Goal: Transaction & Acquisition: Purchase product/service

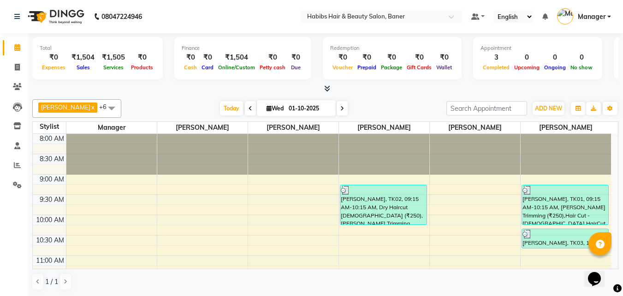
scroll to position [122, 0]
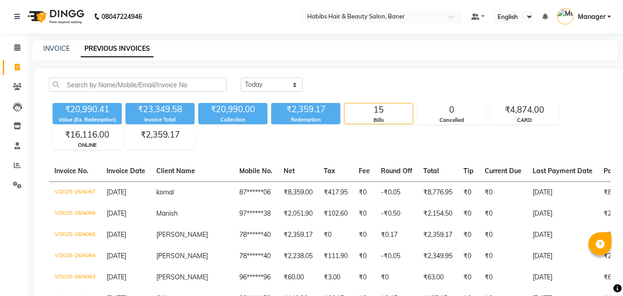
select select "[DATE]"
click at [19, 46] on icon at bounding box center [17, 47] width 6 height 7
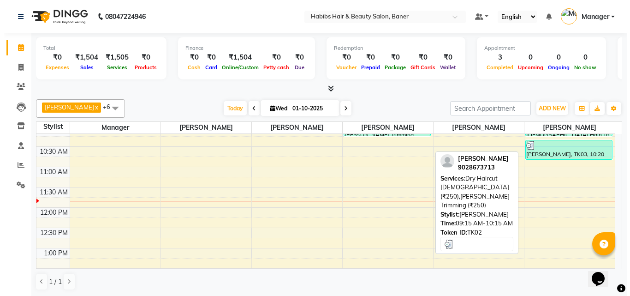
scroll to position [92, 0]
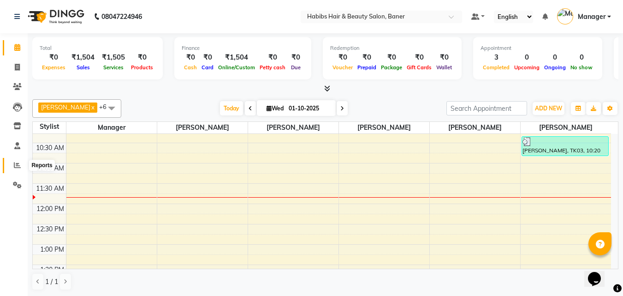
click at [17, 161] on span at bounding box center [17, 165] width 16 height 11
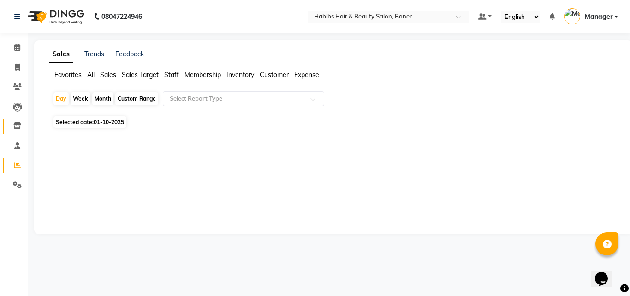
click at [19, 119] on li "Inventory" at bounding box center [14, 126] width 28 height 20
click at [17, 120] on link "Inventory" at bounding box center [14, 125] width 22 height 15
select select
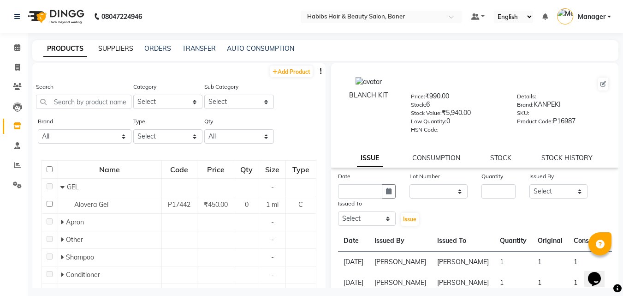
click at [114, 49] on link "SUPPLIERS" at bounding box center [115, 48] width 35 height 8
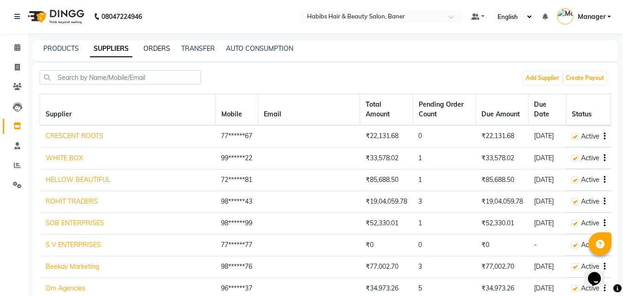
click at [154, 47] on link "ORDERS" at bounding box center [156, 48] width 27 height 8
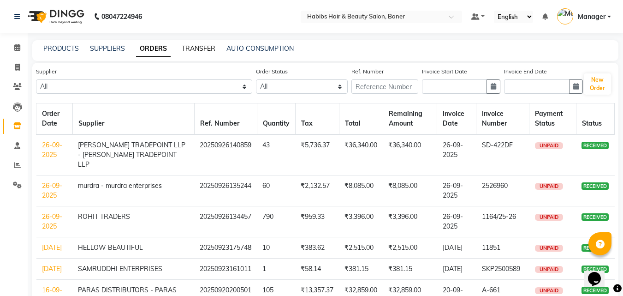
click at [206, 47] on link "TRANSFER" at bounding box center [199, 48] width 34 height 8
select select "sender"
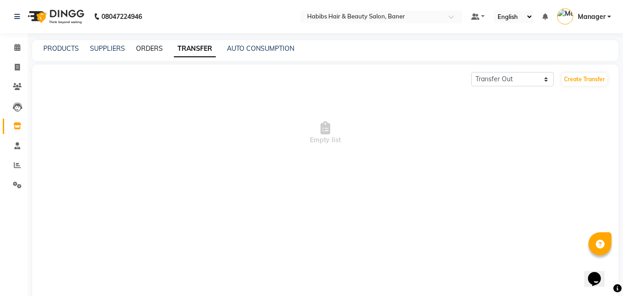
drag, startPoint x: 153, startPoint y: 47, endPoint x: 144, endPoint y: 46, distance: 8.4
click at [153, 47] on link "ORDERS" at bounding box center [149, 48] width 27 height 8
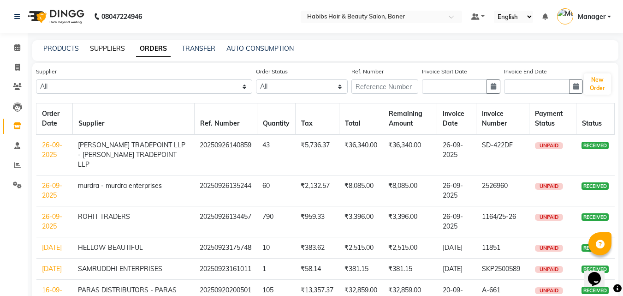
click at [112, 47] on link "SUPPLIERS" at bounding box center [107, 48] width 35 height 8
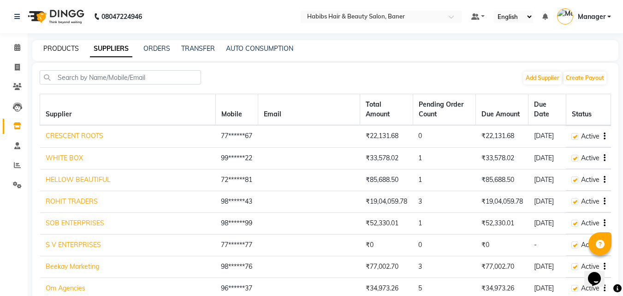
click at [56, 47] on link "PRODUCTS" at bounding box center [60, 48] width 35 height 8
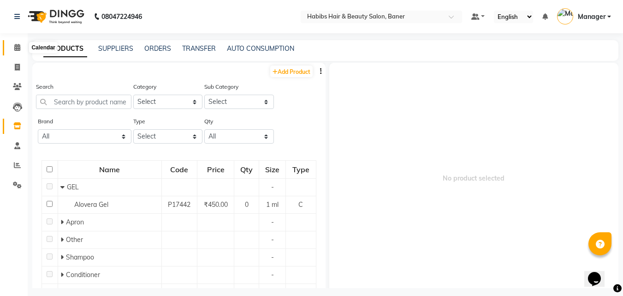
click at [20, 47] on icon at bounding box center [17, 47] width 6 height 7
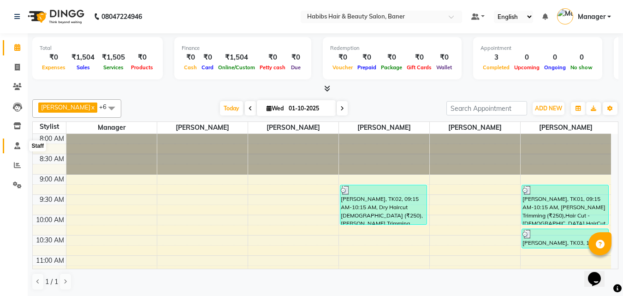
click at [16, 147] on icon at bounding box center [17, 145] width 6 height 7
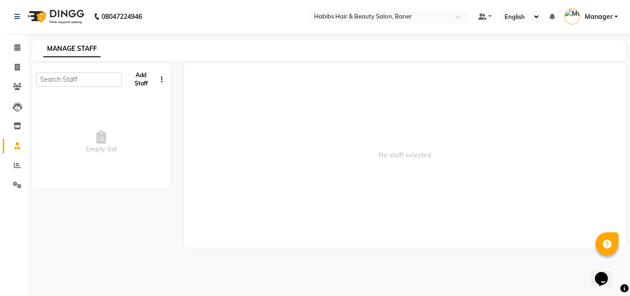
click at [138, 82] on button "Add Staff" at bounding box center [140, 79] width 31 height 24
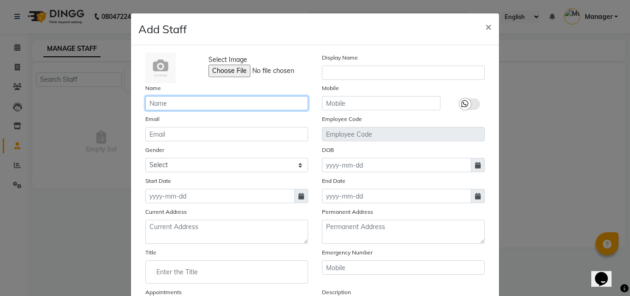
click at [173, 102] on input "text" at bounding box center [226, 103] width 163 height 14
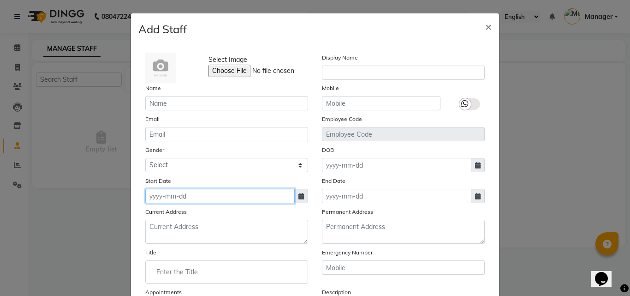
click at [249, 200] on input at bounding box center [219, 196] width 149 height 14
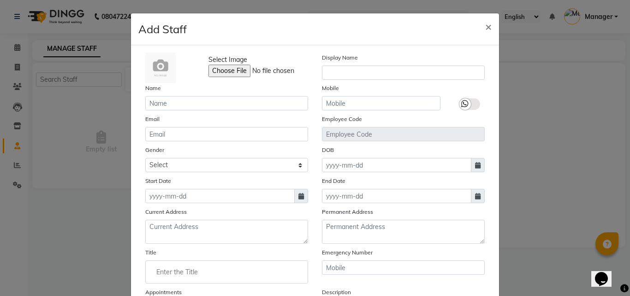
select select "10"
select select "2025"
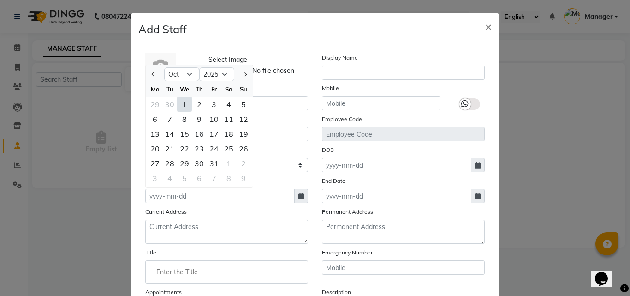
click at [182, 108] on div "1" at bounding box center [184, 104] width 15 height 15
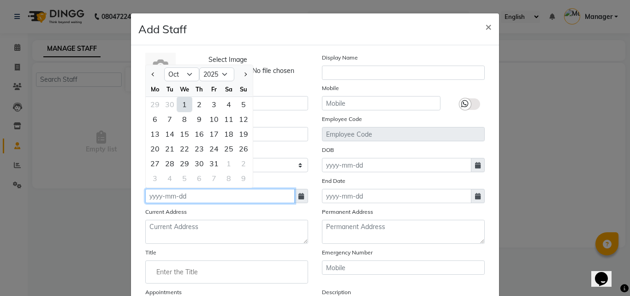
type input "01-10-2025"
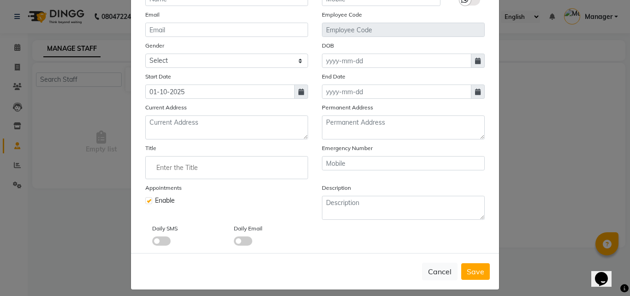
scroll to position [105, 0]
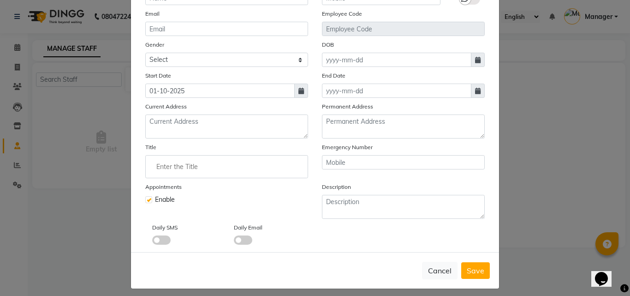
click at [161, 170] on input "Enter the Title" at bounding box center [226, 166] width 154 height 18
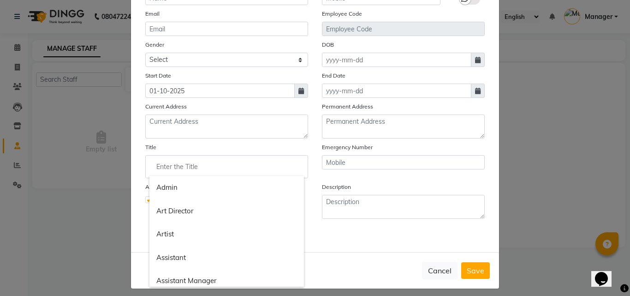
drag, startPoint x: 161, startPoint y: 170, endPoint x: 138, endPoint y: 169, distance: 23.1
click at [145, 169] on ng-autocomplete "Admin Art Director Artist Assistant Assistant Manager Barber Beautician Beauty …" at bounding box center [226, 166] width 163 height 23
click at [368, 232] on div at bounding box center [315, 148] width 630 height 296
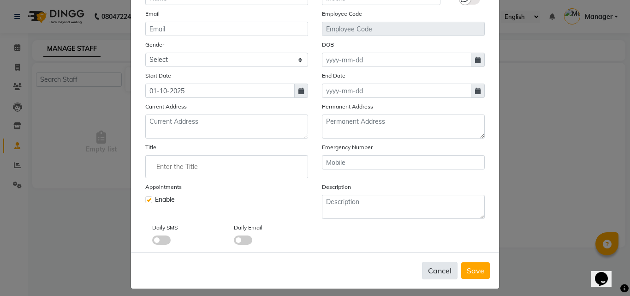
click at [430, 266] on button "Cancel" at bounding box center [439, 270] width 35 height 18
checkbox input "false"
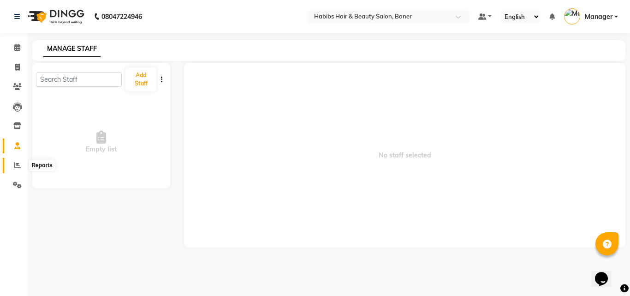
click at [15, 165] on icon at bounding box center [17, 164] width 7 height 7
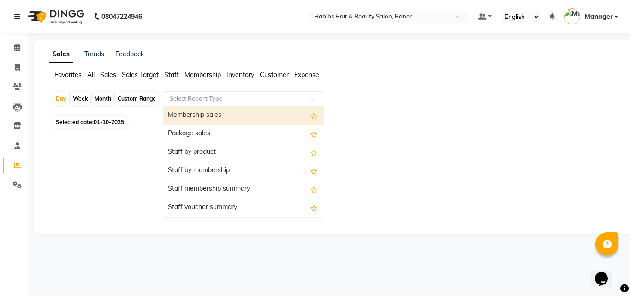
click at [205, 101] on input "text" at bounding box center [234, 98] width 133 height 9
click at [167, 72] on span "Staff" at bounding box center [171, 75] width 15 height 8
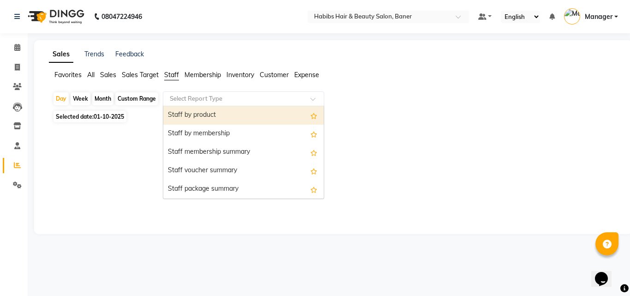
click at [201, 96] on input "text" at bounding box center [234, 98] width 133 height 9
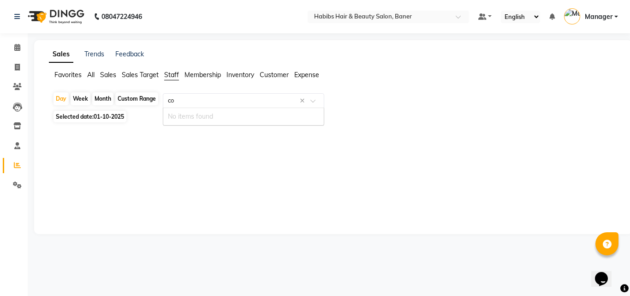
type input "c"
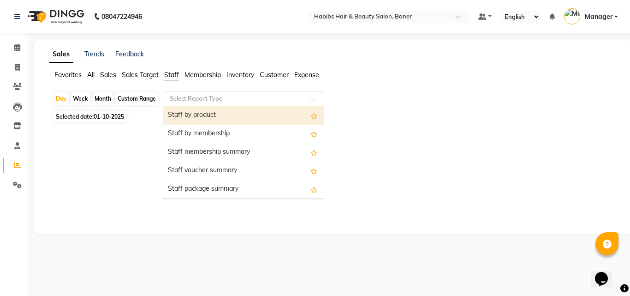
click at [101, 71] on span "Sales" at bounding box center [108, 75] width 16 height 8
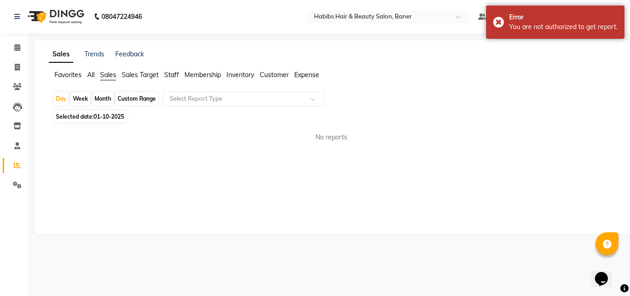
click at [246, 77] on span "Inventory" at bounding box center [240, 75] width 28 height 8
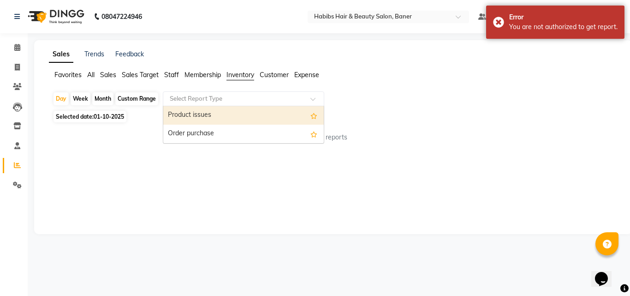
click at [236, 101] on input "text" at bounding box center [234, 98] width 133 height 9
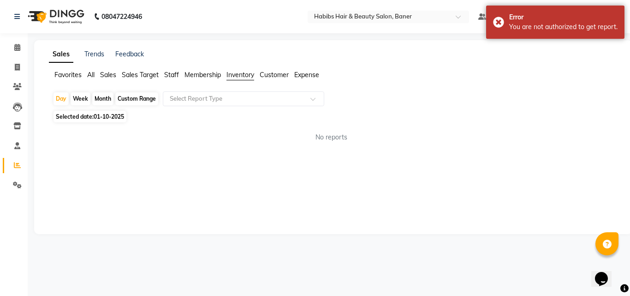
click at [200, 77] on span "Membership" at bounding box center [202, 75] width 36 height 8
click at [278, 74] on span "Customer" at bounding box center [274, 75] width 29 height 8
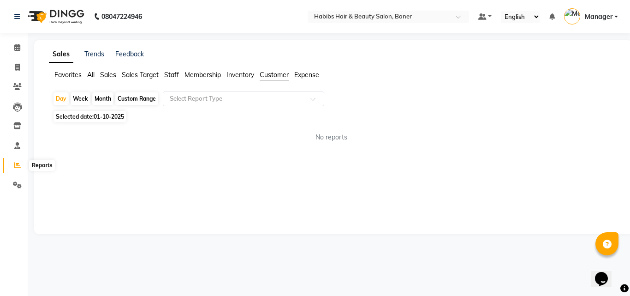
click at [14, 165] on icon at bounding box center [17, 164] width 7 height 7
click at [309, 74] on span "Expense" at bounding box center [306, 75] width 25 height 8
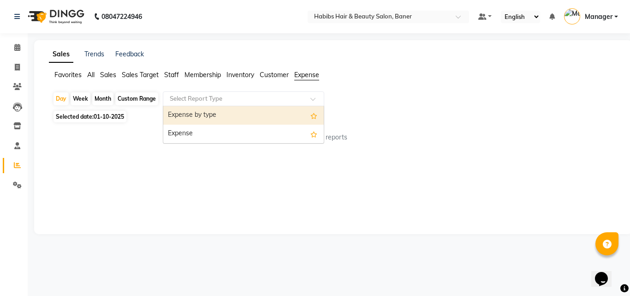
click at [239, 97] on input "text" at bounding box center [234, 98] width 133 height 9
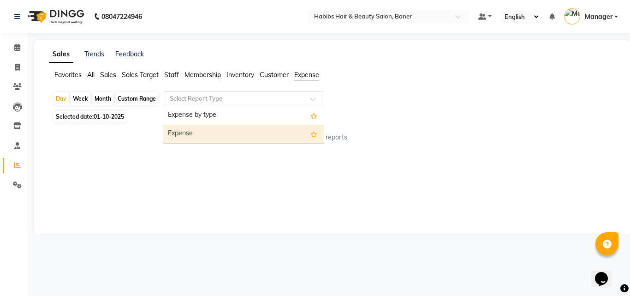
click at [207, 129] on div "Expense" at bounding box center [243, 133] width 160 height 18
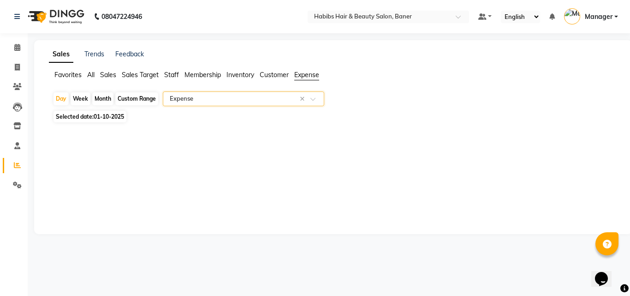
click at [268, 75] on span "Customer" at bounding box center [274, 75] width 29 height 8
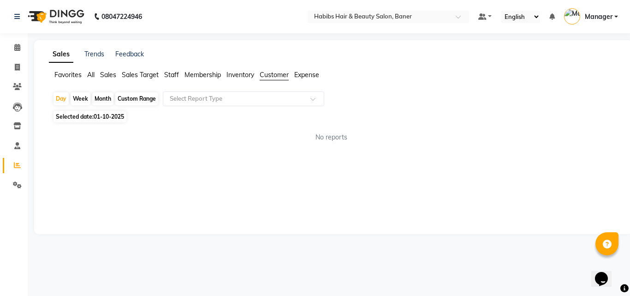
click at [262, 90] on app-reports "Favorites All Sales Sales Target Staff Membership Inventory Customer Expense Da…" at bounding box center [333, 109] width 580 height 79
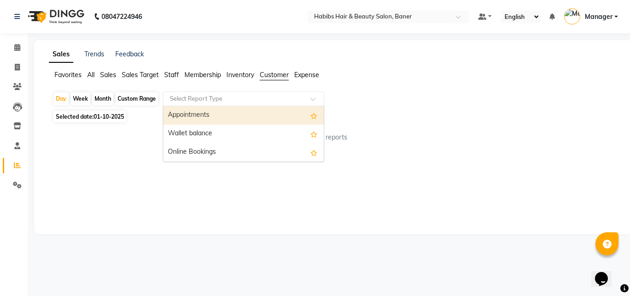
click at [247, 95] on input "text" at bounding box center [234, 98] width 133 height 9
click at [213, 112] on div "Appointments" at bounding box center [243, 115] width 160 height 18
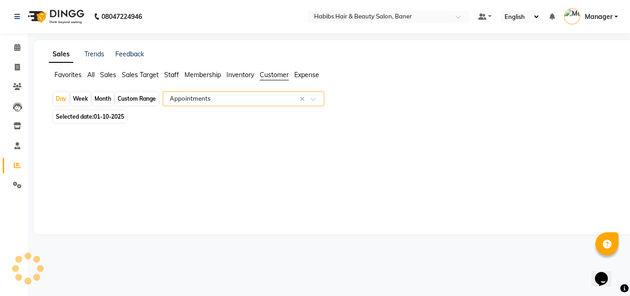
select select "csv"
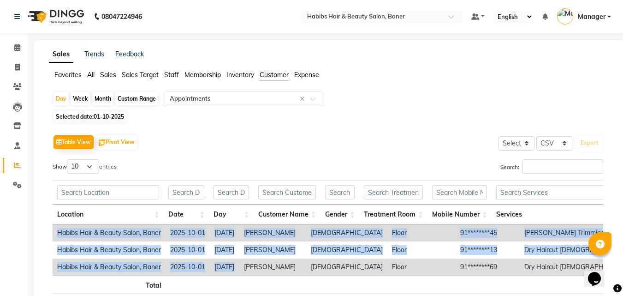
drag, startPoint x: 259, startPoint y: 274, endPoint x: 432, endPoint y: 279, distance: 173.4
click at [432, 275] on div "Location Date Day Customer Name Gender Treatment Room Mobile Number Services Se…" at bounding box center [328, 249] width 550 height 51
click at [10, 127] on span at bounding box center [17, 126] width 16 height 11
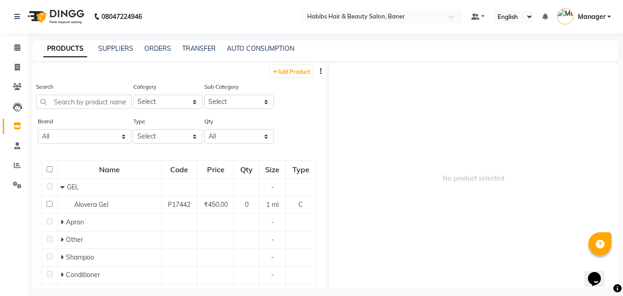
click at [74, 110] on div "Search" at bounding box center [83, 99] width 95 height 35
click at [93, 103] on input "text" at bounding box center [83, 102] width 95 height 14
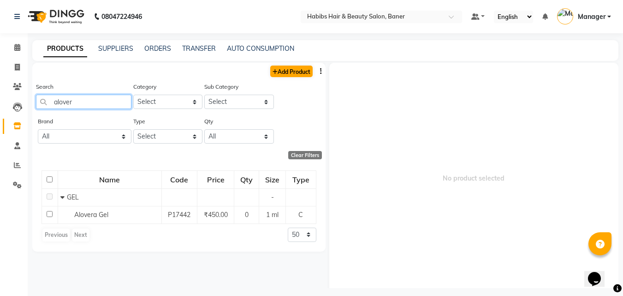
type input "alover"
click at [290, 71] on link "Add Product" at bounding box center [291, 71] width 42 height 12
select select "true"
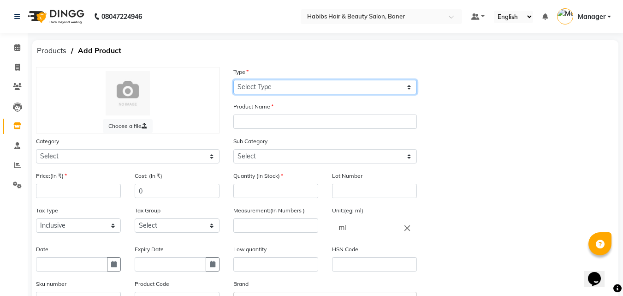
click at [285, 87] on select "Select Type Both Retail Consumable" at bounding box center [324, 87] width 183 height 14
select select "C"
click at [233, 80] on select "Select Type Both Retail Consumable" at bounding box center [324, 87] width 183 height 14
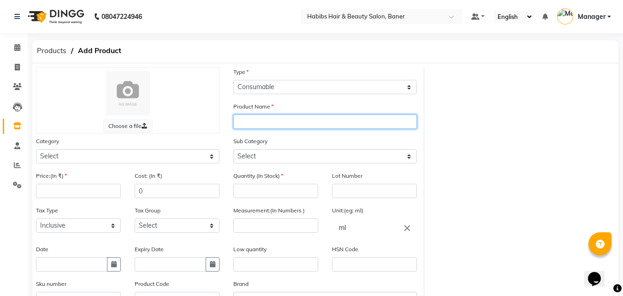
click at [270, 123] on input "text" at bounding box center [324, 121] width 183 height 14
type input "ihilhlih"
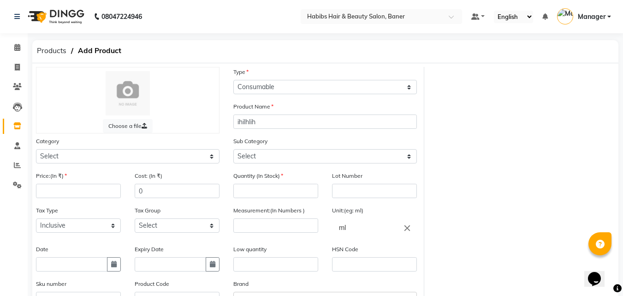
click at [63, 183] on div "Price:(In ₹)" at bounding box center [78, 184] width 85 height 27
click at [56, 190] on input "number" at bounding box center [78, 190] width 85 height 14
type input "2000"
click at [160, 197] on input "0" at bounding box center [177, 190] width 85 height 14
type input "1500"
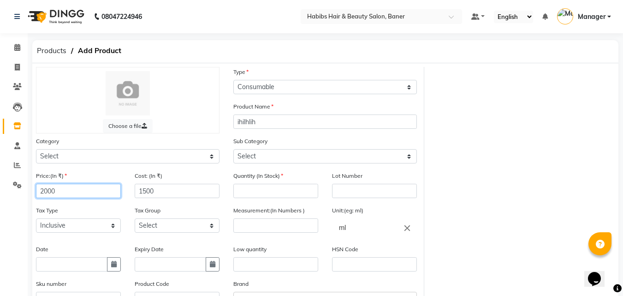
drag, startPoint x: 60, startPoint y: 186, endPoint x: 10, endPoint y: 195, distance: 51.1
click at [10, 195] on app-home "08047224946 Select Location × Habibs Hair & Beauty Salon, Baner Default Panel M…" at bounding box center [311, 202] width 623 height 404
click at [65, 191] on input "2000" at bounding box center [78, 190] width 85 height 14
drag, startPoint x: 82, startPoint y: 192, endPoint x: 26, endPoint y: 192, distance: 55.8
click at [26, 192] on app-home "08047224946 Select Location × Habibs Hair & Beauty Salon, Baner Default Panel M…" at bounding box center [311, 202] width 623 height 404
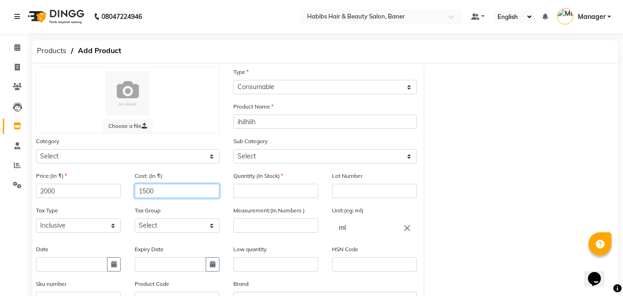
click at [172, 188] on input "1500" at bounding box center [177, 190] width 85 height 14
drag, startPoint x: 160, startPoint y: 183, endPoint x: 128, endPoint y: 190, distance: 32.8
click at [128, 191] on div "Cost: (In ₹) 1500" at bounding box center [177, 188] width 99 height 35
click at [262, 193] on input "number" at bounding box center [275, 190] width 85 height 14
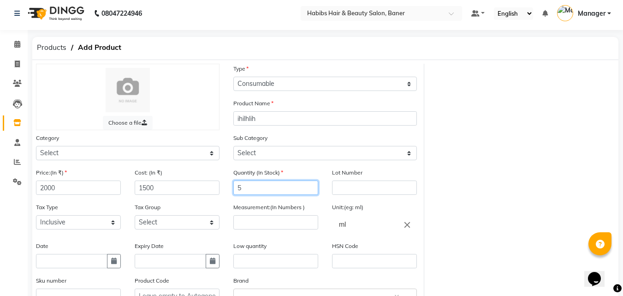
scroll to position [16, 0]
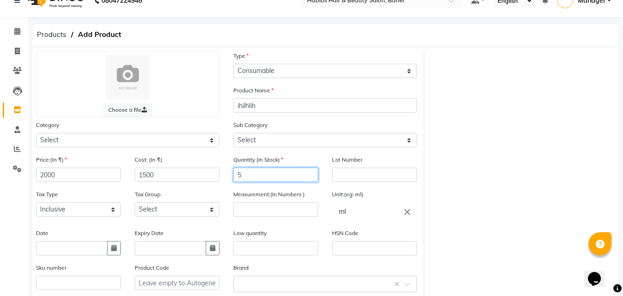
type input "5"
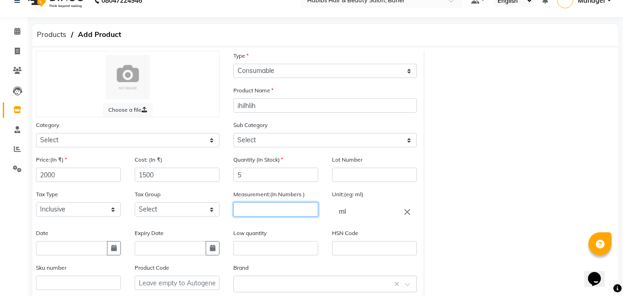
click at [267, 210] on input "number" at bounding box center [275, 209] width 85 height 14
drag, startPoint x: 268, startPoint y: 212, endPoint x: 218, endPoint y: 215, distance: 50.4
click at [218, 215] on div "Price:(In ₹) 2000 Cost: (In ₹) 1500 Quantity (In Stock) 5 Lot Number Tax Type S…" at bounding box center [226, 248] width 395 height 189
type input "200"
click at [356, 211] on input "ml" at bounding box center [374, 211] width 85 height 18
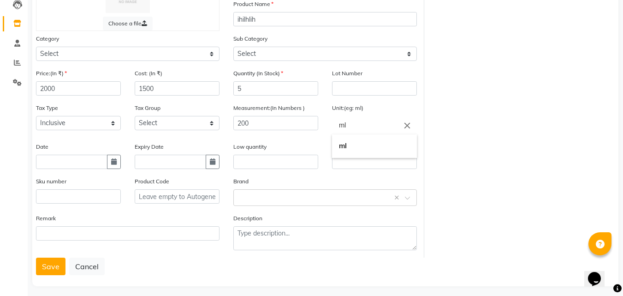
scroll to position [107, 0]
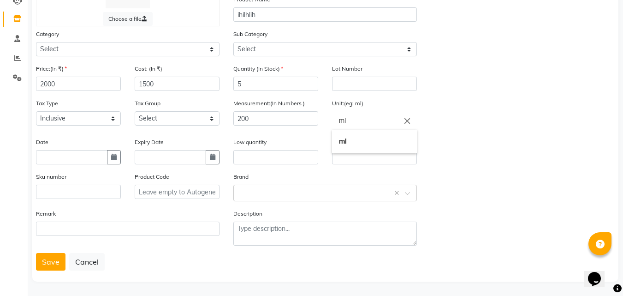
click at [90, 264] on div at bounding box center [311, 148] width 623 height 296
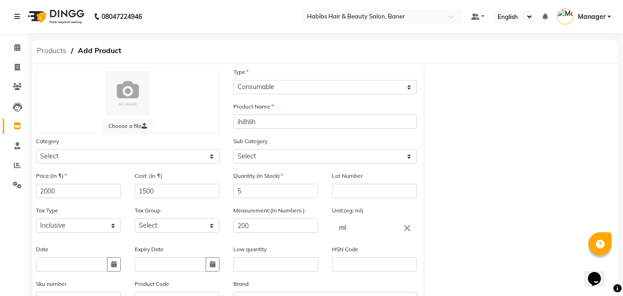
click at [55, 54] on span "Products" at bounding box center [51, 50] width 39 height 17
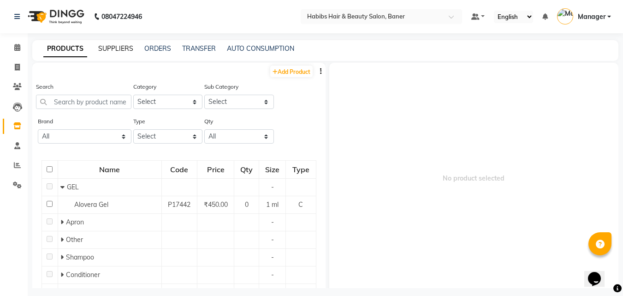
click at [127, 48] on link "SUPPLIERS" at bounding box center [115, 48] width 35 height 8
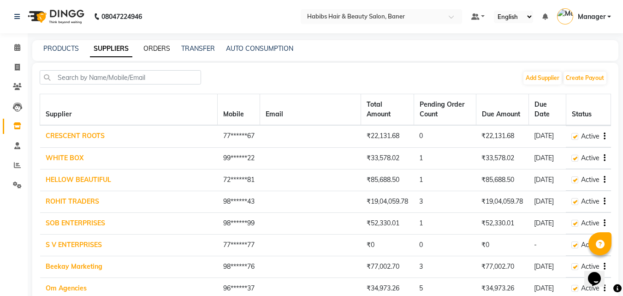
click at [154, 52] on link "ORDERS" at bounding box center [156, 48] width 27 height 8
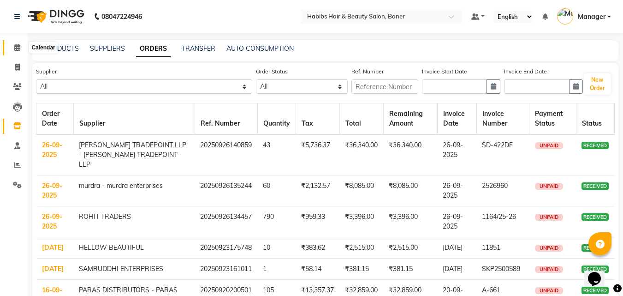
click at [14, 43] on link "Calendar" at bounding box center [14, 47] width 22 height 15
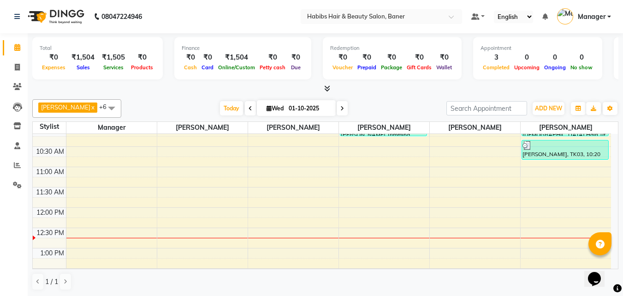
scroll to position [92, 0]
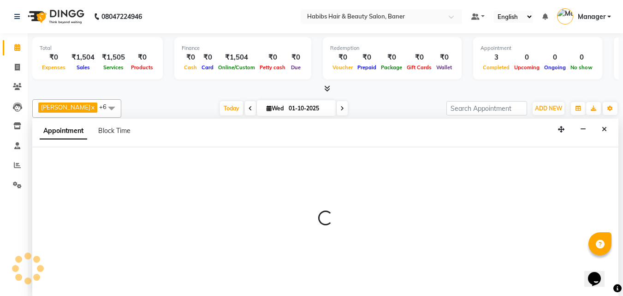
scroll to position [0, 0]
select select "67829"
select select "645"
select select "tentative"
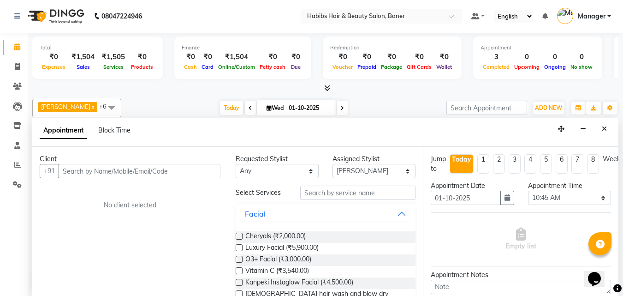
click at [99, 169] on input "text" at bounding box center [140, 171] width 162 height 14
type input "7"
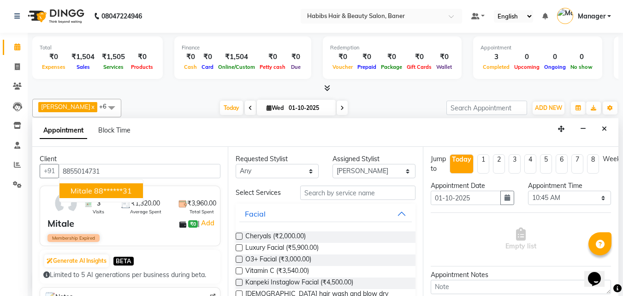
click at [125, 186] on ngb-highlight "88******31" at bounding box center [113, 190] width 38 height 9
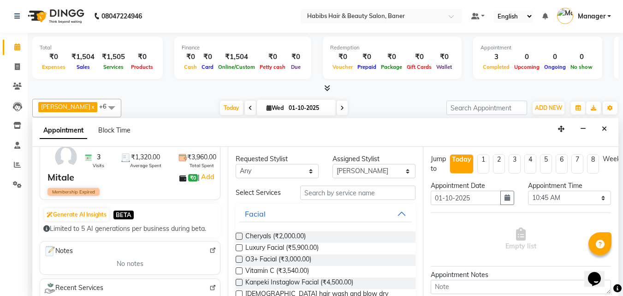
scroll to position [0, 0]
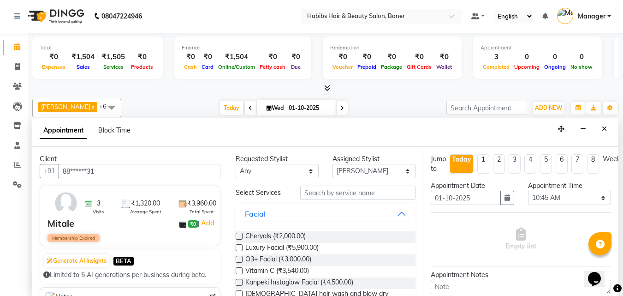
type input "88******31"
click at [10, 66] on span at bounding box center [17, 67] width 16 height 11
select select "5356"
select select "service"
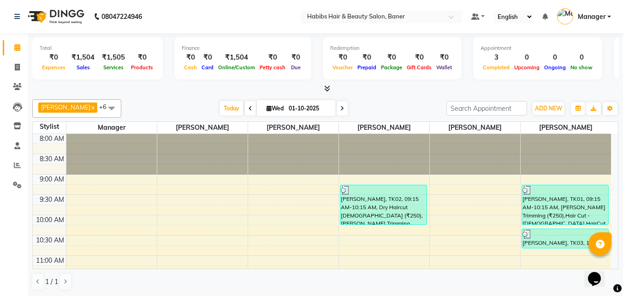
scroll to position [122, 0]
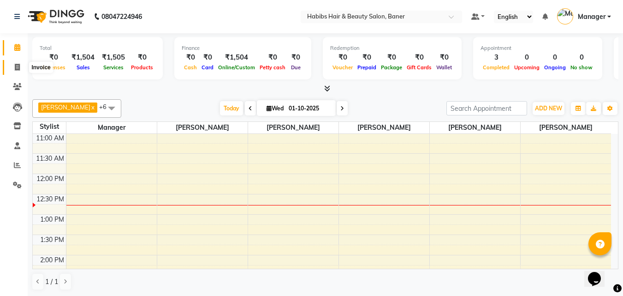
click at [12, 62] on span at bounding box center [17, 67] width 16 height 11
select select "5356"
select select "service"
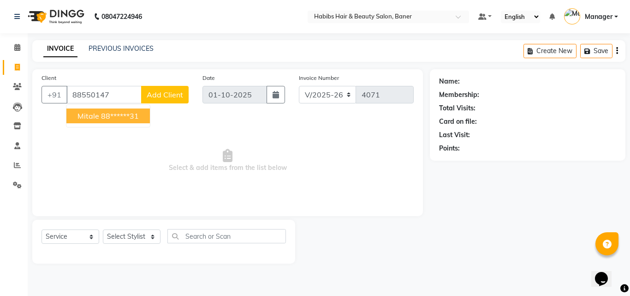
click at [136, 116] on ngb-highlight "88******31" at bounding box center [120, 115] width 38 height 9
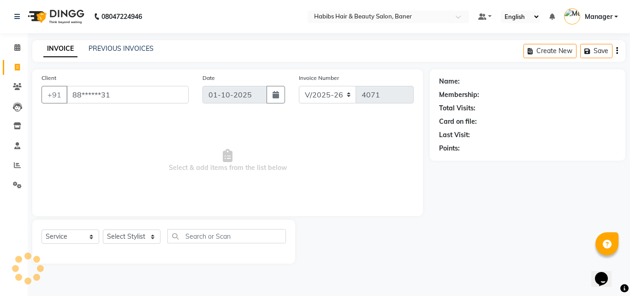
type input "88******31"
select select "1: Object"
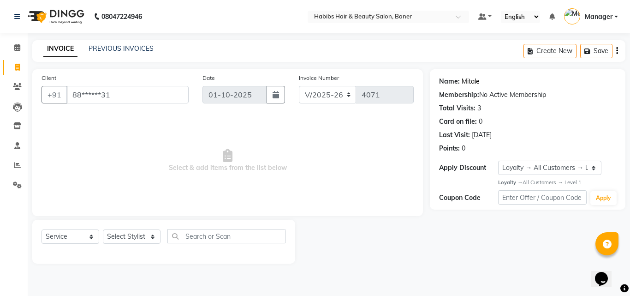
click at [467, 81] on link "Mitale" at bounding box center [470, 82] width 18 height 10
drag, startPoint x: 135, startPoint y: 93, endPoint x: 62, endPoint y: 99, distance: 73.5
click at [61, 101] on div "+91 88******31" at bounding box center [114, 95] width 147 height 18
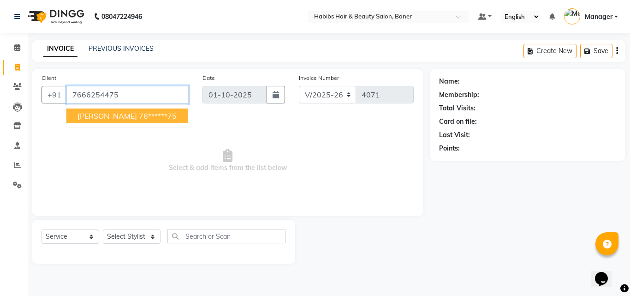
type input "7666254475"
select select "1: Object"
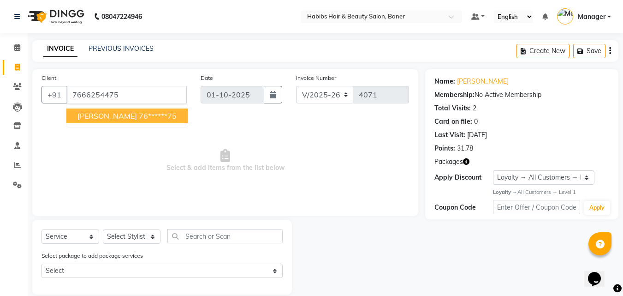
click at [98, 115] on span "[PERSON_NAME]" at bounding box center [106, 115] width 59 height 9
type input "76******75"
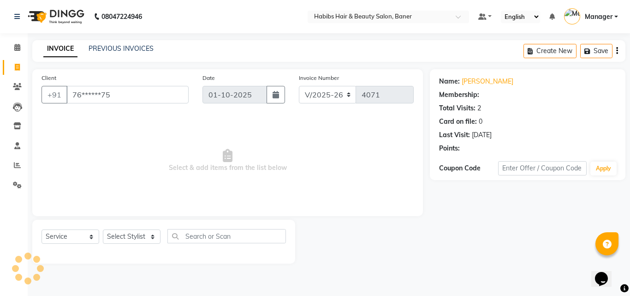
select select "1: Object"
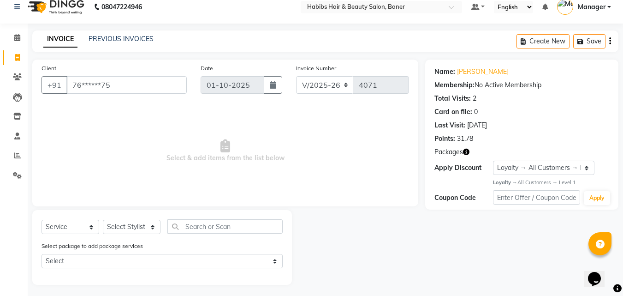
scroll to position [12, 0]
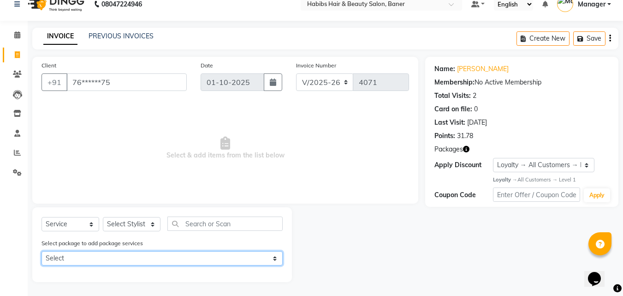
click at [101, 260] on select "Select 1799 HC/BD" at bounding box center [161, 258] width 241 height 14
click at [77, 252] on select "Select 1799 HC/BD" at bounding box center [161, 258] width 241 height 14
select select "1: Object"
click at [41, 251] on select "Select 1799 HC/BD" at bounding box center [161, 258] width 241 height 14
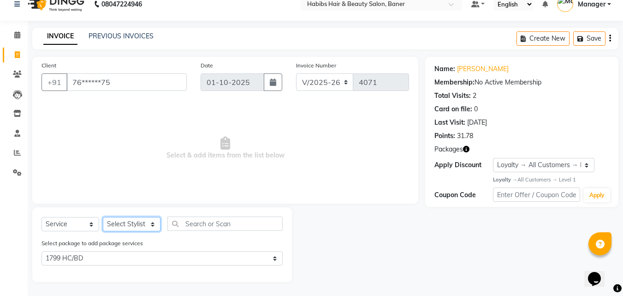
click at [136, 220] on select "Select Stylist Admin Manager Pooja Singh Pratik Bhad Ram Rohan Sonawane Swapnal…" at bounding box center [132, 224] width 58 height 14
select select "88113"
click at [103, 217] on select "Select Stylist Admin Manager Pooja Singh Pratik Bhad Ram Rohan Sonawane Swapnal…" at bounding box center [132, 224] width 58 height 14
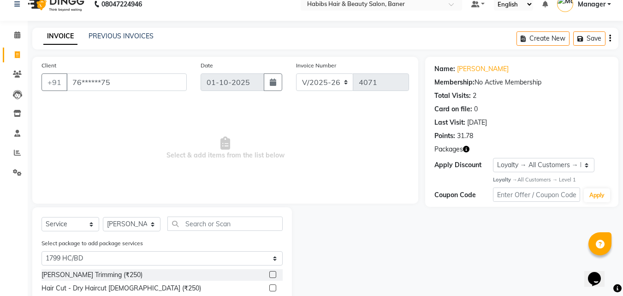
click at [219, 216] on div "Select Service Product Membership Package Voucher Prepaid Gift Card Select Styl…" at bounding box center [162, 257] width 260 height 101
click at [218, 219] on input "text" at bounding box center [224, 223] width 115 height 14
type input "c"
select select "0: undefined"
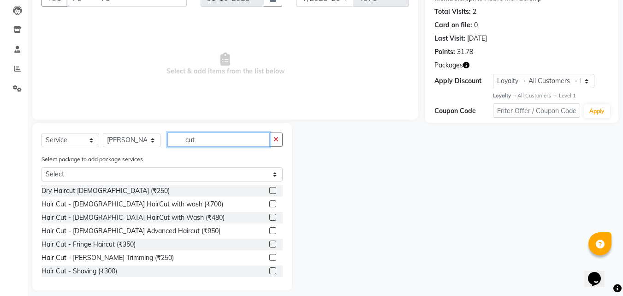
scroll to position [105, 0]
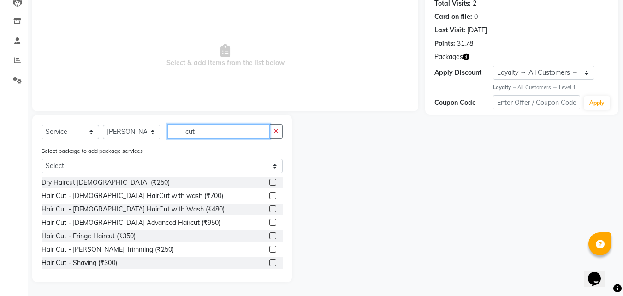
type input "cut"
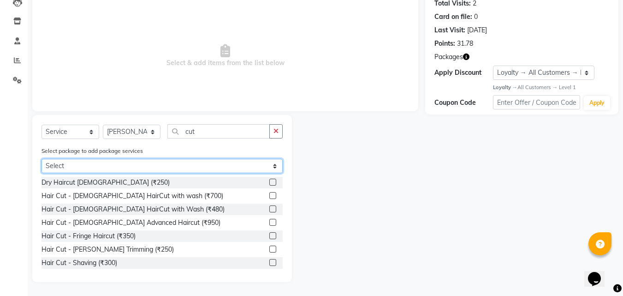
click at [52, 169] on select "Select 1799 HC/BD" at bounding box center [161, 166] width 241 height 14
select select "1: Object"
click at [41, 173] on select "Select 1799 HC/BD" at bounding box center [161, 166] width 241 height 14
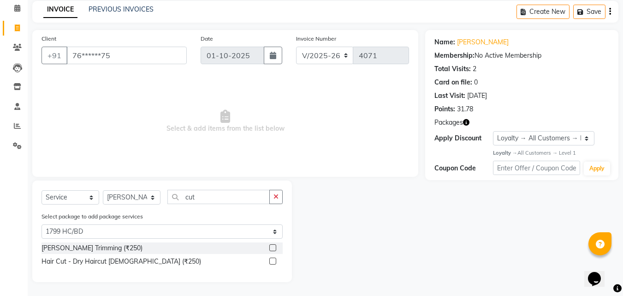
click at [273, 262] on label at bounding box center [272, 260] width 7 height 7
click at [273, 262] on input "checkbox" at bounding box center [272, 261] width 6 height 6
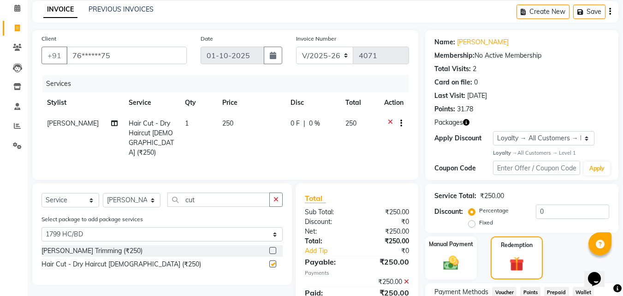
checkbox input "false"
click at [274, 248] on label at bounding box center [272, 250] width 7 height 7
click at [274, 248] on input "checkbox" at bounding box center [272, 251] width 6 height 6
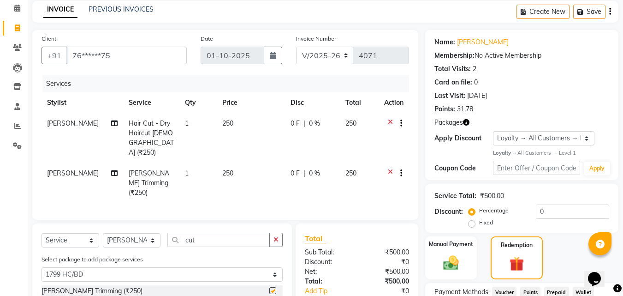
checkbox input "false"
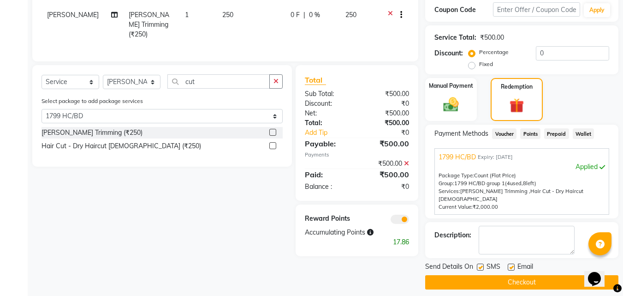
click at [511, 263] on label at bounding box center [511, 266] width 7 height 7
click at [511, 264] on input "checkbox" at bounding box center [511, 267] width 6 height 6
checkbox input "false"
click at [481, 263] on label at bounding box center [480, 266] width 7 height 7
click at [481, 264] on input "checkbox" at bounding box center [480, 267] width 6 height 6
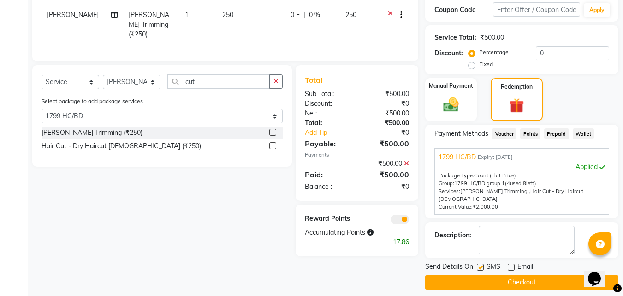
checkbox input "false"
click at [555, 133] on span "Prepaid" at bounding box center [556, 133] width 25 height 11
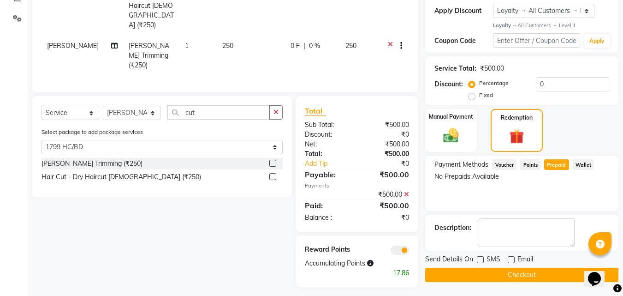
click at [503, 165] on span "Voucher" at bounding box center [504, 164] width 24 height 11
click at [437, 123] on div "Manual Payment" at bounding box center [451, 130] width 54 height 45
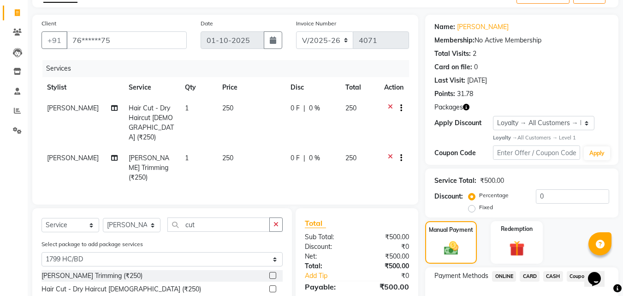
scroll to position [28, 0]
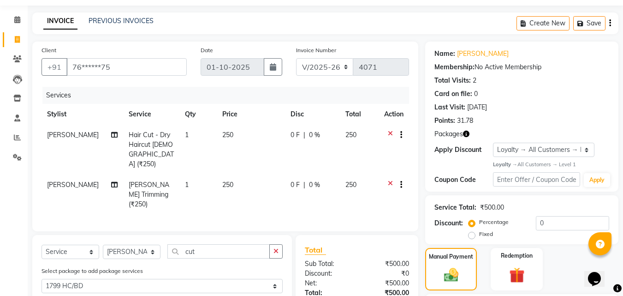
click at [391, 180] on icon at bounding box center [390, 186] width 5 height 12
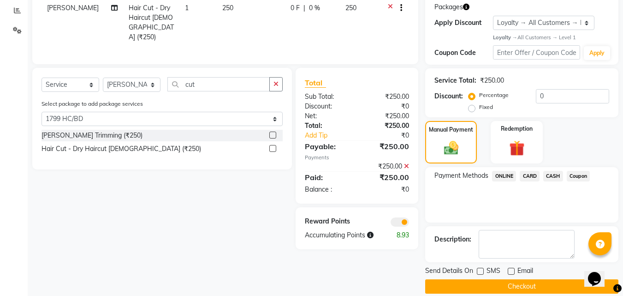
scroll to position [166, 0]
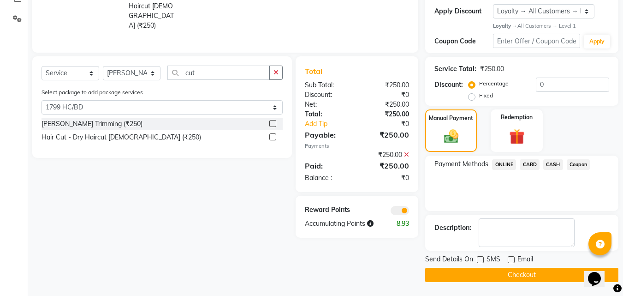
click at [276, 120] on label at bounding box center [272, 123] width 7 height 7
click at [275, 121] on input "checkbox" at bounding box center [272, 124] width 6 height 6
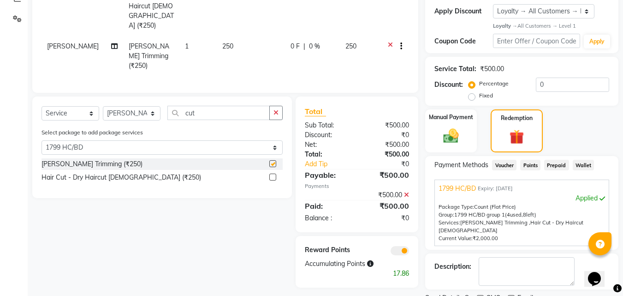
scroll to position [87, 0]
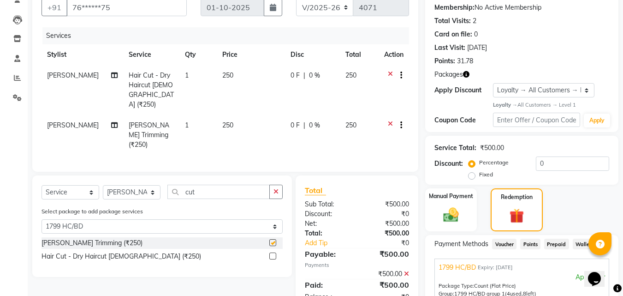
checkbox input "false"
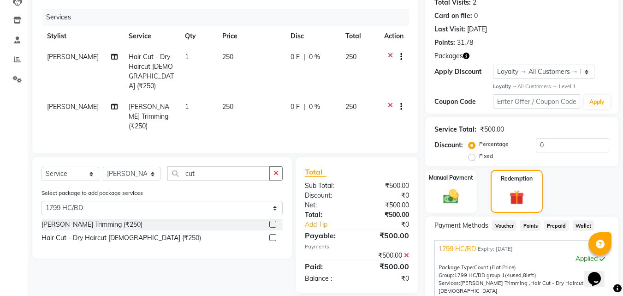
scroll to position [197, 0]
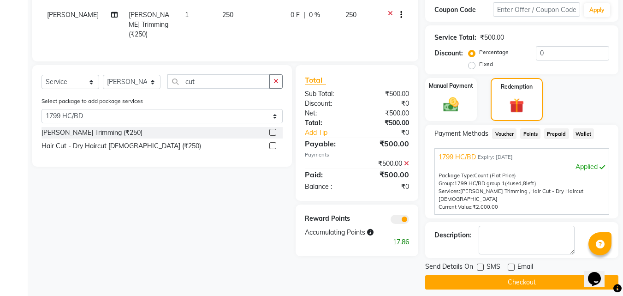
click at [499, 275] on button "Checkout" at bounding box center [521, 282] width 193 height 14
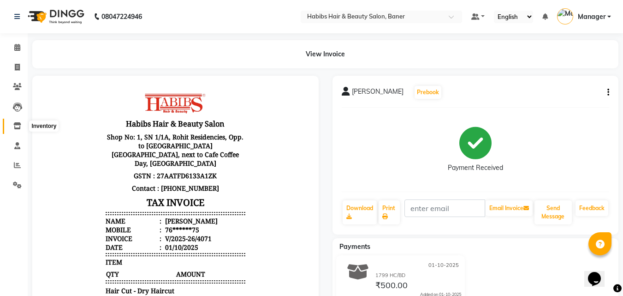
click at [17, 123] on icon at bounding box center [17, 125] width 8 height 7
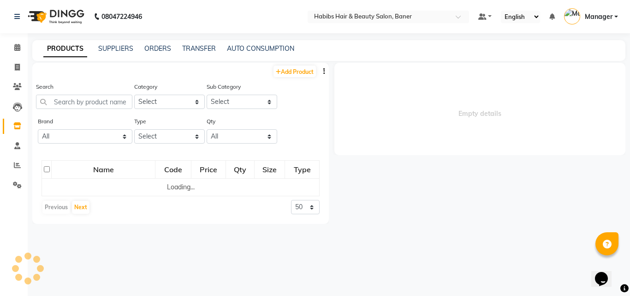
select select
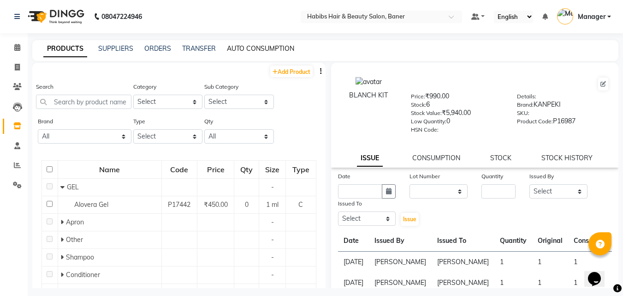
click at [278, 49] on link "AUTO CONSUMPTION" at bounding box center [260, 48] width 67 height 8
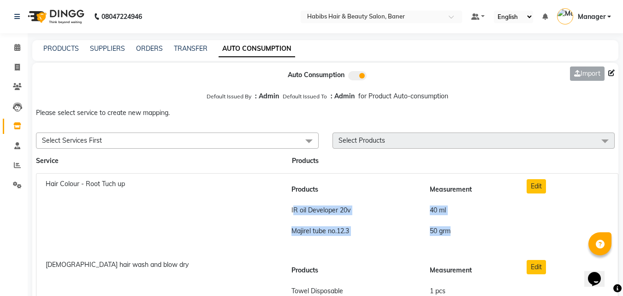
drag, startPoint x: 290, startPoint y: 207, endPoint x: 476, endPoint y: 220, distance: 186.2
click at [476, 220] on tbody "IR oil Developer 20v 40 ml Majirel tube no.12.3 50 grm" at bounding box center [399, 220] width 226 height 41
click at [71, 0] on html "08047224946 Select Location × Habibs Hair & Beauty Salon, Baner Default Panel M…" at bounding box center [311, 148] width 623 height 296
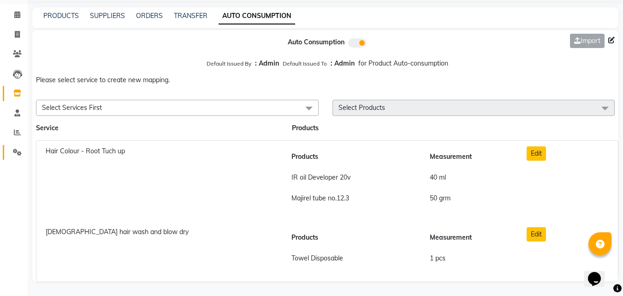
click at [17, 154] on icon at bounding box center [17, 151] width 9 height 7
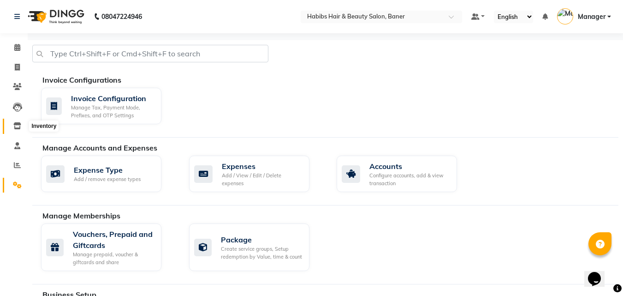
click at [15, 125] on icon at bounding box center [17, 125] width 8 height 7
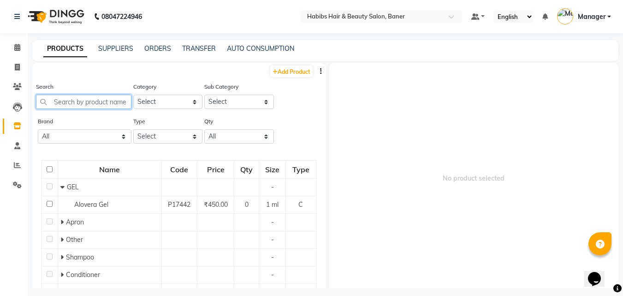
click at [76, 97] on input "text" at bounding box center [83, 102] width 95 height 14
click at [21, 47] on span at bounding box center [17, 47] width 16 height 11
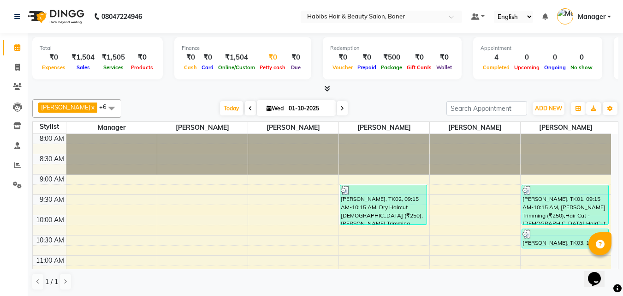
click at [267, 56] on div "₹0" at bounding box center [272, 57] width 30 height 11
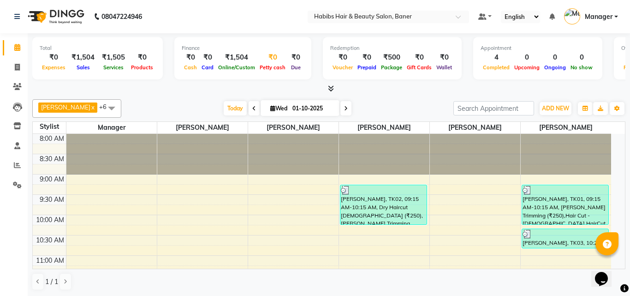
select select "4285"
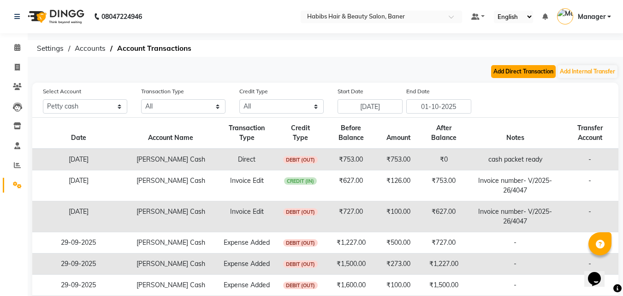
click at [520, 74] on button "Add Direct Transaction" at bounding box center [523, 71] width 65 height 13
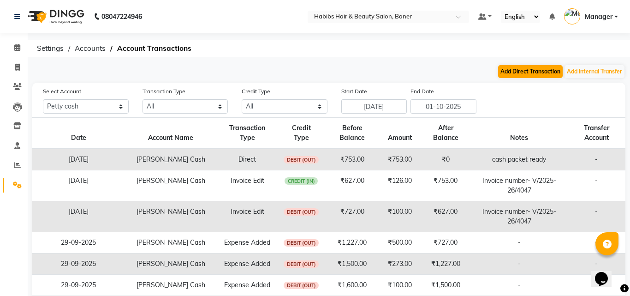
select select "direct"
select select "4285"
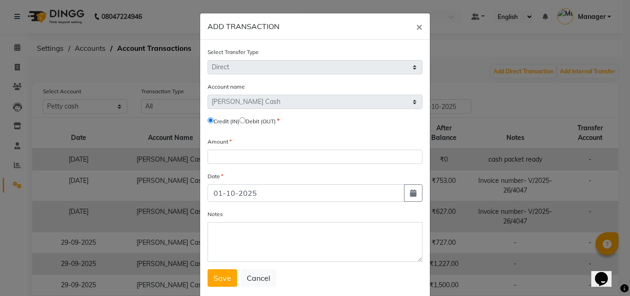
click at [248, 123] on label "Debit (OUT)" at bounding box center [260, 121] width 30 height 8
click at [245, 118] on input "radio" at bounding box center [242, 120] width 6 height 6
radio input "true"
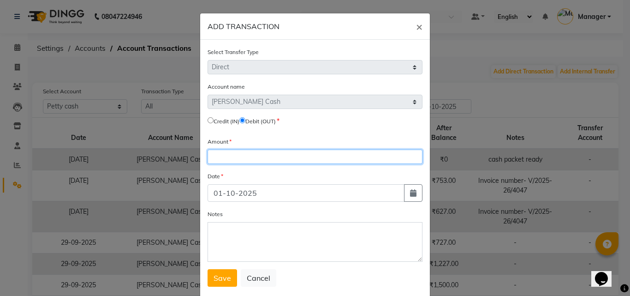
click at [224, 162] on input "number" at bounding box center [314, 156] width 215 height 14
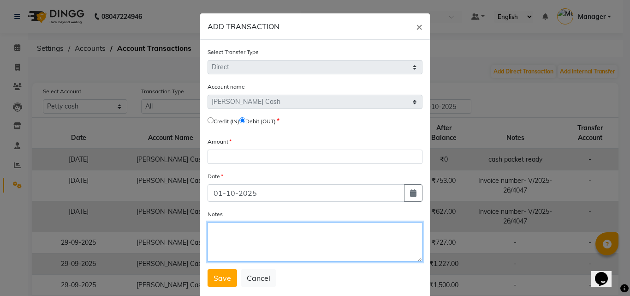
click at [241, 237] on textarea "Notes" at bounding box center [314, 242] width 215 height 40
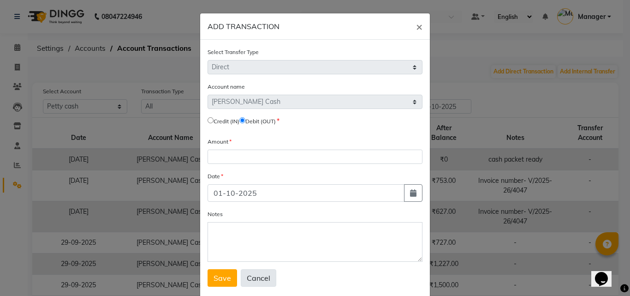
click at [263, 283] on button "Cancel" at bounding box center [258, 278] width 35 height 18
select select
radio input "false"
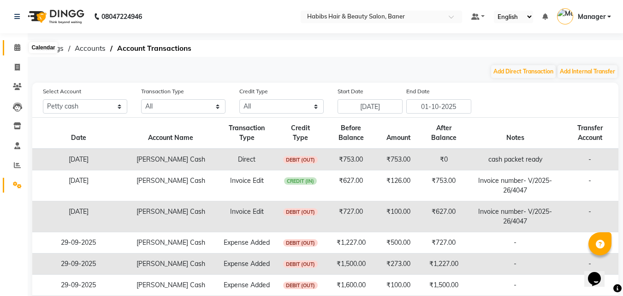
click at [14, 50] on icon at bounding box center [17, 47] width 6 height 7
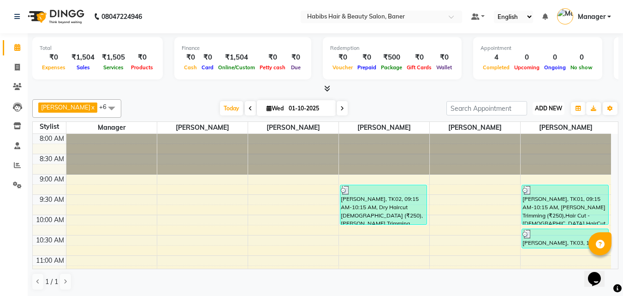
click at [547, 110] on span "ADD NEW" at bounding box center [548, 108] width 27 height 7
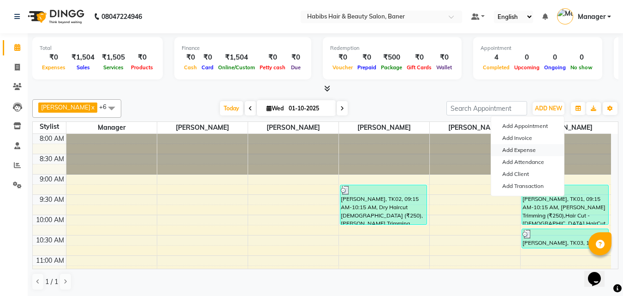
click at [520, 153] on link "Add Expense" at bounding box center [527, 150] width 73 height 12
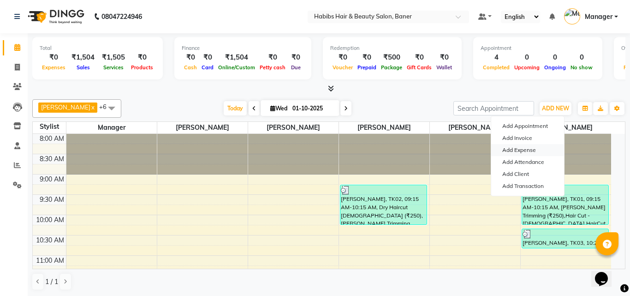
select select "4286"
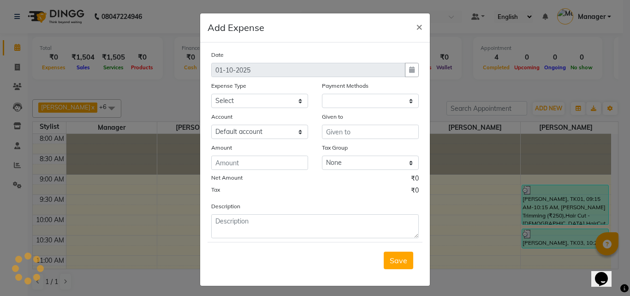
select select "1"
select select "4285"
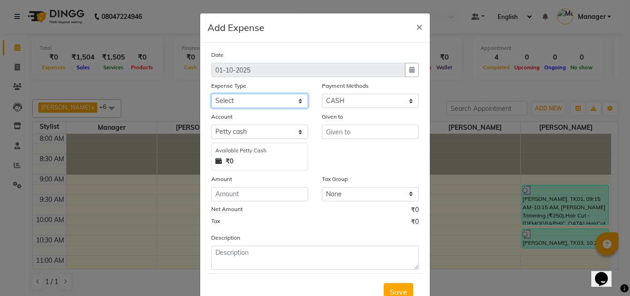
click at [226, 98] on select "Select client coffee client refund clint snacks CLINT TEA CLINT WATER BOTTEL DA…" at bounding box center [259, 101] width 97 height 14
select select "21166"
click at [211, 94] on select "Select client coffee client refund clint snacks CLINT TEA CLINT WATER BOTTEL DA…" at bounding box center [259, 101] width 97 height 14
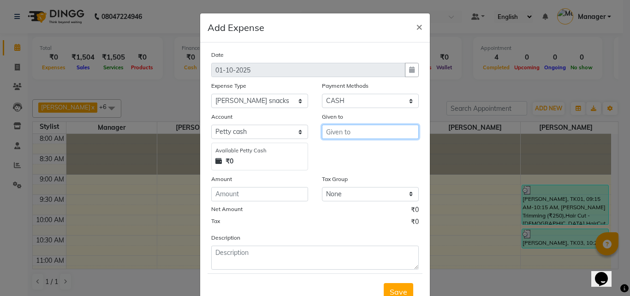
click at [357, 130] on input "text" at bounding box center [370, 131] width 97 height 14
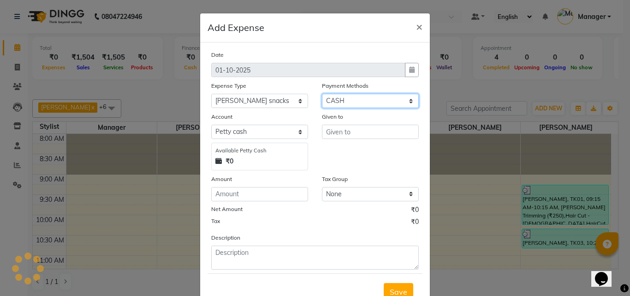
click at [390, 96] on select "Select ONLINE CARD CASH Coupon Voucher Points Prepaid Wallet" at bounding box center [370, 101] width 97 height 14
select select "3"
click at [322, 94] on select "Select ONLINE CARD CASH Coupon Voucher Points Prepaid Wallet" at bounding box center [370, 101] width 97 height 14
select select "4286"
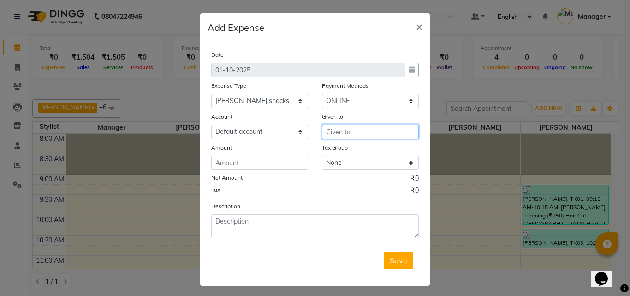
click at [361, 130] on input "text" at bounding box center [370, 131] width 97 height 14
type input "uhh"
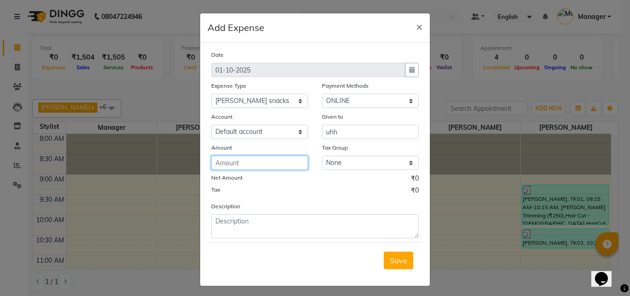
click at [247, 164] on input "number" at bounding box center [259, 162] width 97 height 14
type input "100"
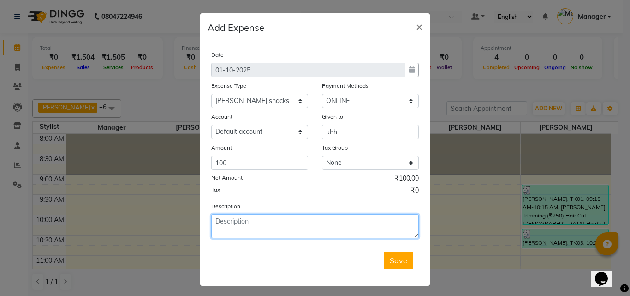
click at [237, 217] on textarea at bounding box center [314, 226] width 207 height 24
type textarea "y"
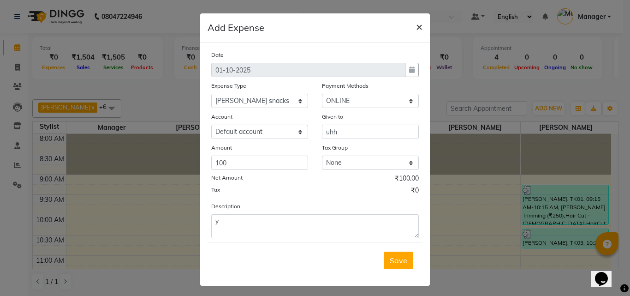
click at [416, 22] on span "×" at bounding box center [419, 26] width 6 height 14
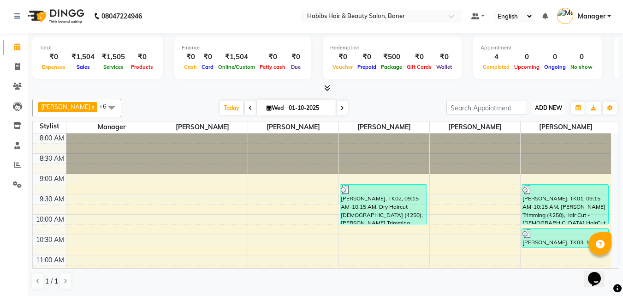
click at [541, 106] on span "ADD NEW" at bounding box center [548, 107] width 27 height 7
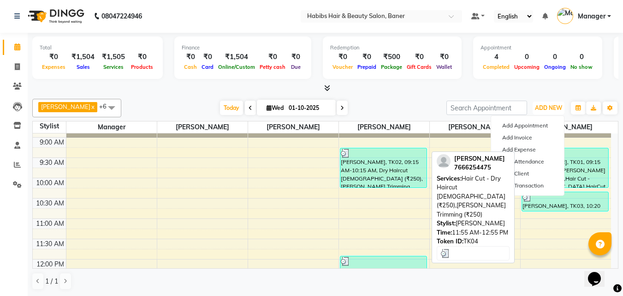
scroll to position [92, 0]
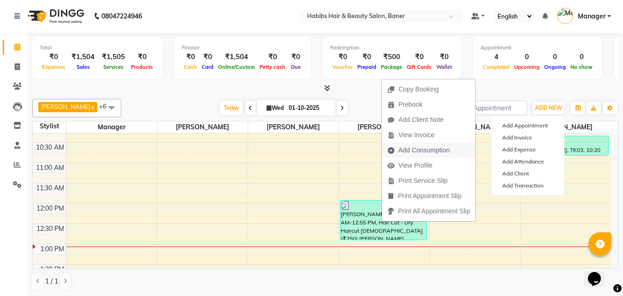
click at [402, 148] on span "Add Consumption" at bounding box center [423, 150] width 51 height 10
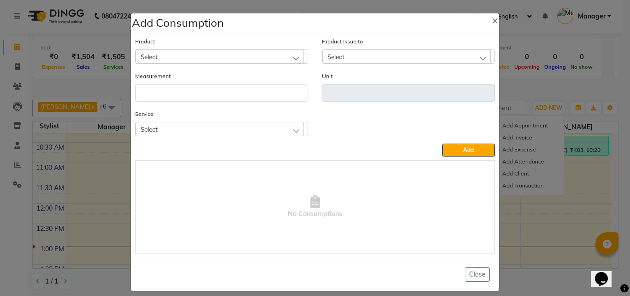
click at [150, 58] on span "Select" at bounding box center [149, 57] width 17 height 8
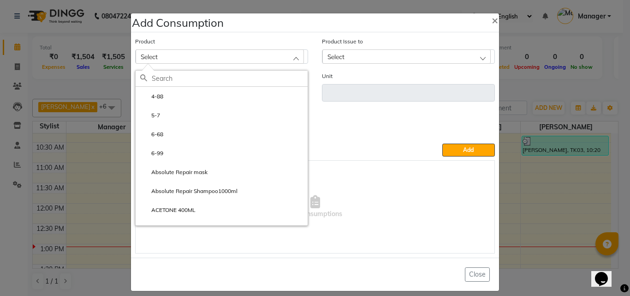
click at [268, 25] on div "Add Consumption ×" at bounding box center [315, 22] width 368 height 19
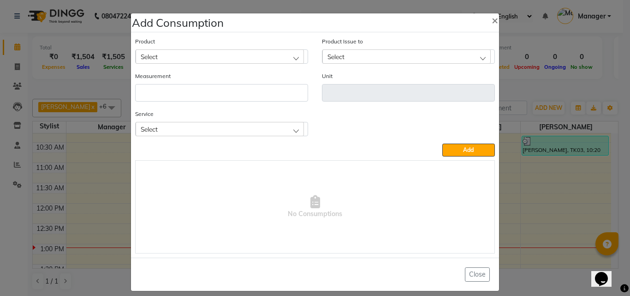
click at [154, 63] on div "Select" at bounding box center [220, 56] width 168 height 14
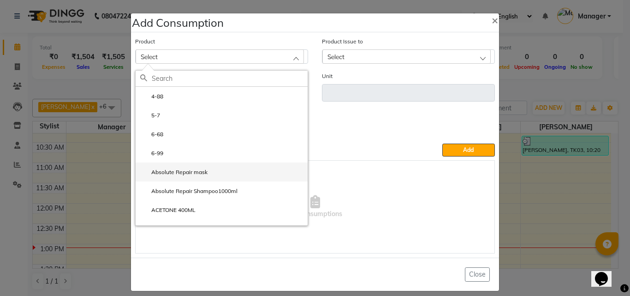
click at [177, 166] on li "Absolute Repair mask" at bounding box center [222, 171] width 172 height 19
type input "Unit"
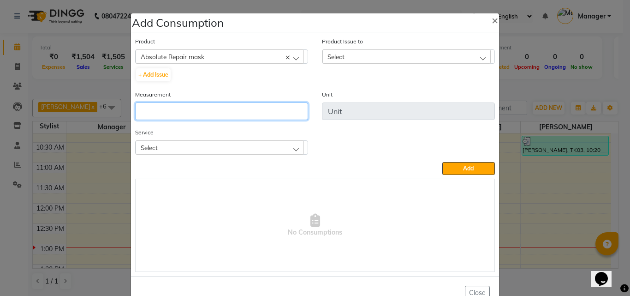
click at [218, 102] on input "number" at bounding box center [221, 111] width 173 height 18
type input "10"
click at [174, 147] on div "Select" at bounding box center [220, 147] width 168 height 14
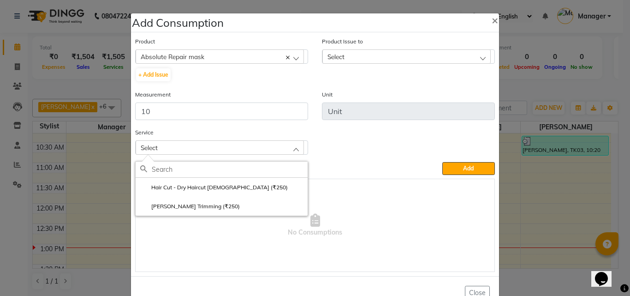
click at [351, 130] on div "Service Select Hair Cut - Dry Haircut Male (₹250) Beard Trimming (₹250)" at bounding box center [314, 144] width 373 height 35
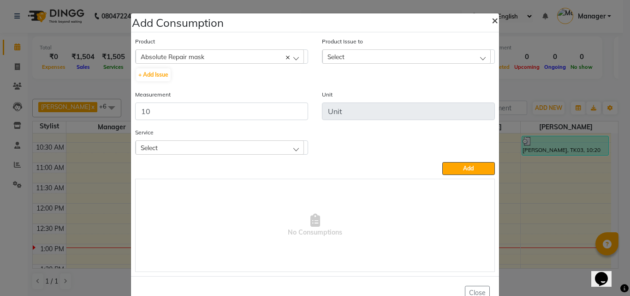
click at [491, 20] on span "×" at bounding box center [494, 20] width 6 height 14
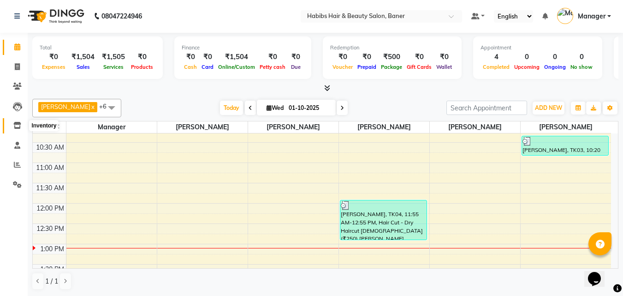
click at [19, 126] on icon at bounding box center [17, 125] width 8 height 7
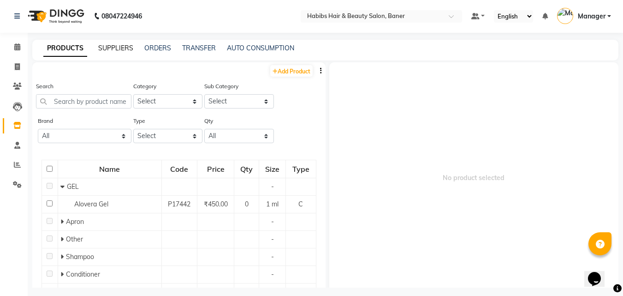
click at [114, 48] on link "SUPPLIERS" at bounding box center [115, 48] width 35 height 8
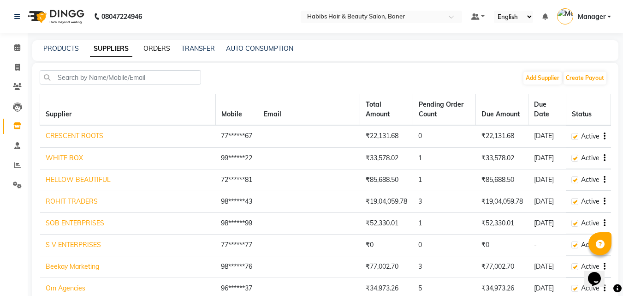
click at [150, 51] on link "ORDERS" at bounding box center [156, 48] width 27 height 8
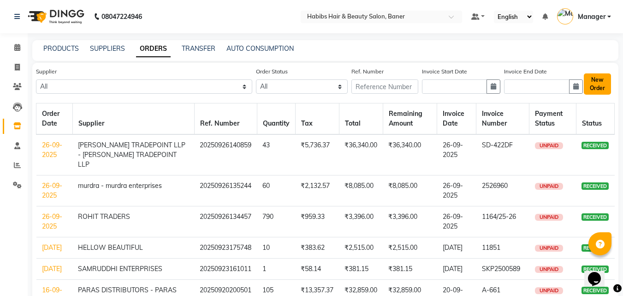
click at [593, 83] on button "New Order" at bounding box center [597, 83] width 27 height 21
select select "true"
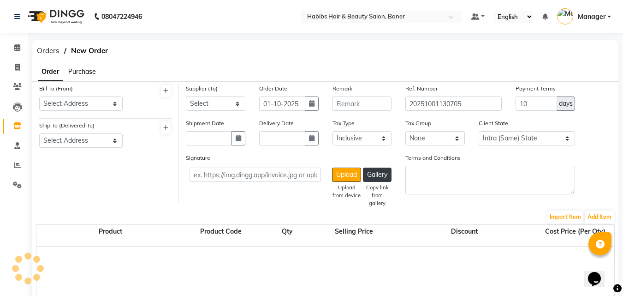
select select "2229"
click at [21, 186] on icon at bounding box center [17, 184] width 9 height 7
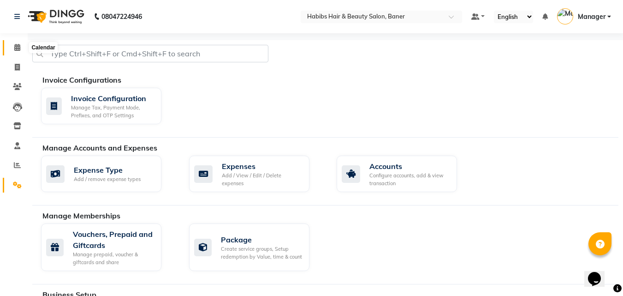
click at [17, 49] on icon at bounding box center [17, 47] width 6 height 7
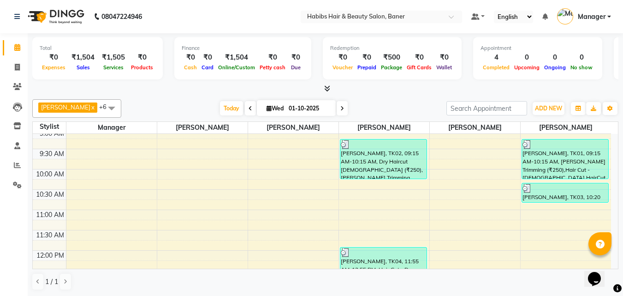
scroll to position [46, 0]
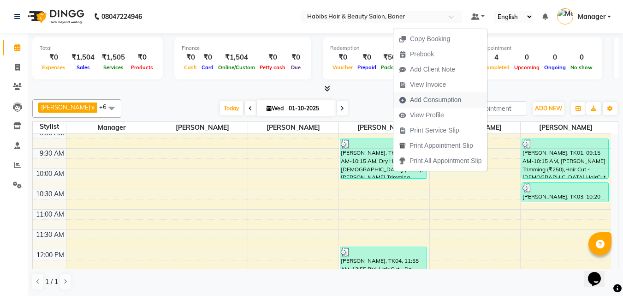
click at [414, 96] on span "Add Consumption" at bounding box center [435, 100] width 51 height 10
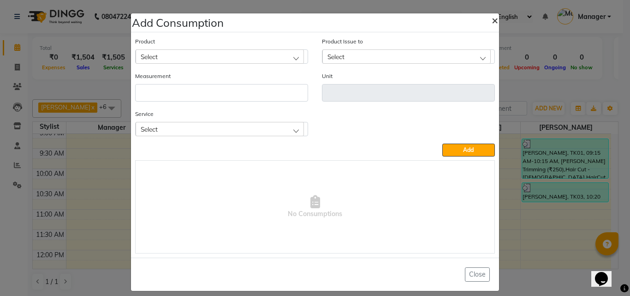
click at [493, 20] on span "×" at bounding box center [494, 20] width 6 height 14
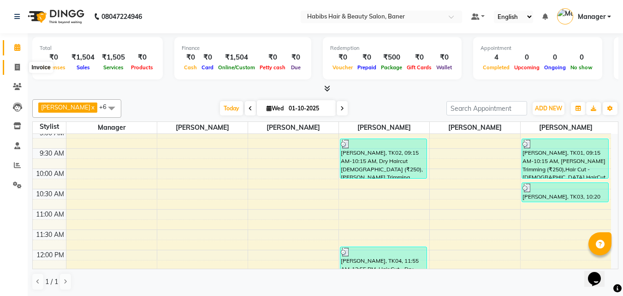
drag, startPoint x: 18, startPoint y: 65, endPoint x: 41, endPoint y: 60, distance: 23.4
click at [18, 64] on icon at bounding box center [17, 67] width 5 height 7
select select "service"
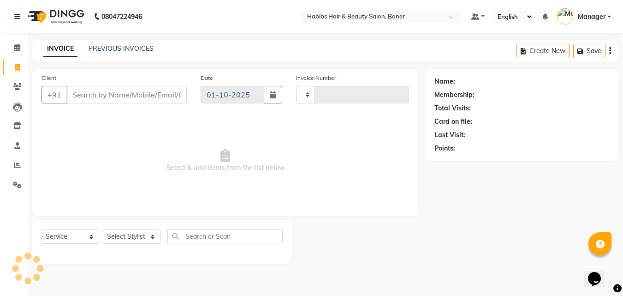
type input "4072"
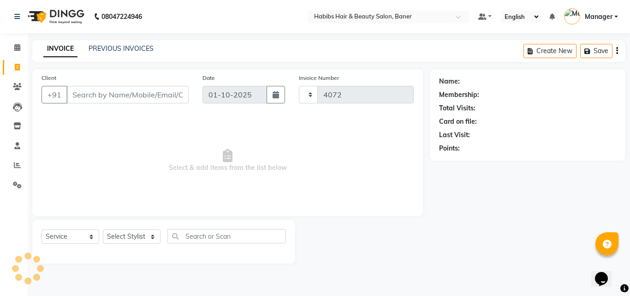
select select "5356"
click at [145, 50] on link "PREVIOUS INVOICES" at bounding box center [121, 48] width 65 height 8
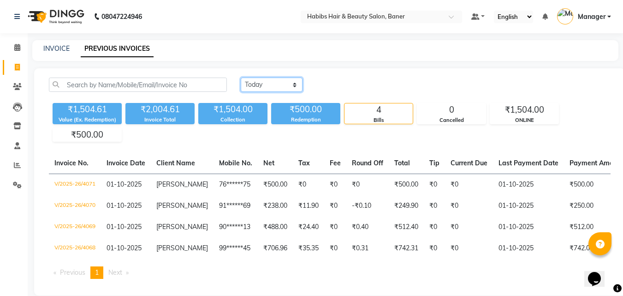
drag, startPoint x: 251, startPoint y: 81, endPoint x: 254, endPoint y: 91, distance: 10.5
click at [251, 81] on select "Today Yesterday Custom Range" at bounding box center [272, 84] width 62 height 14
select select "range"
click at [241, 77] on select "Today Yesterday Custom Range" at bounding box center [272, 84] width 62 height 14
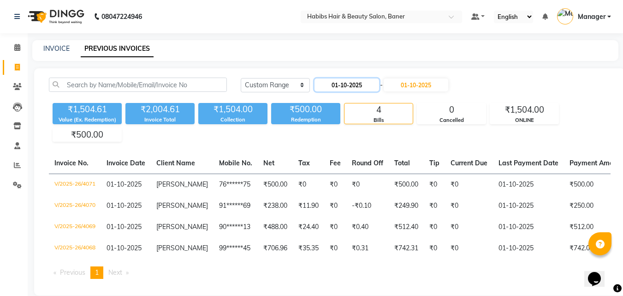
click at [362, 83] on input "01-10-2025" at bounding box center [346, 84] width 65 height 13
select select "10"
select select "2025"
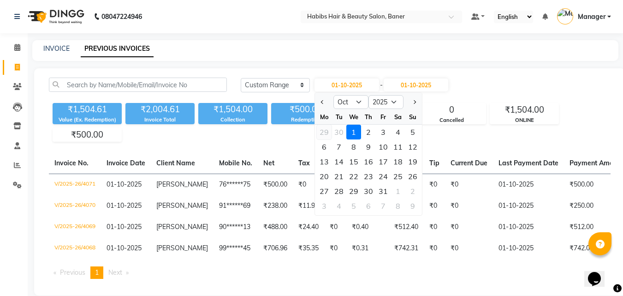
click at [323, 134] on div "29" at bounding box center [324, 131] width 15 height 15
type input "29-09-2025"
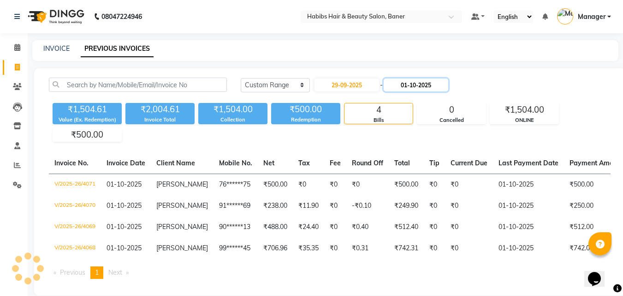
click at [436, 83] on input "01-10-2025" at bounding box center [416, 84] width 65 height 13
select select "10"
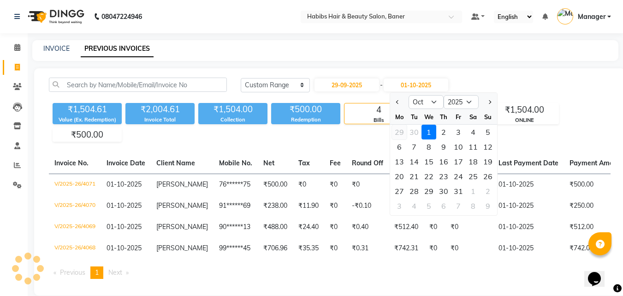
click at [402, 136] on div "29" at bounding box center [399, 131] width 15 height 15
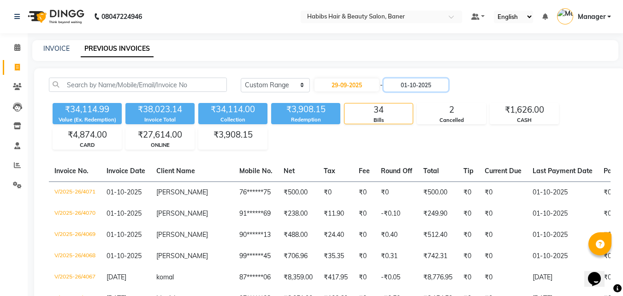
type input "29-09-2025"
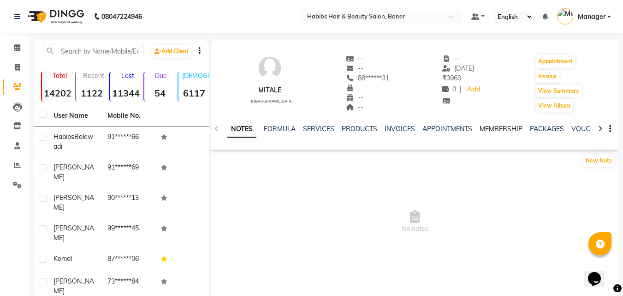
click at [487, 129] on link "MEMBERSHIP" at bounding box center [500, 128] width 43 height 8
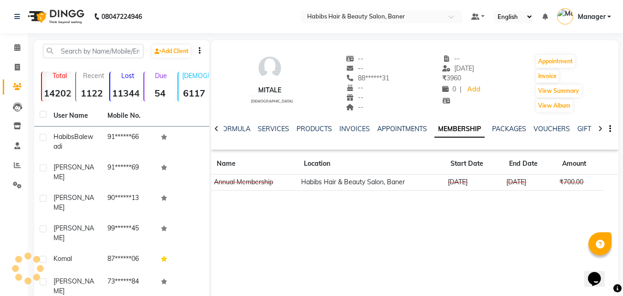
click at [423, 258] on div "Mitale female -- -- 88******31 -- -- -- -- 26-03-2025 ₹ 3960 0 | Add Appointmen…" at bounding box center [414, 178] width 407 height 277
click at [446, 215] on div "Mitale female -- -- 88******31 -- -- -- -- 26-03-2025 ₹ 3960 0 | Add Appointmen…" at bounding box center [414, 178] width 407 height 277
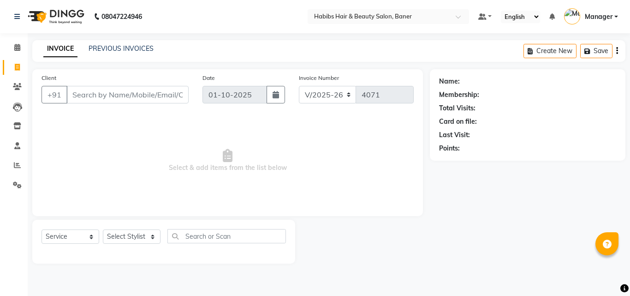
select select "5356"
select select "service"
click at [17, 123] on icon at bounding box center [17, 125] width 8 height 7
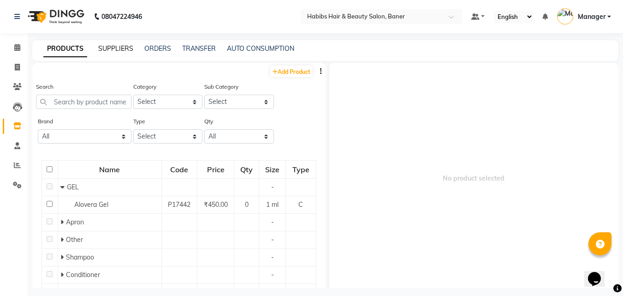
click at [113, 49] on link "SUPPLIERS" at bounding box center [115, 48] width 35 height 8
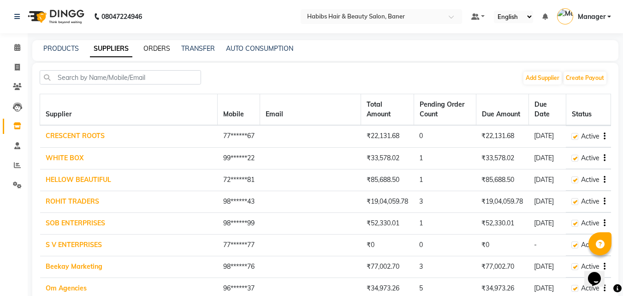
click at [156, 45] on link "ORDERS" at bounding box center [156, 48] width 27 height 8
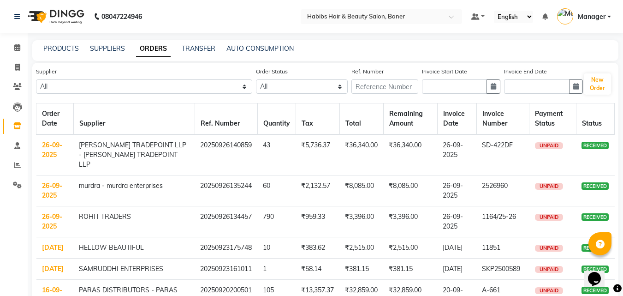
click at [51, 44] on div "PRODUCTS" at bounding box center [60, 49] width 35 height 10
click at [70, 49] on link "PRODUCTS" at bounding box center [60, 48] width 35 height 8
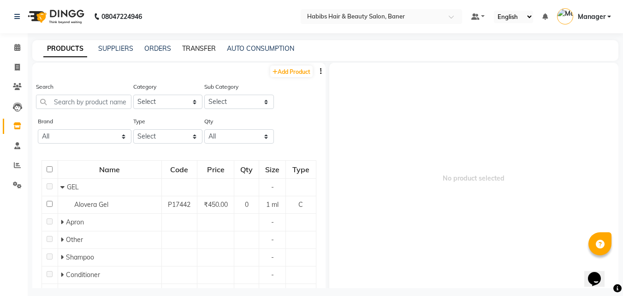
click at [200, 48] on link "TRANSFER" at bounding box center [199, 48] width 34 height 8
select select "sender"
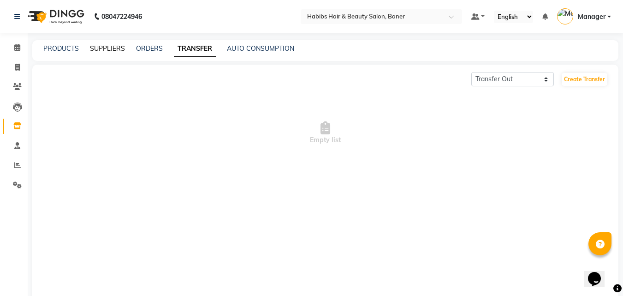
click at [110, 51] on link "SUPPLIERS" at bounding box center [107, 48] width 35 height 8
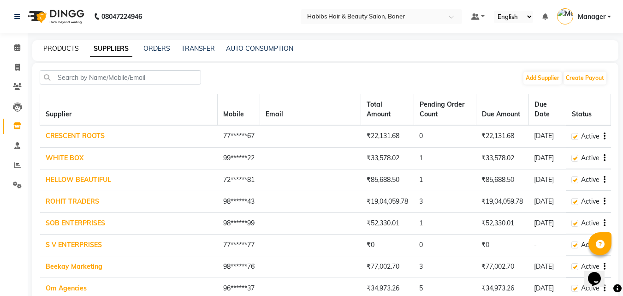
click at [66, 47] on link "PRODUCTS" at bounding box center [60, 48] width 35 height 8
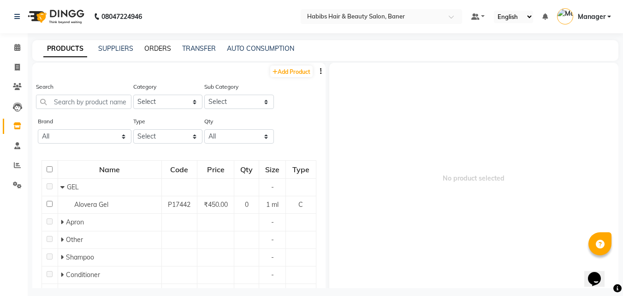
click at [152, 47] on link "ORDERS" at bounding box center [157, 48] width 27 height 8
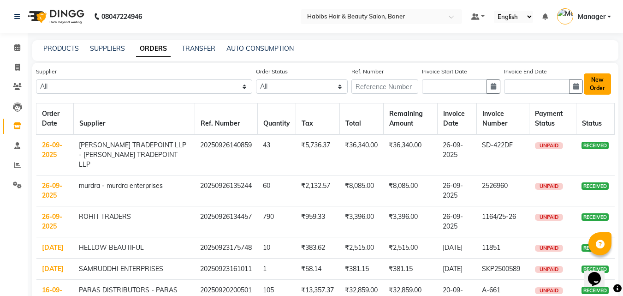
click at [598, 87] on button "New Order" at bounding box center [597, 83] width 27 height 21
select select "true"
select select "2229"
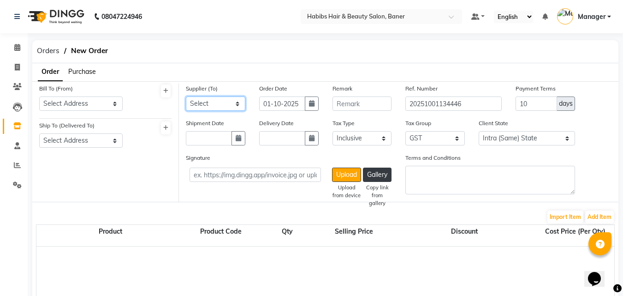
click at [200, 101] on select "Select CRESCENT ROOTS WHITE BOX HELLOW BEAUTIFUL ROHIT TRADERS SOB ENTERPRISES …" at bounding box center [215, 103] width 59 height 14
click at [289, 37] on div "08047224946 Select Location × Habibs Hair & Beauty Salon, Baner Default Panel M…" at bounding box center [311, 282] width 623 height 565
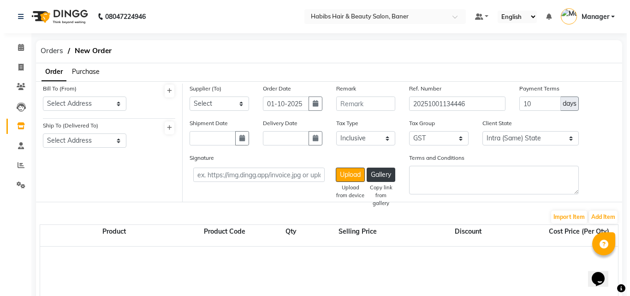
scroll to position [138, 0]
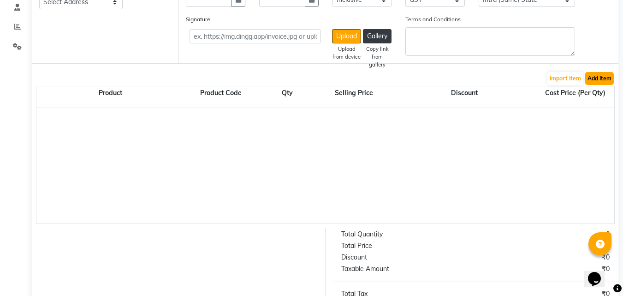
click at [586, 79] on button "Add Item" at bounding box center [599, 78] width 29 height 13
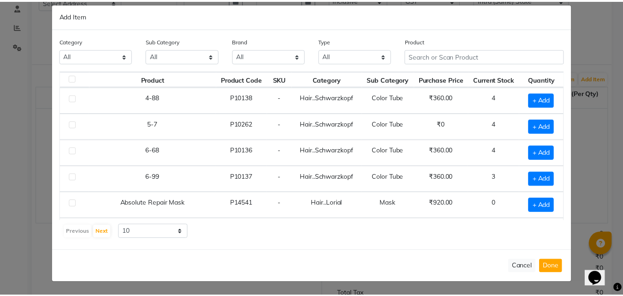
scroll to position [0, 0]
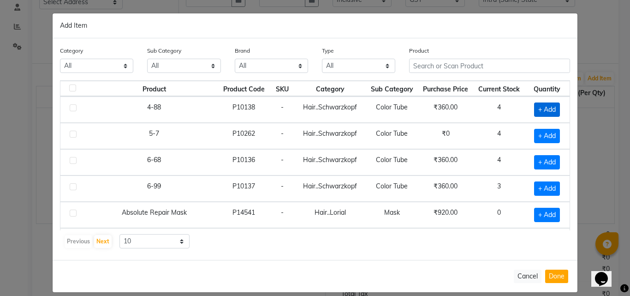
click at [538, 112] on span "+ Add" at bounding box center [547, 109] width 26 height 14
checkbox input "true"
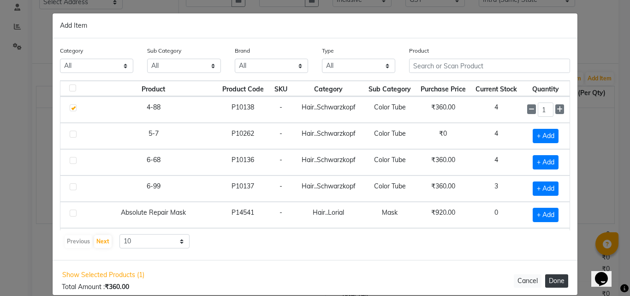
click at [551, 285] on button "Done" at bounding box center [556, 280] width 23 height 13
select select "2229"
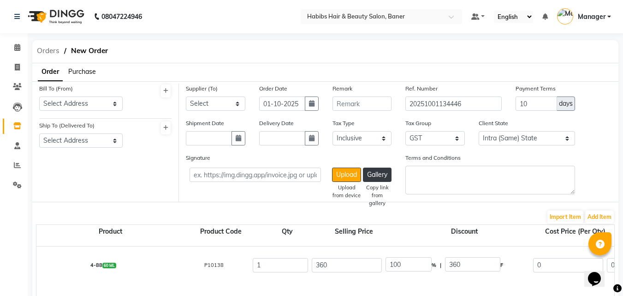
click at [47, 50] on span "Orders" at bounding box center [48, 50] width 32 height 17
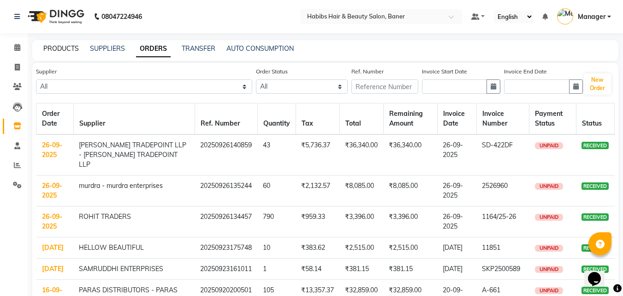
click at [50, 47] on link "PRODUCTS" at bounding box center [60, 48] width 35 height 8
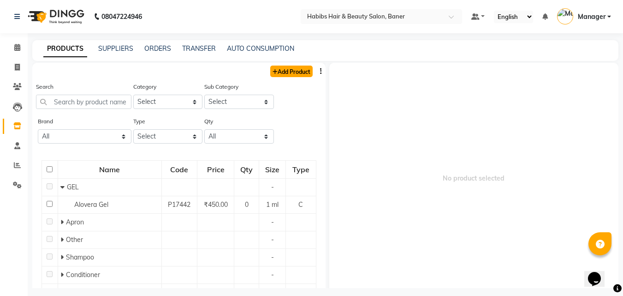
click at [286, 70] on link "Add Product" at bounding box center [291, 71] width 42 height 12
select select "true"
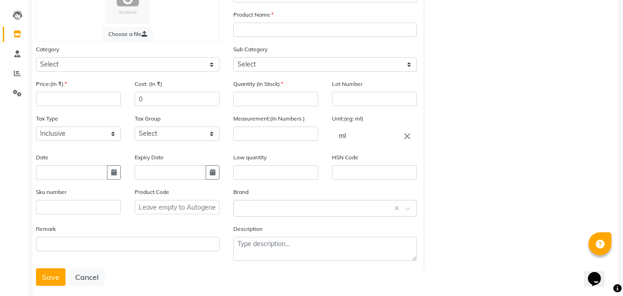
scroll to position [92, 0]
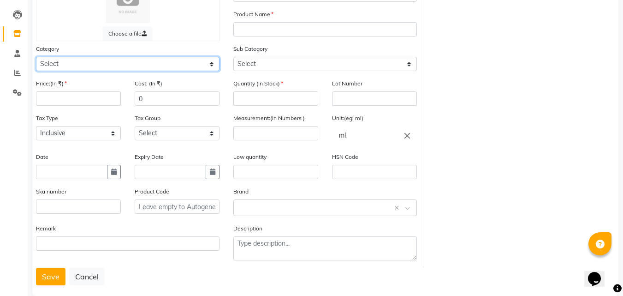
click at [60, 61] on select "Select Hair Skin Makeup Personal Care Appliances Beard Waxing Disposable Thread…" at bounding box center [127, 64] width 183 height 14
drag, startPoint x: 511, startPoint y: 73, endPoint x: 396, endPoint y: 125, distance: 126.9
click at [511, 74] on div "Choose a file Type Select Type Both Retail Consumable Product Name Category Sel…" at bounding box center [325, 121] width 592 height 293
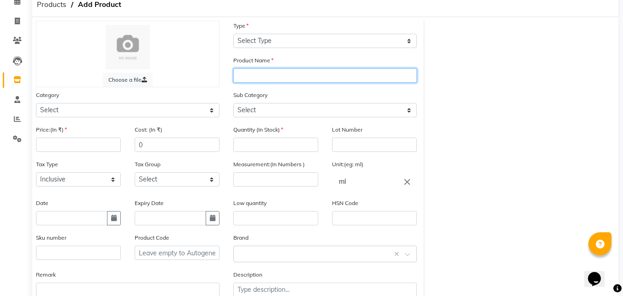
click at [263, 74] on input "text" at bounding box center [324, 75] width 183 height 14
click at [284, 32] on div "Type Select Type Both Retail Consumable" at bounding box center [324, 34] width 183 height 27
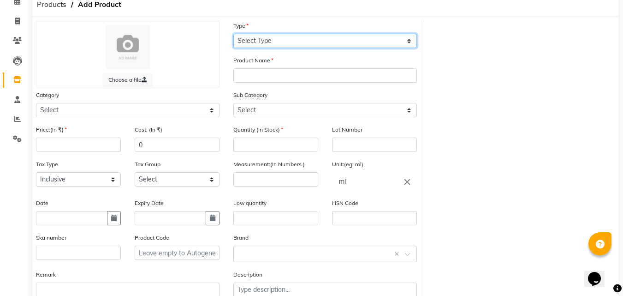
click at [274, 40] on select "Select Type Both Retail Consumable" at bounding box center [324, 41] width 183 height 14
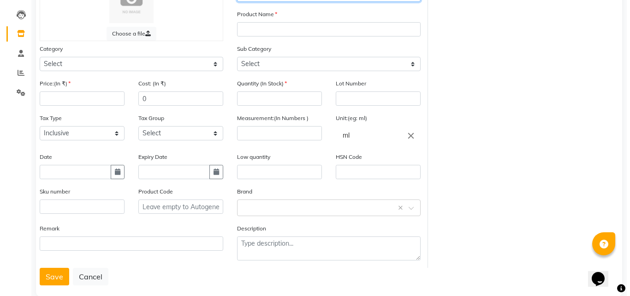
scroll to position [108, 0]
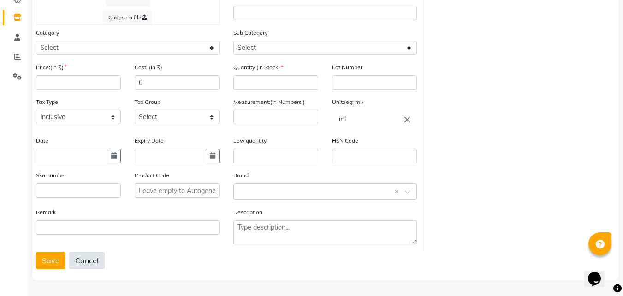
click at [97, 265] on button "Cancel" at bounding box center [86, 260] width 35 height 18
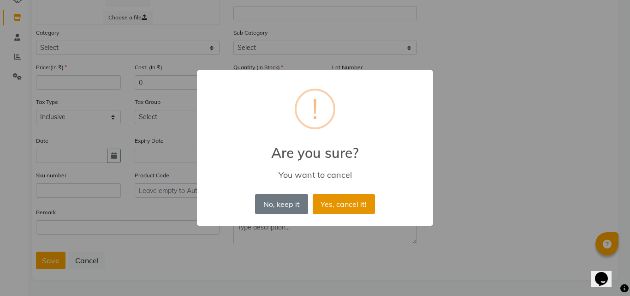
click at [340, 207] on button "Yes, cancel it!" at bounding box center [344, 204] width 62 height 20
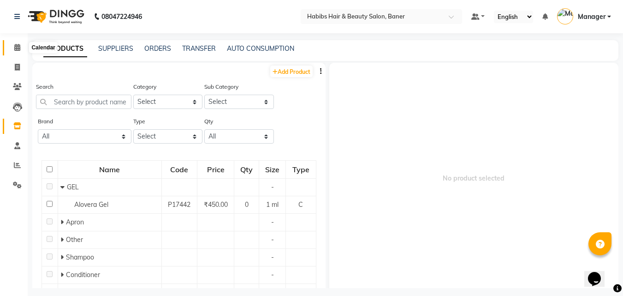
drag, startPoint x: 20, startPoint y: 50, endPoint x: 23, endPoint y: 59, distance: 9.5
click at [20, 51] on span at bounding box center [17, 47] width 16 height 11
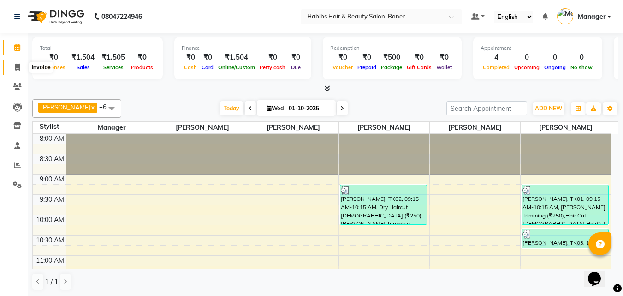
click at [16, 68] on icon at bounding box center [17, 67] width 5 height 7
select select "service"
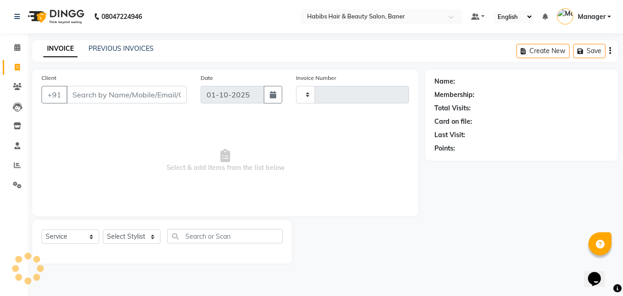
type input "4072"
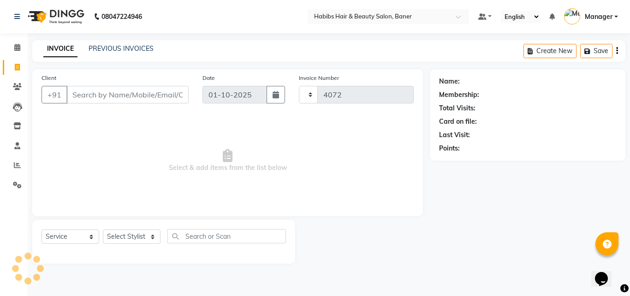
select select "5356"
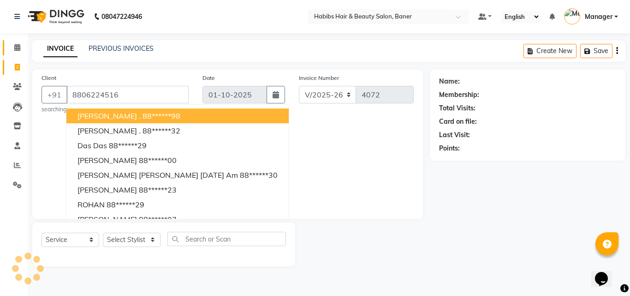
type input "8806224516"
select select "1: Object"
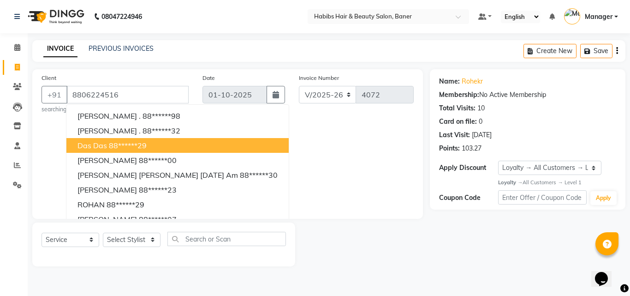
click at [284, 155] on span "Select & add items from the list below" at bounding box center [227, 163] width 372 height 92
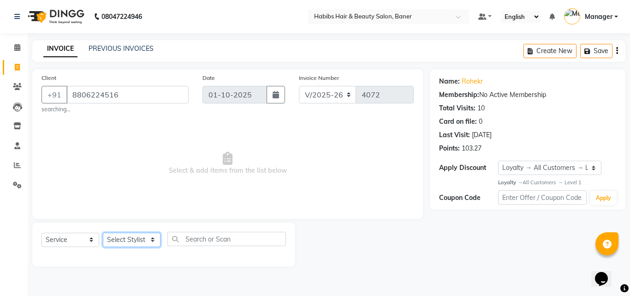
click at [141, 238] on select "Select Stylist Admin Manager Pooja Singh Pratik Bhad Ram Rohan Sonawane Swapnal…" at bounding box center [132, 239] width 58 height 14
select select "90441"
click at [103, 232] on select "Select Stylist Admin Manager Pooja Singh Pratik Bhad Ram Rohan Sonawane Swapnal…" at bounding box center [132, 239] width 58 height 14
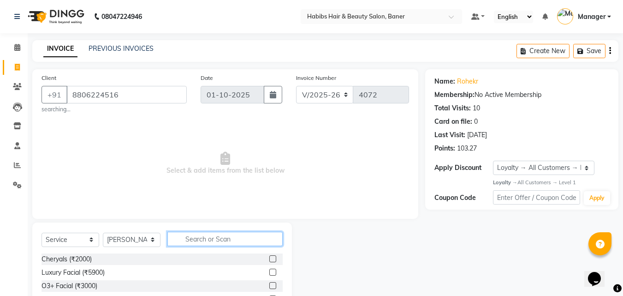
drag, startPoint x: 233, startPoint y: 244, endPoint x: 229, endPoint y: 237, distance: 8.3
click at [233, 244] on input "text" at bounding box center [224, 238] width 115 height 14
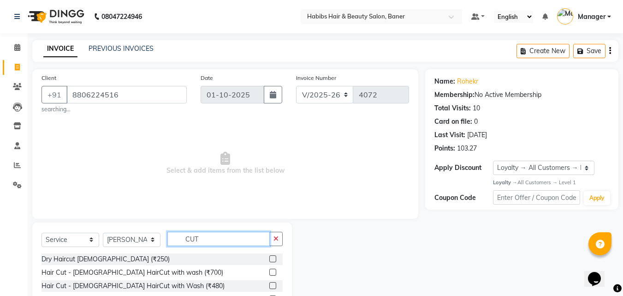
type input "CUT"
click at [269, 259] on label at bounding box center [272, 258] width 7 height 7
click at [269, 259] on input "checkbox" at bounding box center [272, 259] width 6 height 6
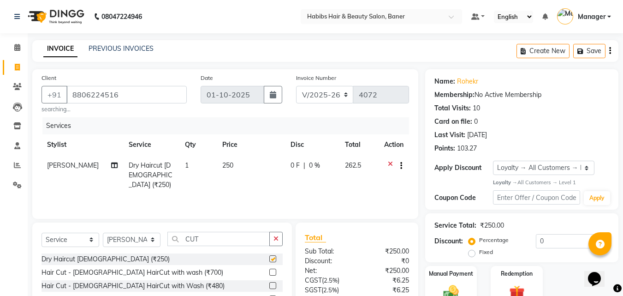
checkbox input "false"
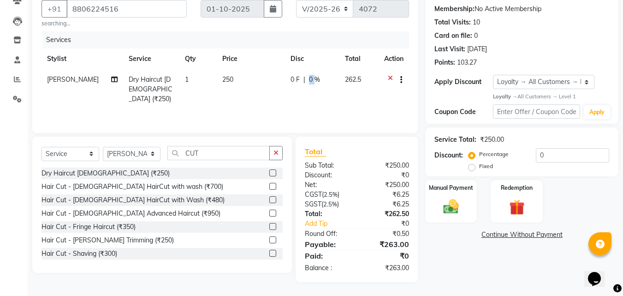
drag, startPoint x: 306, startPoint y: 78, endPoint x: 311, endPoint y: 78, distance: 5.5
click at [311, 78] on span "0 %" at bounding box center [314, 80] width 11 height 10
select select "90441"
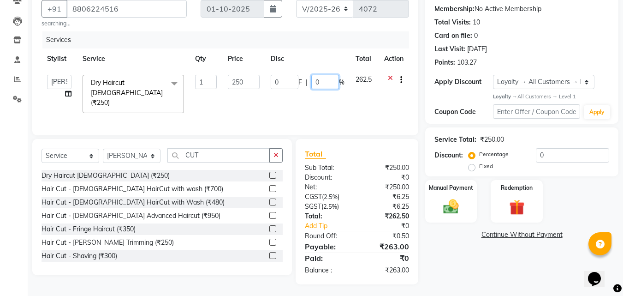
drag, startPoint x: 311, startPoint y: 79, endPoint x: 337, endPoint y: 84, distance: 26.8
click at [337, 84] on input "0" at bounding box center [325, 82] width 28 height 14
type input "4.8"
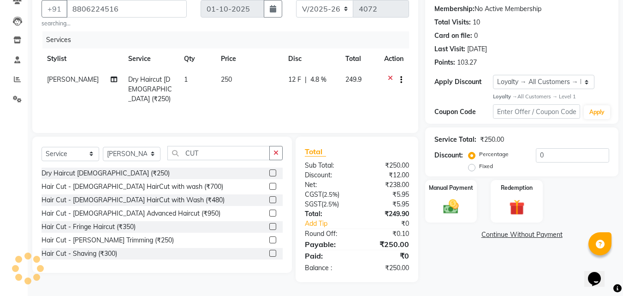
click at [305, 40] on div "Services" at bounding box center [228, 39] width 373 height 17
click at [473, 200] on div "Manual Payment" at bounding box center [451, 201] width 54 height 44
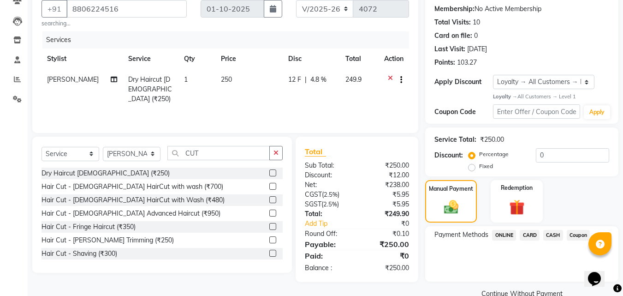
scroll to position [104, 0]
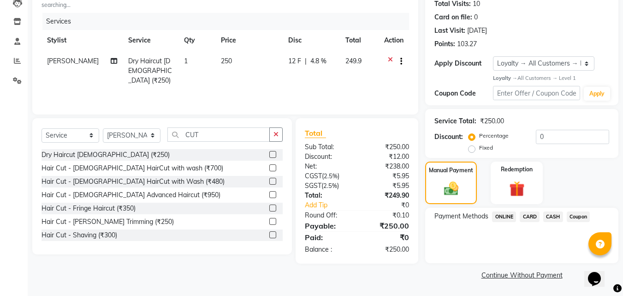
click at [553, 213] on span "CASH" at bounding box center [553, 216] width 20 height 11
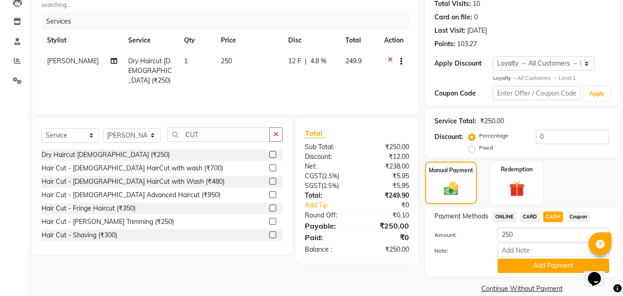
scroll to position [118, 0]
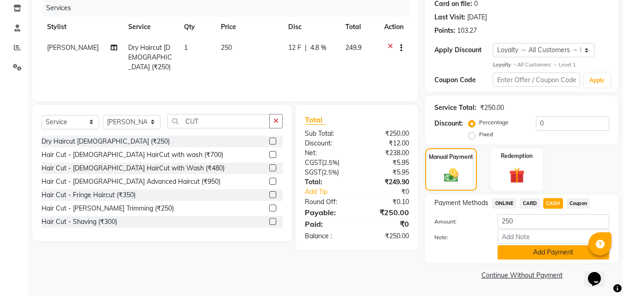
click at [535, 252] on button "Add Payment" at bounding box center [553, 252] width 112 height 14
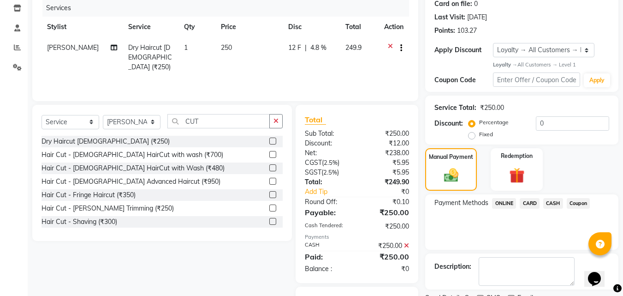
scroll to position [164, 0]
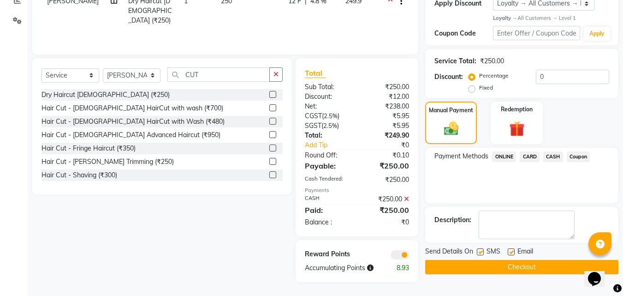
click at [514, 249] on label at bounding box center [511, 251] width 7 height 7
click at [514, 249] on input "checkbox" at bounding box center [511, 252] width 6 height 6
checkbox input "false"
click at [482, 250] on label at bounding box center [480, 251] width 7 height 7
click at [482, 250] on input "checkbox" at bounding box center [480, 252] width 6 height 6
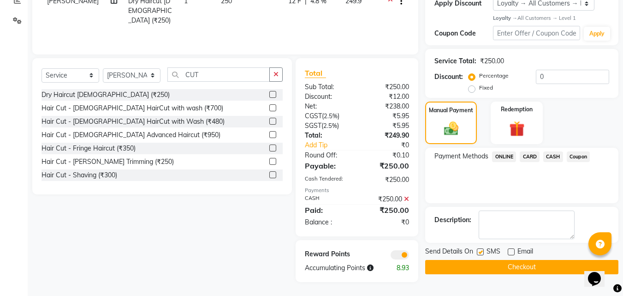
checkbox input "false"
click at [481, 266] on button "Checkout" at bounding box center [521, 267] width 193 height 14
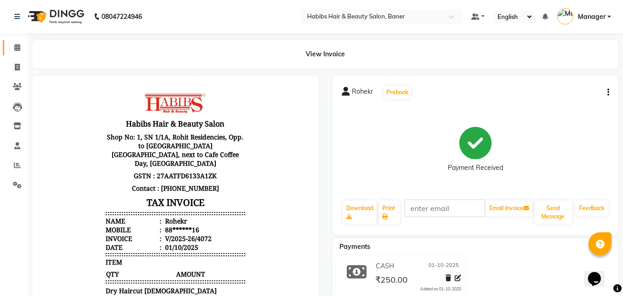
click at [6, 45] on link "Calendar" at bounding box center [14, 47] width 22 height 15
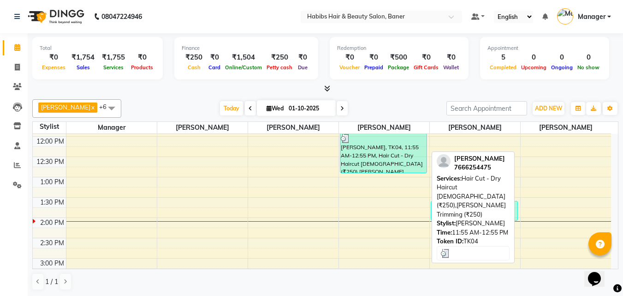
scroll to position [184, 0]
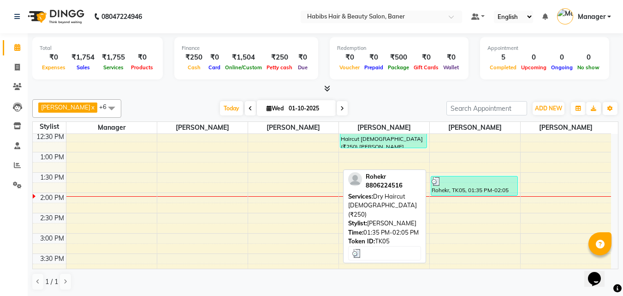
click at [460, 186] on div "Rohekr, TK05, 01:35 PM-02:05 PM, Dry Haircut [DEMOGRAPHIC_DATA] (₹250)" at bounding box center [474, 185] width 86 height 19
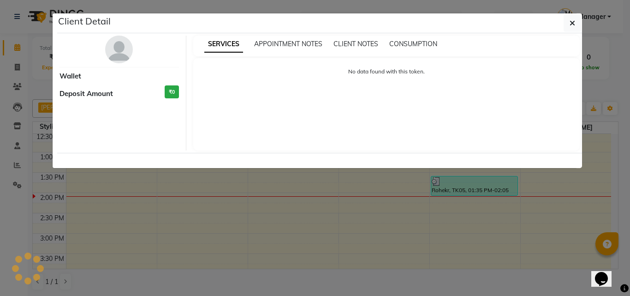
select select "3"
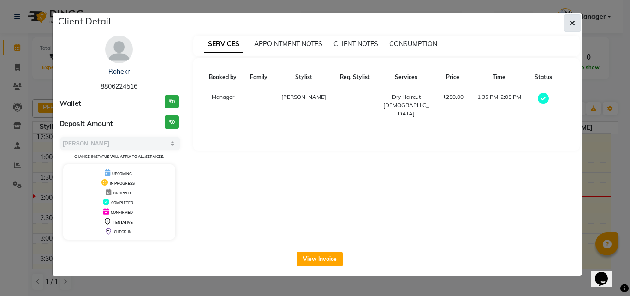
click at [565, 27] on button "button" at bounding box center [572, 23] width 18 height 18
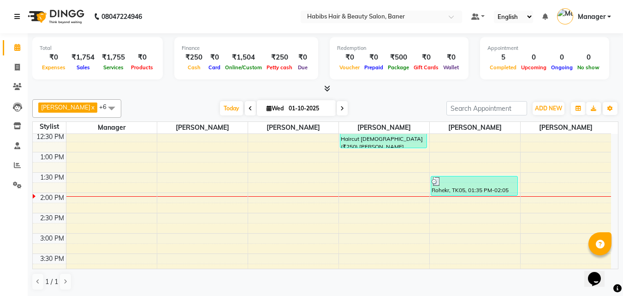
click at [19, 15] on icon at bounding box center [17, 16] width 6 height 6
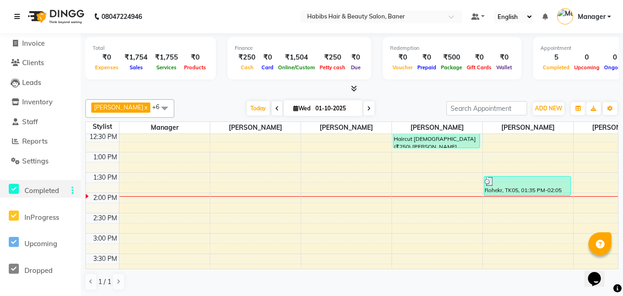
scroll to position [92, 0]
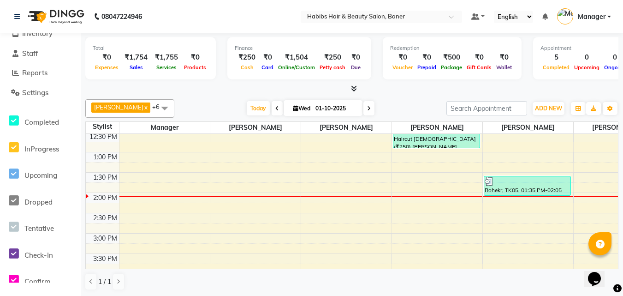
click at [190, 78] on div "Total ₹0 Expenses ₹1,754 Sales ₹1,755 Services ₹0 Products" at bounding box center [150, 58] width 130 height 42
click at [18, 21] on link at bounding box center [18, 17] width 9 height 26
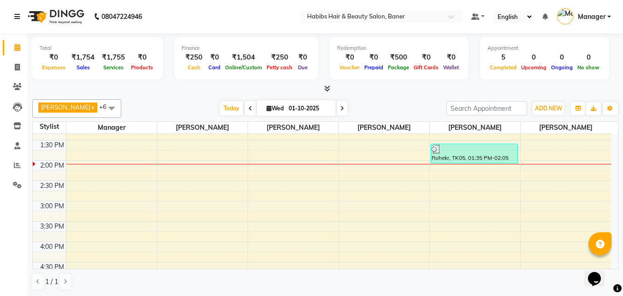
scroll to position [231, 0]
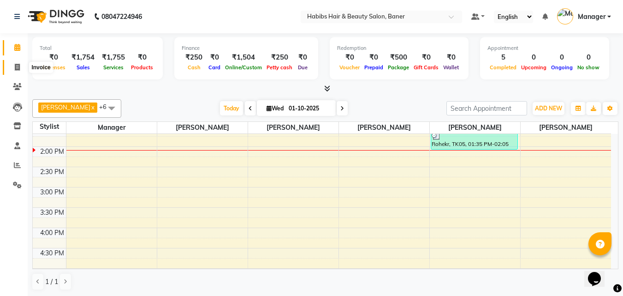
click at [13, 68] on span at bounding box center [17, 67] width 16 height 11
select select "service"
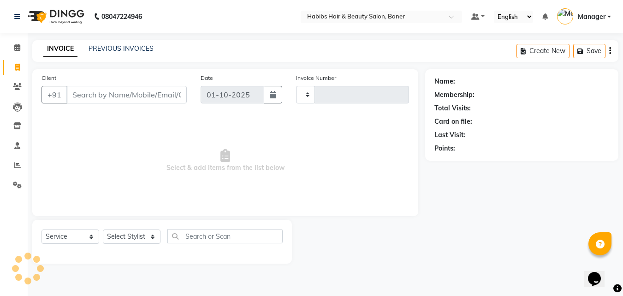
type input "4073"
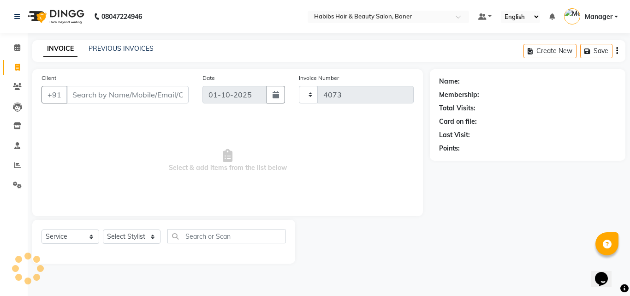
select select "5356"
click at [138, 91] on input "Client" at bounding box center [127, 95] width 122 height 18
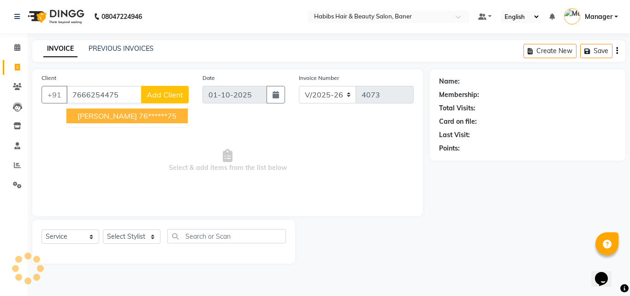
type input "7666254475"
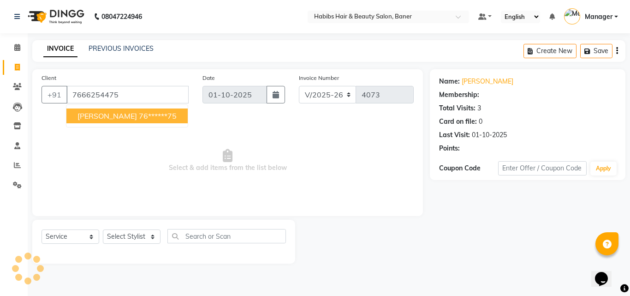
select select "1: Object"
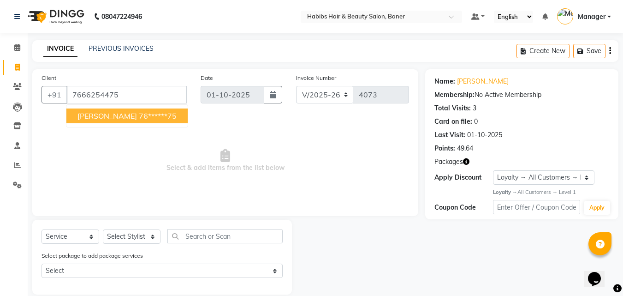
click at [139, 112] on ngb-highlight "76******75" at bounding box center [158, 115] width 38 height 9
type input "76******75"
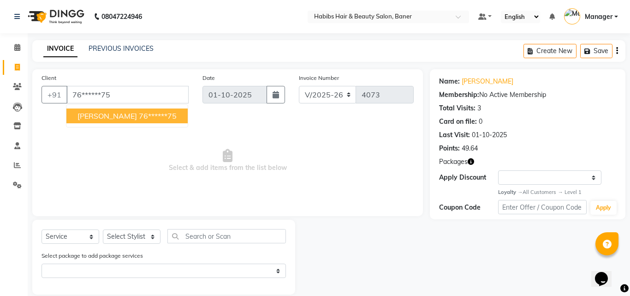
select select "1: Object"
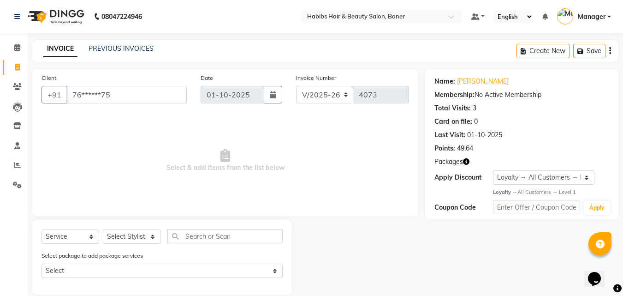
click at [610, 51] on icon "button" at bounding box center [610, 51] width 2 height 0
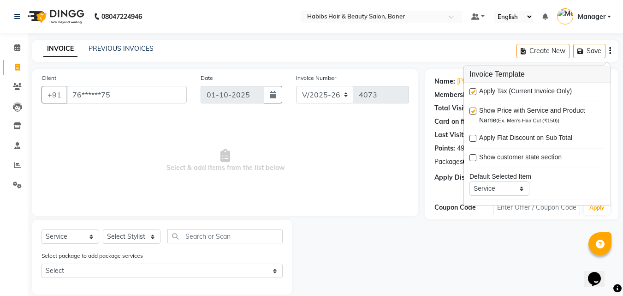
click at [473, 89] on label at bounding box center [472, 91] width 7 height 7
click at [473, 89] on input "checkbox" at bounding box center [472, 92] width 6 height 6
checkbox input "false"
click at [430, 53] on div "INVOICE PREVIOUS INVOICES Create New Save" at bounding box center [325, 51] width 586 height 22
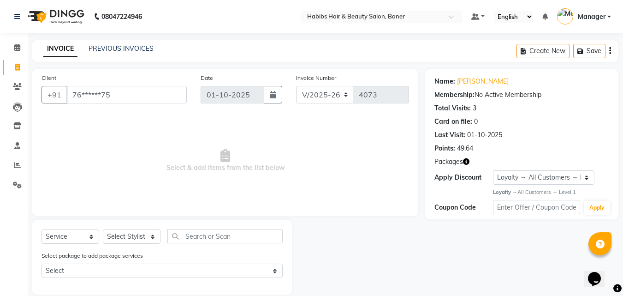
scroll to position [12, 0]
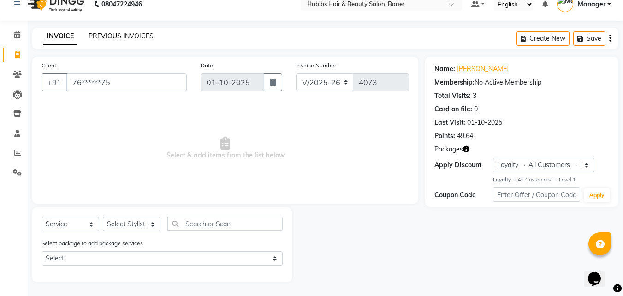
click at [130, 32] on link "PREVIOUS INVOICES" at bounding box center [121, 36] width 65 height 8
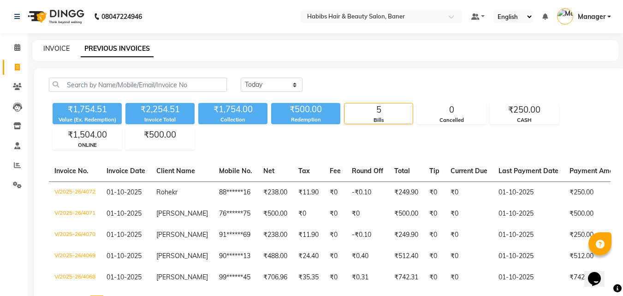
click at [65, 48] on link "INVOICE" at bounding box center [56, 48] width 26 height 8
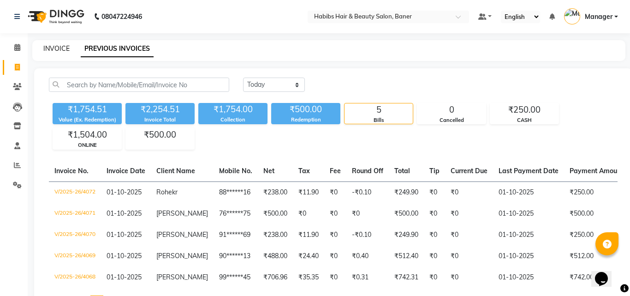
select select "5356"
select select "service"
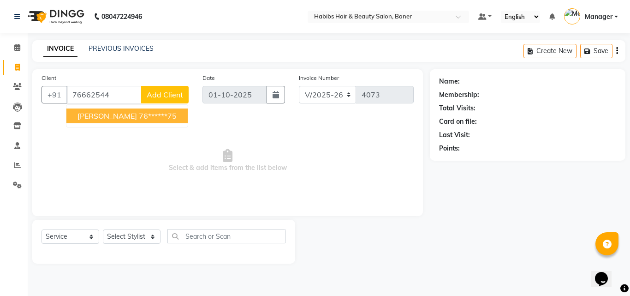
click at [95, 112] on span "Shardul" at bounding box center [106, 115] width 59 height 9
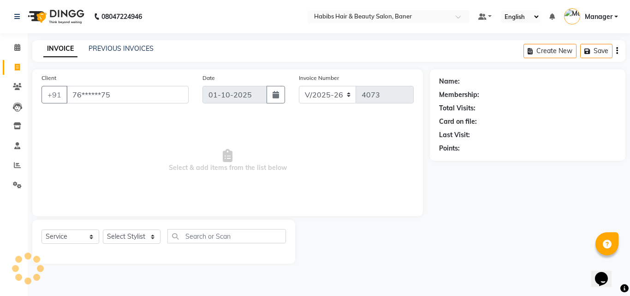
type input "76******75"
select select "1: Object"
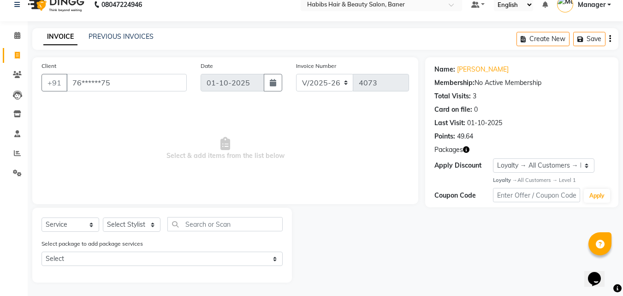
scroll to position [12, 0]
drag, startPoint x: 142, startPoint y: 82, endPoint x: 55, endPoint y: 78, distance: 87.7
click at [55, 78] on div "+91 76******75" at bounding box center [113, 82] width 145 height 18
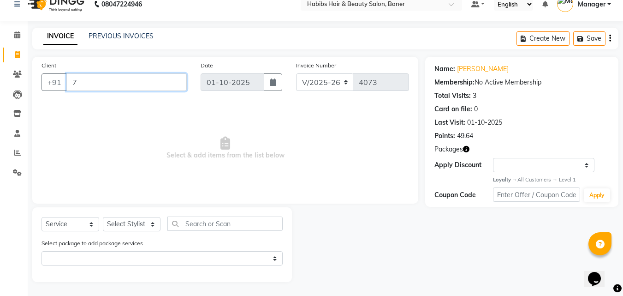
scroll to position [0, 0]
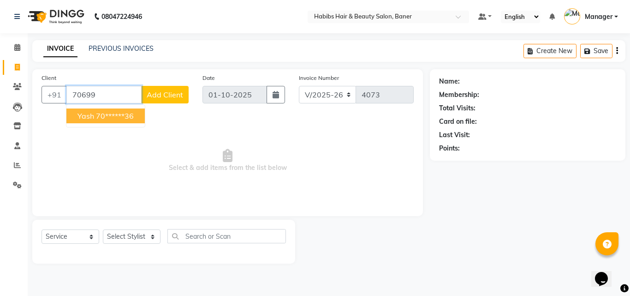
click at [95, 120] on button "Yash 70******36" at bounding box center [105, 115] width 78 height 15
type input "70******36"
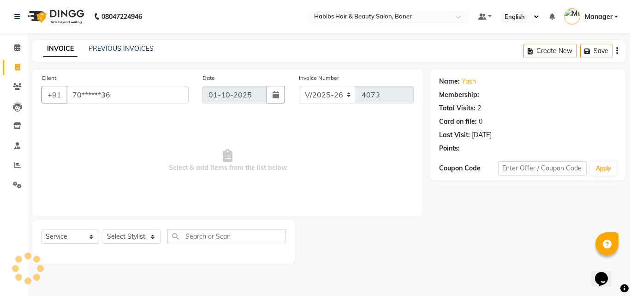
select select "1: Object"
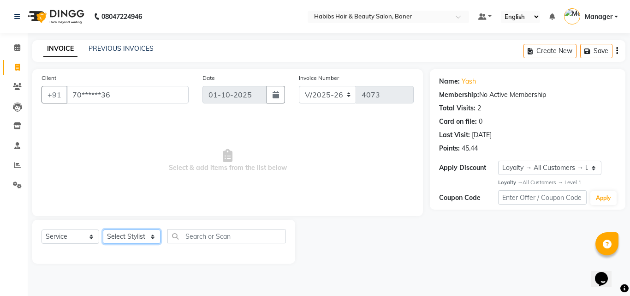
drag, startPoint x: 140, startPoint y: 238, endPoint x: 140, endPoint y: 232, distance: 6.0
click at [140, 238] on select "Select Stylist Admin Manager [PERSON_NAME] [PERSON_NAME] Ram [PERSON_NAME] [PER…" at bounding box center [132, 236] width 58 height 14
select select "43743"
click at [103, 229] on select "Select Stylist Admin Manager [PERSON_NAME] [PERSON_NAME] Ram [PERSON_NAME] [PER…" at bounding box center [132, 236] width 58 height 14
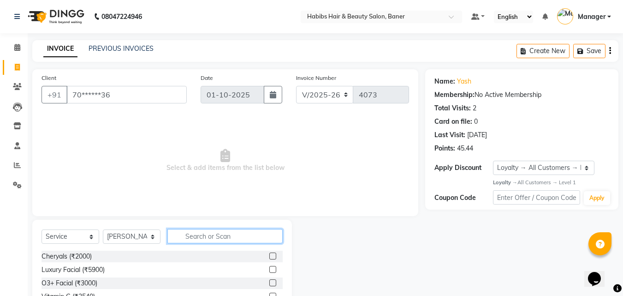
click at [217, 234] on input "text" at bounding box center [224, 236] width 115 height 14
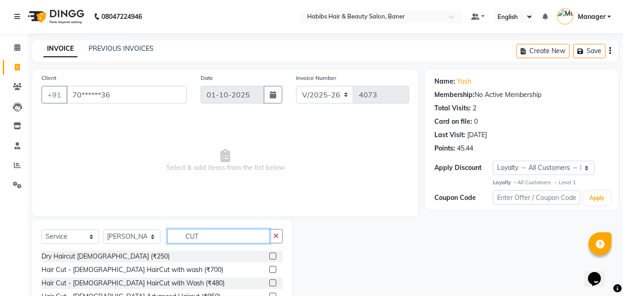
type input "CUT"
click at [269, 255] on label at bounding box center [272, 255] width 7 height 7
click at [269, 255] on input "checkbox" at bounding box center [272, 256] width 6 height 6
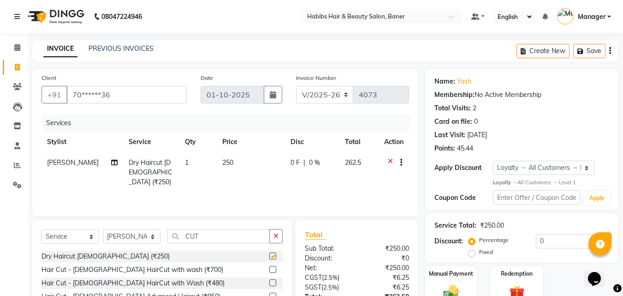
checkbox input "false"
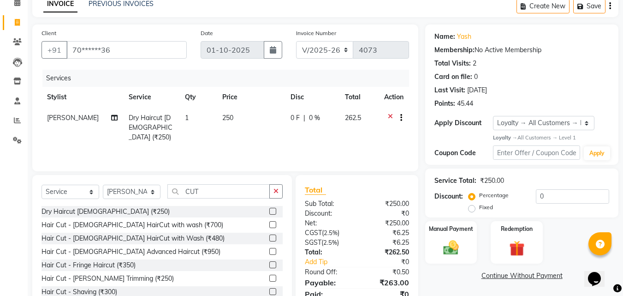
scroll to position [46, 0]
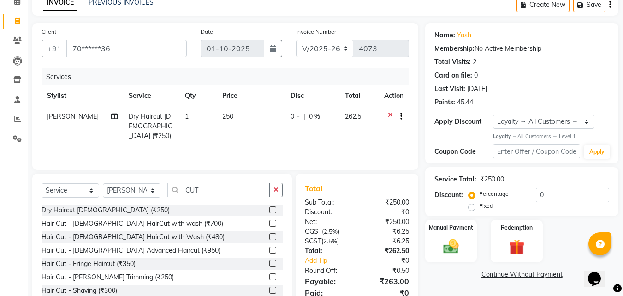
click at [608, 5] on div "Create New Save" at bounding box center [567, 5] width 102 height 22
click at [609, 4] on button "button" at bounding box center [610, 5] width 2 height 22
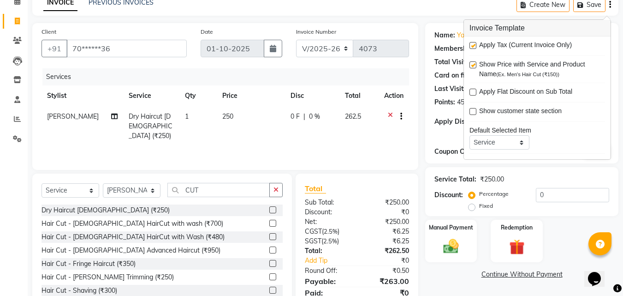
click at [473, 42] on label at bounding box center [472, 45] width 7 height 7
click at [473, 43] on input "checkbox" at bounding box center [472, 46] width 6 height 6
checkbox input "false"
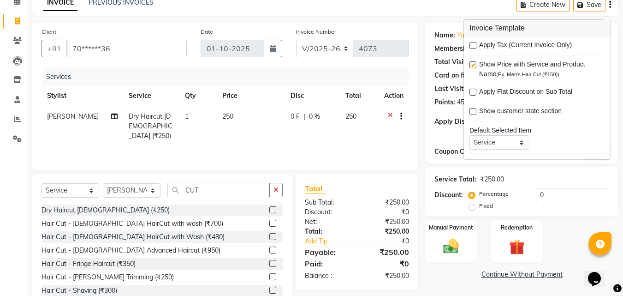
drag, startPoint x: 428, startPoint y: 35, endPoint x: 387, endPoint y: 171, distance: 141.2
click at [428, 36] on div "Name: Yash Membership: No Active Membership Total Visits: 2 Card on file: 0 Las…" at bounding box center [521, 93] width 193 height 140
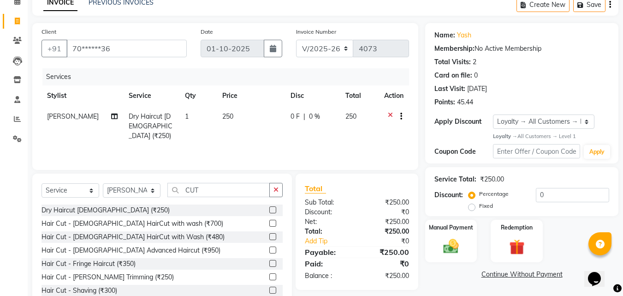
scroll to position [74, 0]
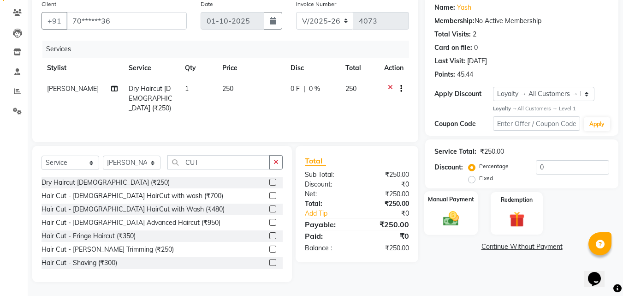
click at [464, 213] on div "Manual Payment" at bounding box center [451, 213] width 54 height 44
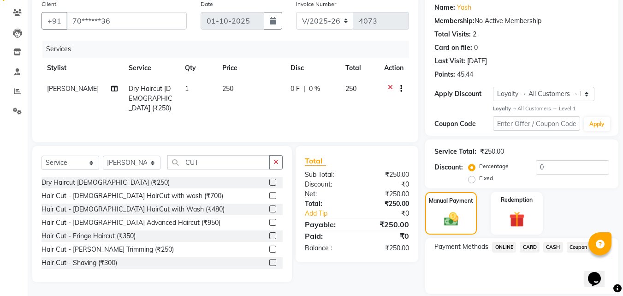
scroll to position [104, 0]
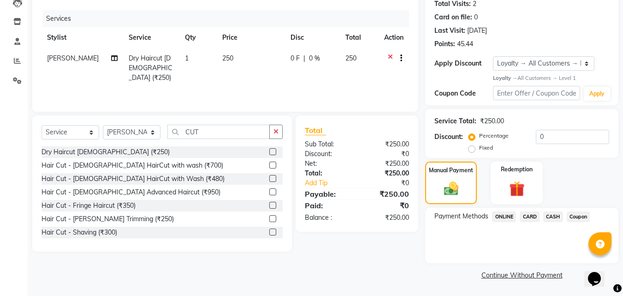
click at [509, 217] on span "ONLINE" at bounding box center [504, 216] width 24 height 11
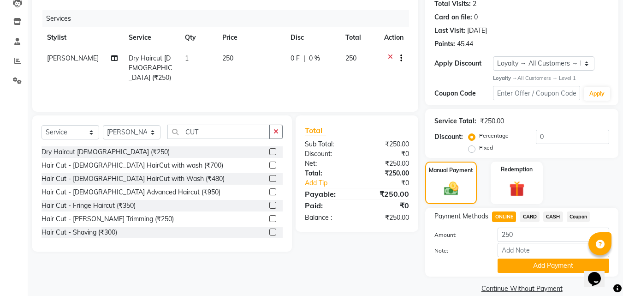
scroll to position [118, 0]
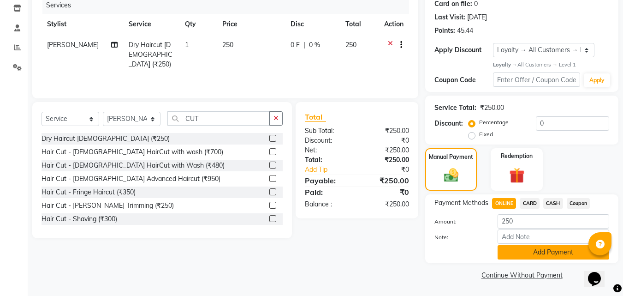
click at [536, 252] on button "Add Payment" at bounding box center [553, 252] width 112 height 14
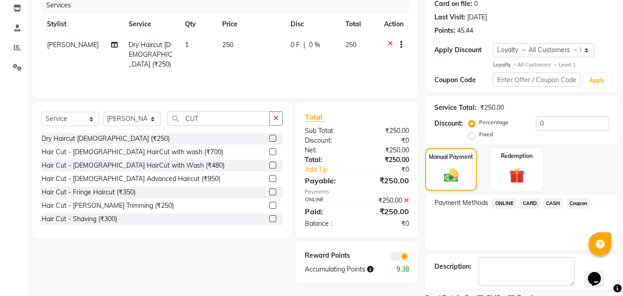
scroll to position [156, 0]
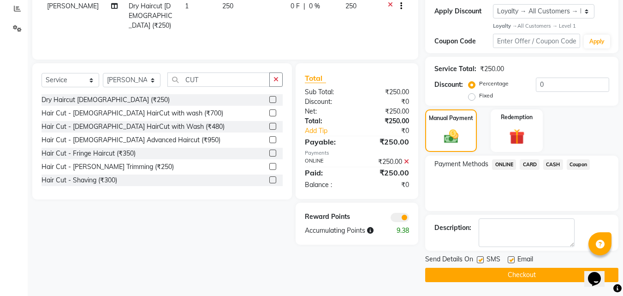
click at [515, 260] on div "Email" at bounding box center [524, 260] width 33 height 12
click at [482, 258] on label at bounding box center [480, 259] width 7 height 7
click at [482, 258] on input "checkbox" at bounding box center [480, 260] width 6 height 6
checkbox input "false"
click at [512, 257] on label at bounding box center [511, 259] width 7 height 7
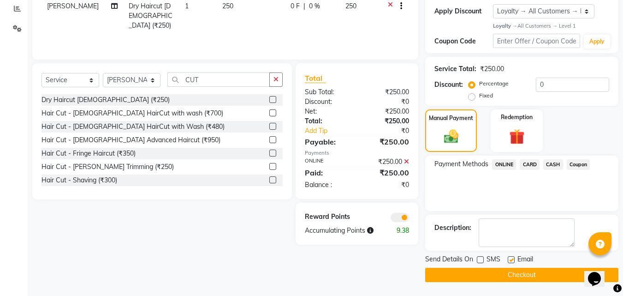
click at [512, 257] on input "checkbox" at bounding box center [511, 260] width 6 height 6
checkbox input "false"
click at [495, 275] on button "Checkout" at bounding box center [521, 274] width 193 height 14
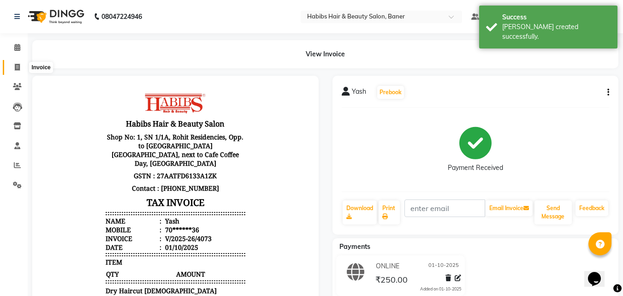
click at [20, 65] on icon at bounding box center [17, 67] width 5 height 7
select select "service"
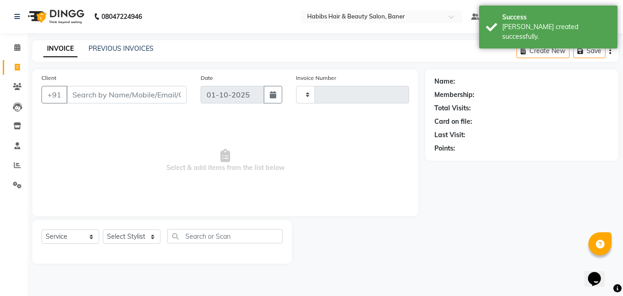
type input "4074"
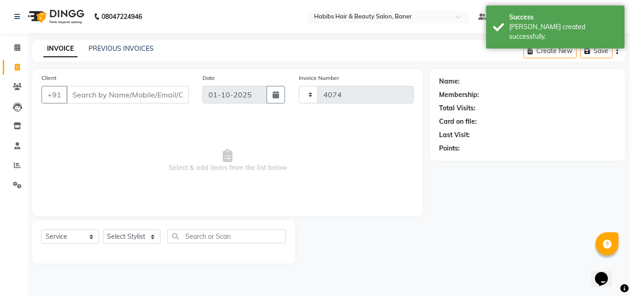
select select "5356"
click at [103, 92] on input "Client" at bounding box center [127, 95] width 122 height 18
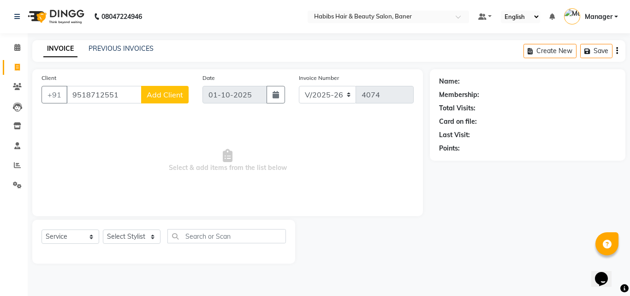
type input "9518712551"
click at [175, 99] on button "Add Client" at bounding box center [164, 95] width 47 height 18
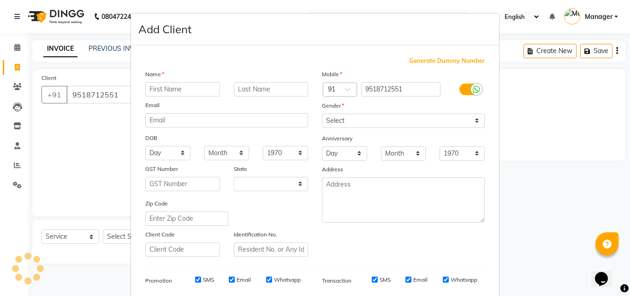
select select "22"
click at [184, 86] on input "text" at bounding box center [182, 89] width 75 height 14
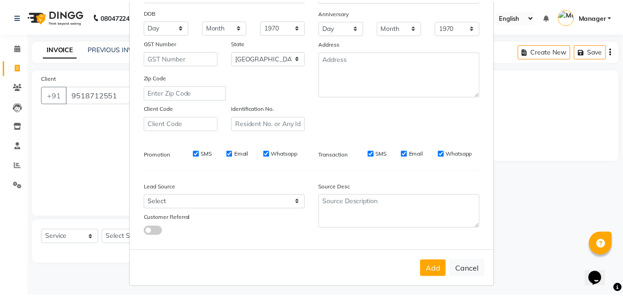
scroll to position [130, 0]
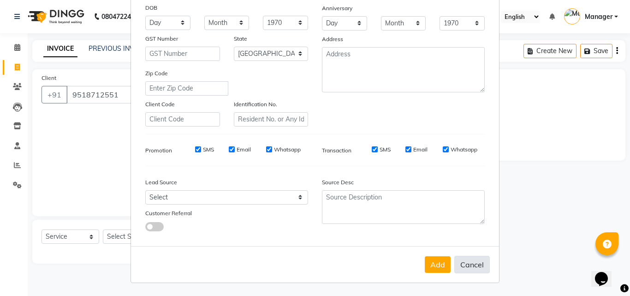
click at [462, 265] on button "Cancel" at bounding box center [471, 264] width 35 height 18
select select
select select "null"
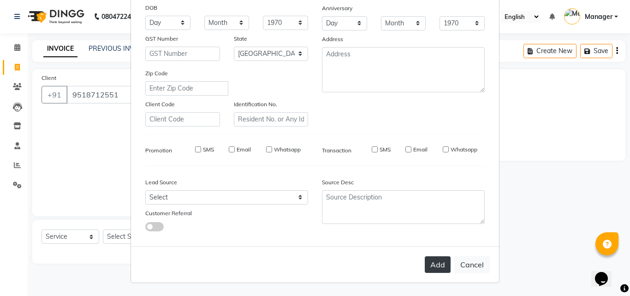
select select
checkbox input "false"
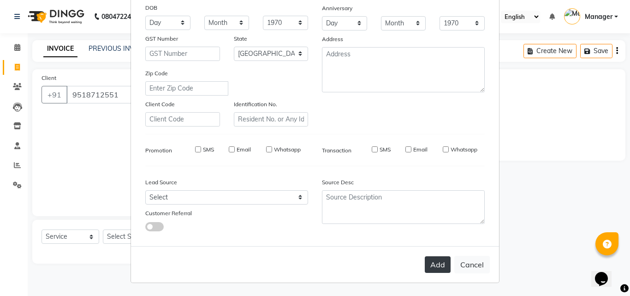
checkbox input "false"
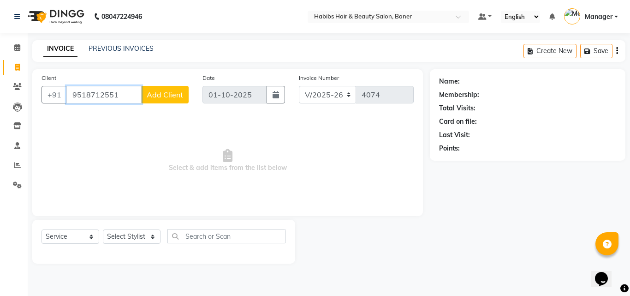
drag, startPoint x: 125, startPoint y: 97, endPoint x: 61, endPoint y: 103, distance: 64.4
click at [59, 101] on div "+91 9518712551 Add Client" at bounding box center [114, 95] width 147 height 18
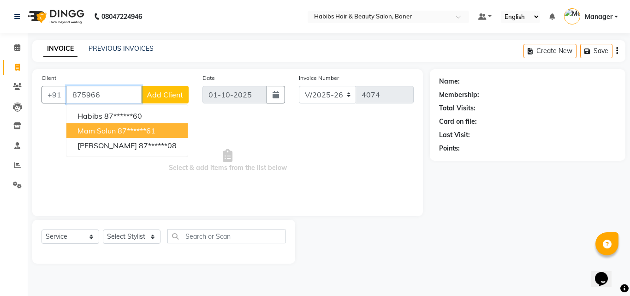
drag, startPoint x: 142, startPoint y: 125, endPoint x: 142, endPoint y: 136, distance: 11.5
click at [142, 125] on button "mam solun 87******61" at bounding box center [126, 130] width 121 height 15
type input "87******61"
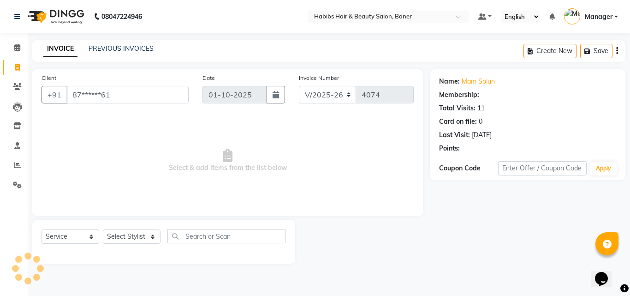
select select "1: Object"
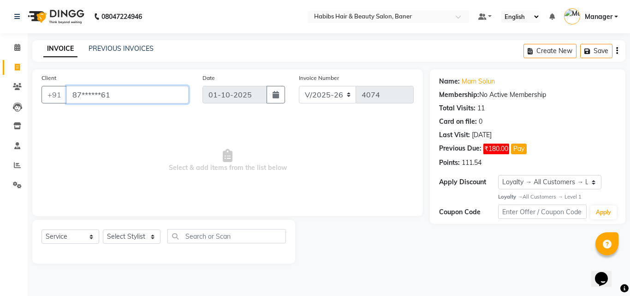
click at [124, 86] on input "87******61" at bounding box center [127, 95] width 122 height 18
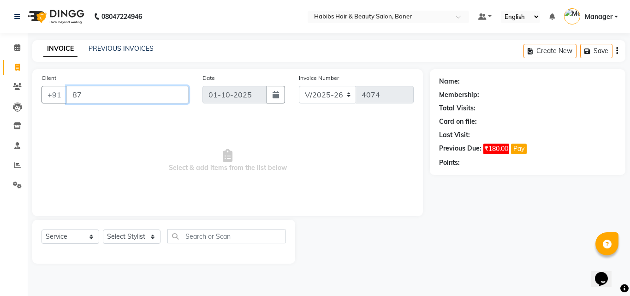
type input "8"
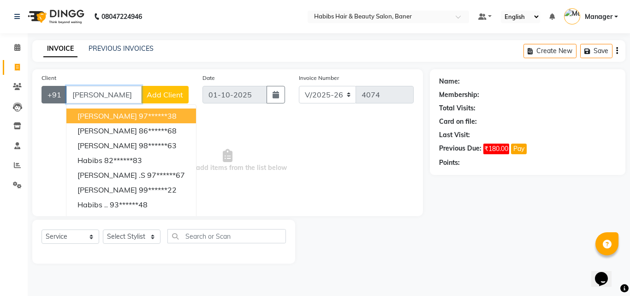
drag, startPoint x: 96, startPoint y: 100, endPoint x: 56, endPoint y: 93, distance: 40.6
click at [61, 98] on div "+91 HABIB Babita Habib 97******38 Rushbh Habib 86******68 Ganesh Habibs 98*****…" at bounding box center [114, 95] width 147 height 18
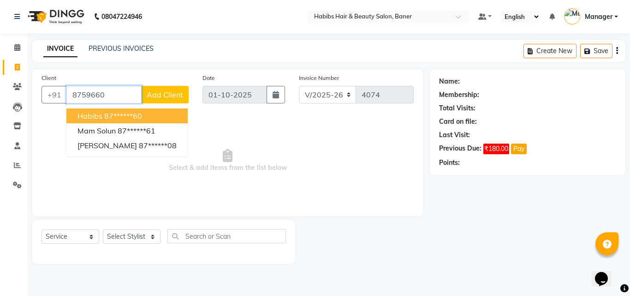
click at [95, 115] on span "Habibs" at bounding box center [89, 115] width 25 height 9
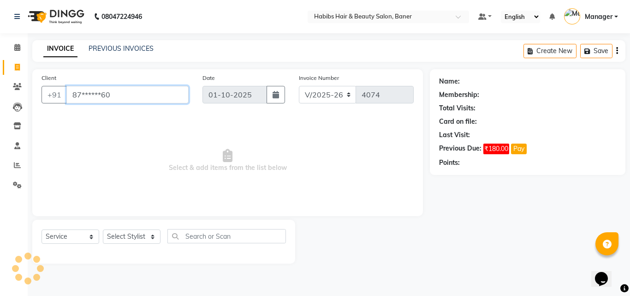
type input "87******60"
select select "1: Object"
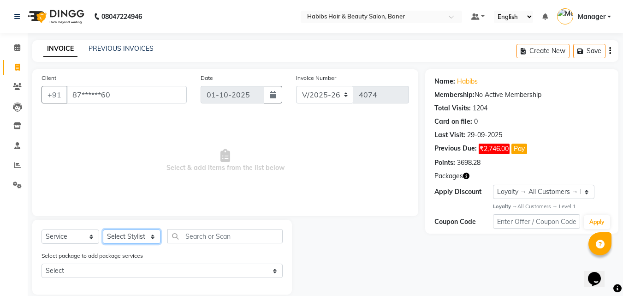
drag, startPoint x: 127, startPoint y: 234, endPoint x: 127, endPoint y: 229, distance: 5.1
click at [127, 234] on select "Select Stylist Admin Manager [PERSON_NAME] [PERSON_NAME] Ram [PERSON_NAME] [PER…" at bounding box center [132, 236] width 58 height 14
select select "90441"
click at [103, 229] on select "Select Stylist Admin Manager [PERSON_NAME] [PERSON_NAME] Ram [PERSON_NAME] [PER…" at bounding box center [132, 236] width 58 height 14
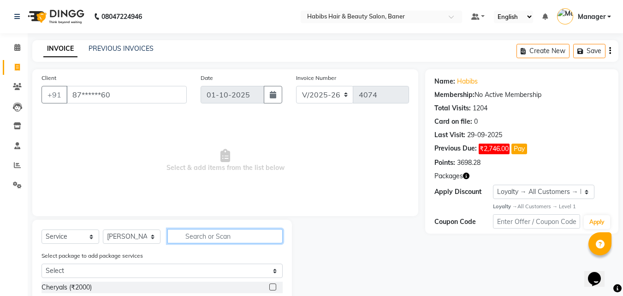
click at [212, 238] on input "text" at bounding box center [224, 236] width 115 height 14
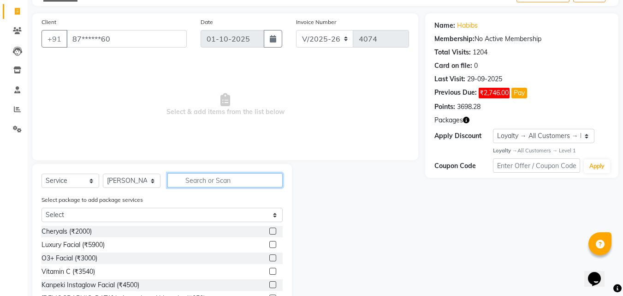
click at [197, 185] on input "text" at bounding box center [224, 180] width 115 height 14
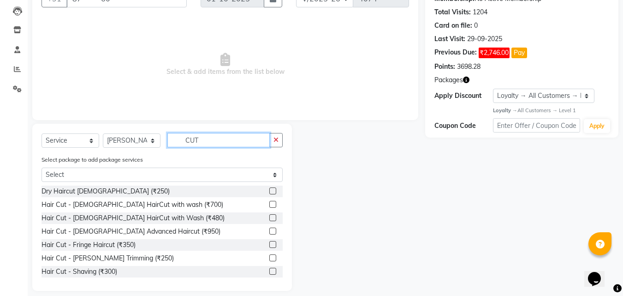
scroll to position [105, 0]
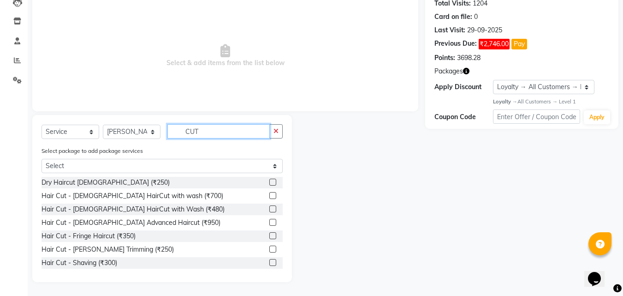
type input "CUT"
click at [269, 194] on label at bounding box center [272, 195] width 7 height 7
click at [269, 194] on input "checkbox" at bounding box center [272, 196] width 6 height 6
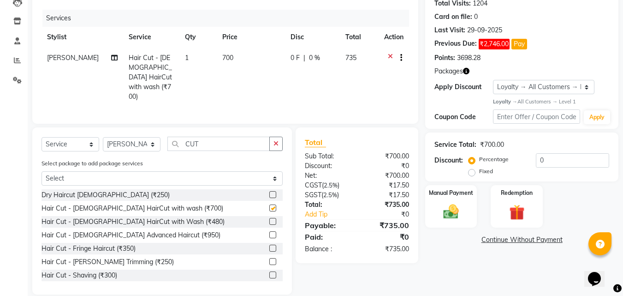
scroll to position [23, 0]
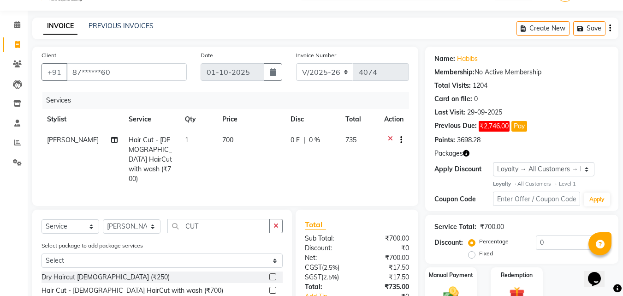
checkbox input "false"
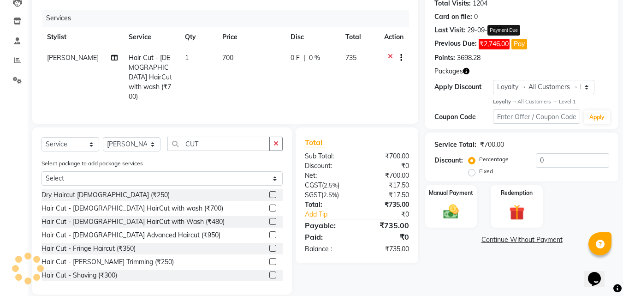
scroll to position [0, 0]
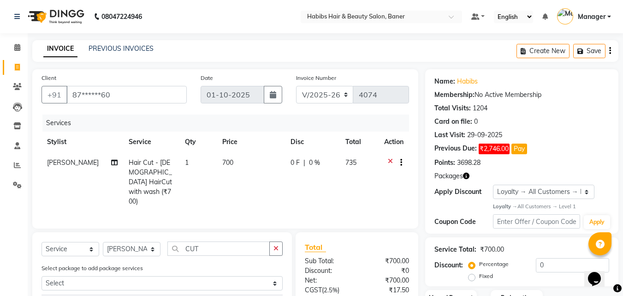
click at [611, 46] on div "Create New Save" at bounding box center [567, 51] width 102 height 22
click at [609, 51] on icon "button" at bounding box center [610, 51] width 2 height 0
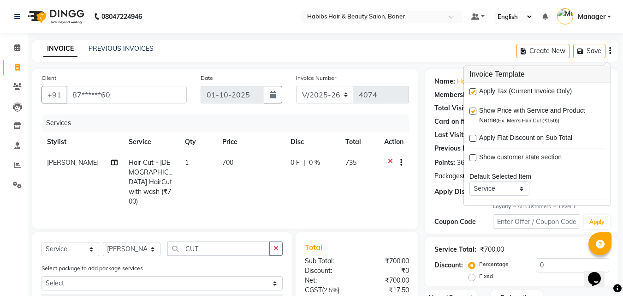
click at [505, 94] on span "Apply Tax (Current Invoice Only)" at bounding box center [525, 92] width 93 height 12
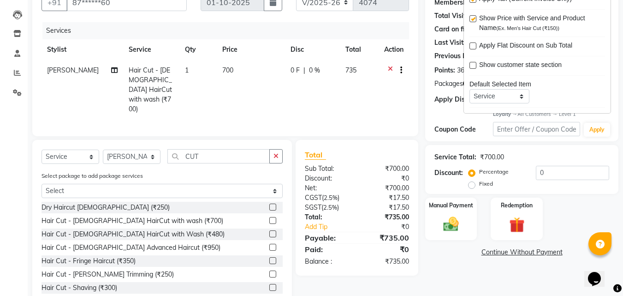
click at [471, 2] on input "checkbox" at bounding box center [472, 0] width 6 height 6
checkbox input "false"
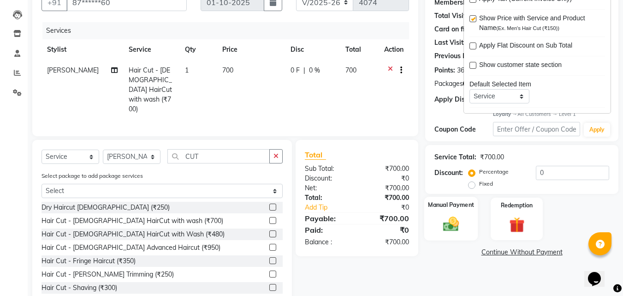
scroll to position [105, 0]
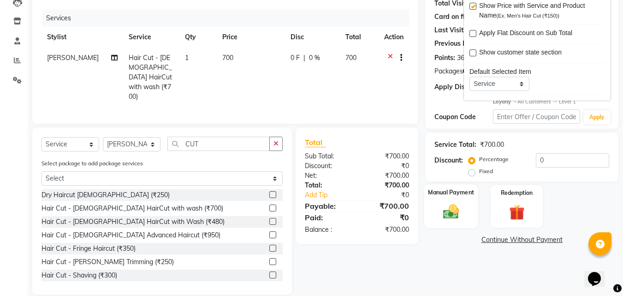
click at [452, 201] on div "Manual Payment" at bounding box center [451, 206] width 54 height 44
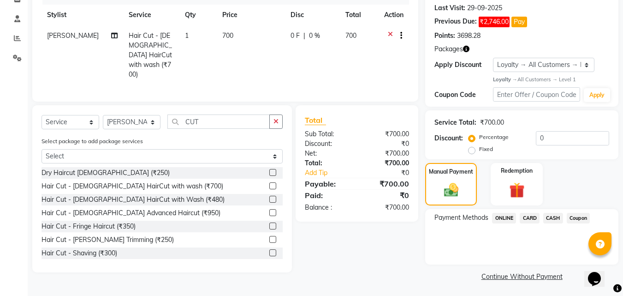
scroll to position [128, 0]
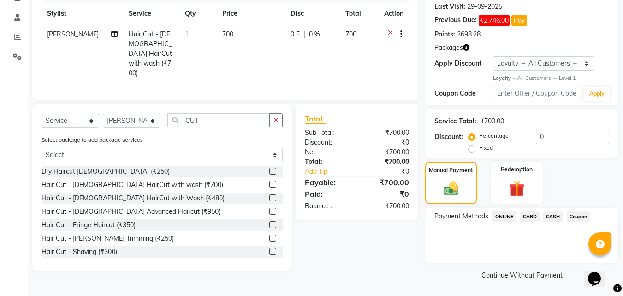
click at [509, 217] on span "ONLINE" at bounding box center [504, 216] width 24 height 11
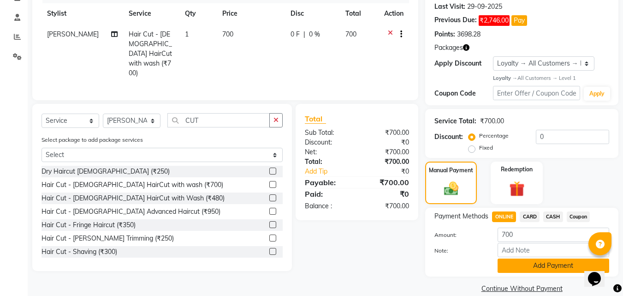
scroll to position [142, 0]
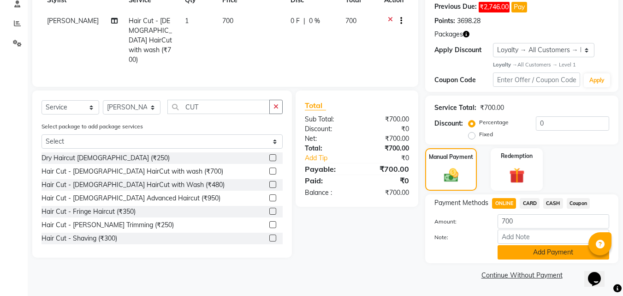
click at [532, 253] on button "Add Payment" at bounding box center [553, 252] width 112 height 14
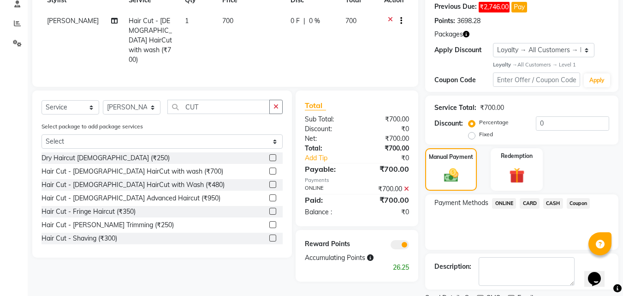
scroll to position [180, 0]
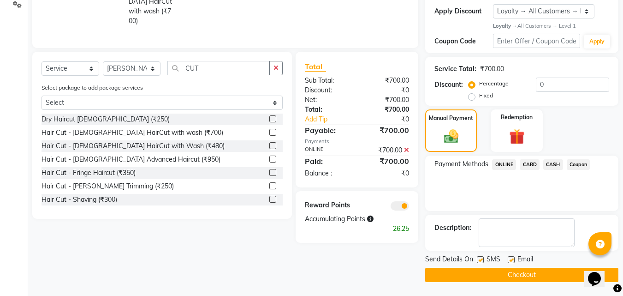
click at [512, 257] on label at bounding box center [511, 259] width 7 height 7
click at [512, 257] on input "checkbox" at bounding box center [511, 260] width 6 height 6
checkbox input "false"
drag, startPoint x: 480, startPoint y: 258, endPoint x: 478, endPoint y: 263, distance: 5.6
click at [481, 258] on label at bounding box center [480, 259] width 7 height 7
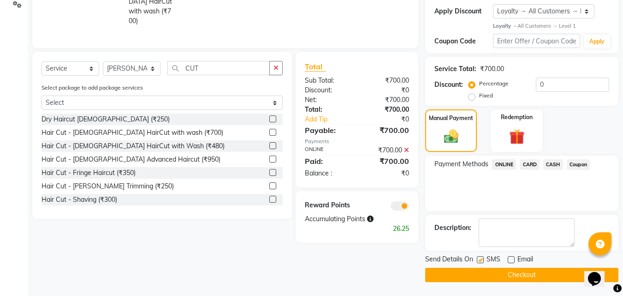
click at [481, 258] on input "checkbox" at bounding box center [480, 260] width 6 height 6
checkbox input "false"
click at [477, 276] on button "Checkout" at bounding box center [521, 274] width 193 height 14
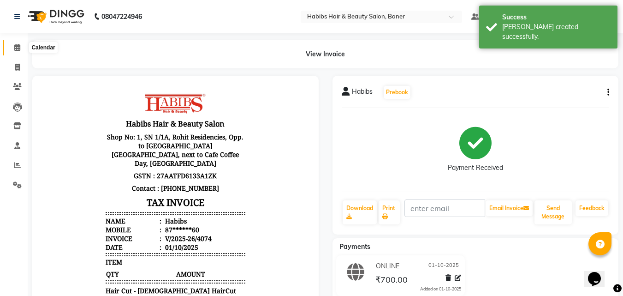
click at [16, 46] on icon at bounding box center [17, 47] width 6 height 7
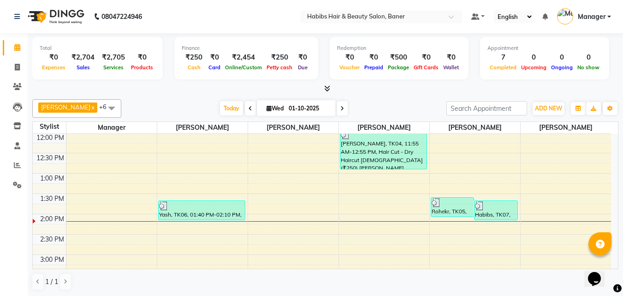
scroll to position [184, 0]
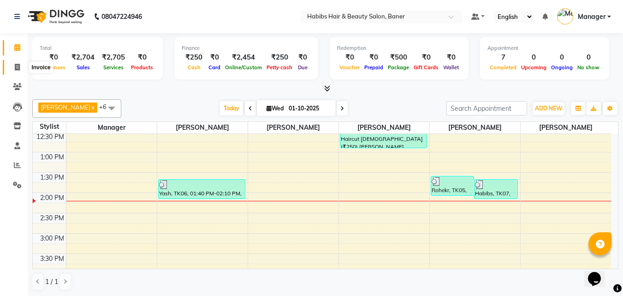
click at [15, 68] on icon at bounding box center [17, 67] width 5 height 7
select select "5356"
select select "service"
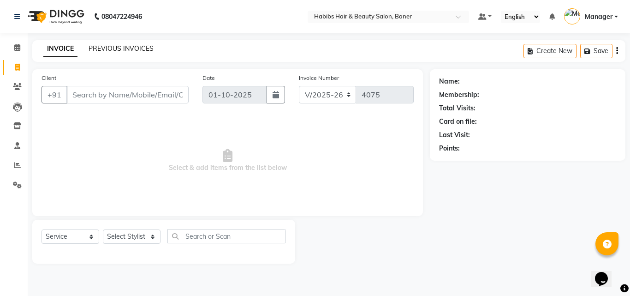
click at [107, 45] on link "PREVIOUS INVOICES" at bounding box center [121, 48] width 65 height 8
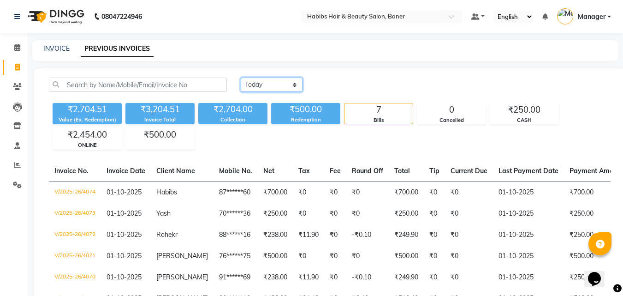
drag, startPoint x: 284, startPoint y: 80, endPoint x: 283, endPoint y: 91, distance: 10.6
click at [284, 80] on select "Today Yesterday Custom Range" at bounding box center [272, 84] width 62 height 14
click at [241, 77] on select "Today Yesterday Custom Range" at bounding box center [272, 84] width 62 height 14
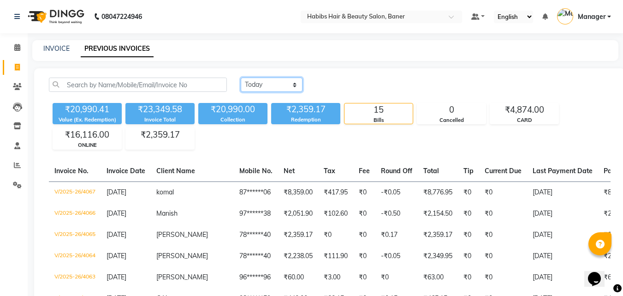
click at [273, 80] on select "Today Yesterday Custom Range" at bounding box center [272, 84] width 62 height 14
select select "range"
click at [241, 77] on select "Today Yesterday Custom Range" at bounding box center [272, 84] width 62 height 14
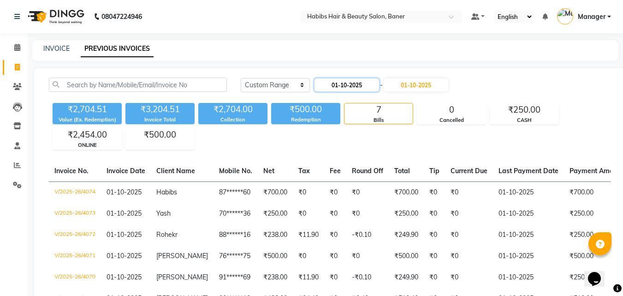
click at [347, 83] on input "01-10-2025" at bounding box center [346, 84] width 65 height 13
select select "10"
select select "2025"
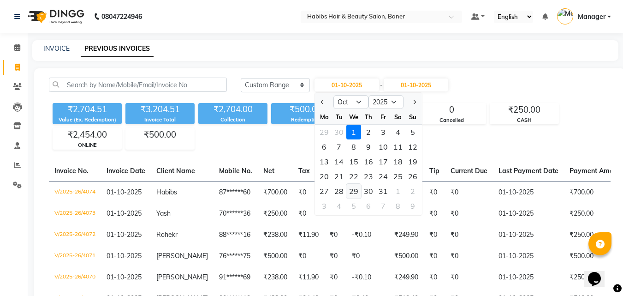
click at [354, 184] on div "29" at bounding box center [353, 190] width 15 height 15
type input "29-10-2025"
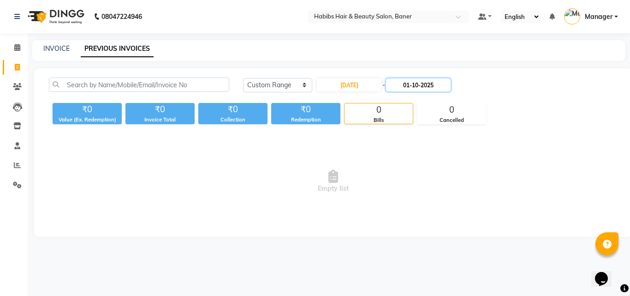
click at [420, 85] on input "01-10-2025" at bounding box center [418, 84] width 65 height 13
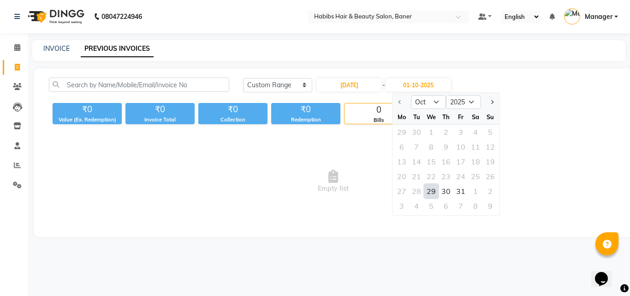
click at [430, 193] on div "29" at bounding box center [431, 190] width 15 height 15
type input "29-10-2025"
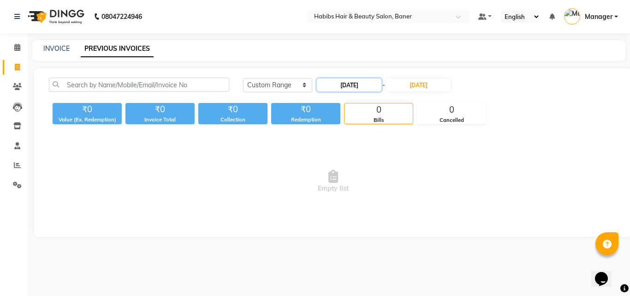
click at [359, 81] on input "29-10-2025" at bounding box center [349, 84] width 65 height 13
select select "10"
select select "2025"
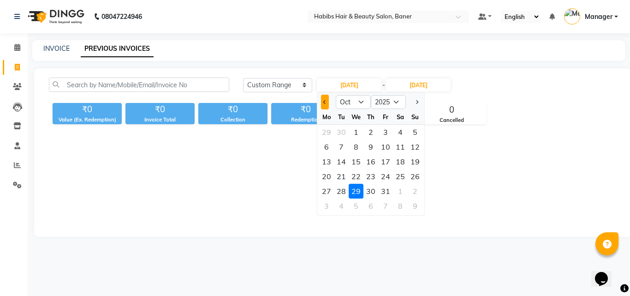
click at [325, 104] on span "Previous month" at bounding box center [325, 102] width 4 height 4
select select "9"
click at [327, 187] on div "29" at bounding box center [326, 190] width 15 height 15
type input "29-09-2025"
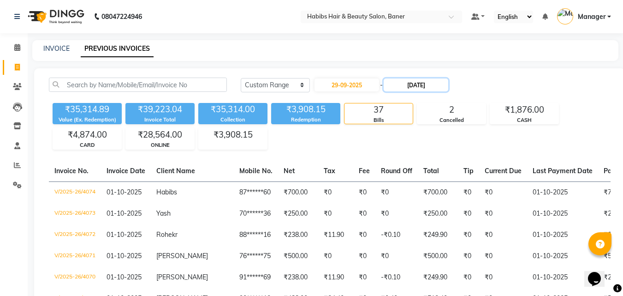
click at [419, 87] on input "29-10-2025" at bounding box center [416, 84] width 65 height 13
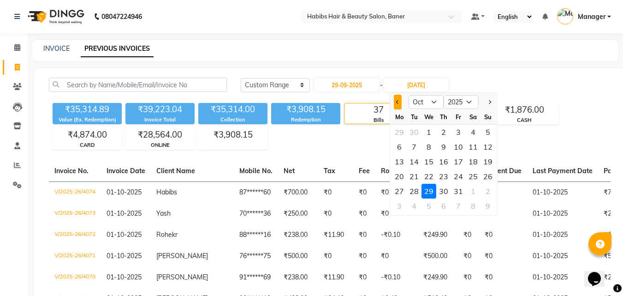
click at [401, 102] on button "Previous month" at bounding box center [398, 102] width 8 height 15
select select "9"
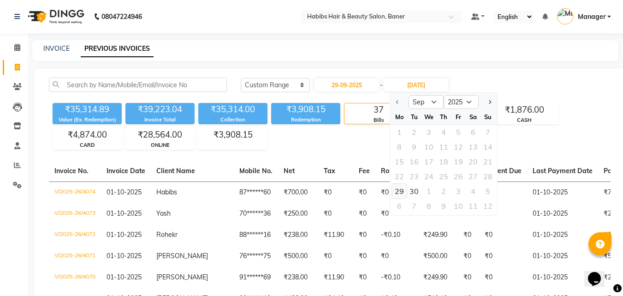
click at [400, 193] on div "29" at bounding box center [399, 190] width 15 height 15
type input "29-09-2025"
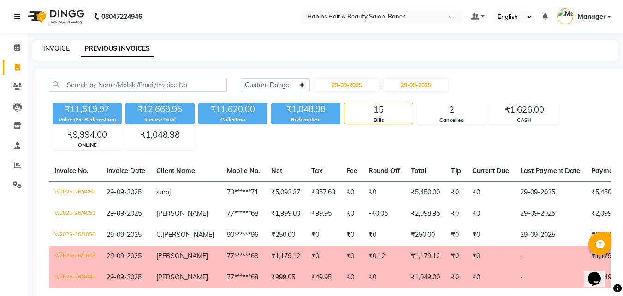
click at [47, 48] on link "INVOICE" at bounding box center [56, 48] width 26 height 8
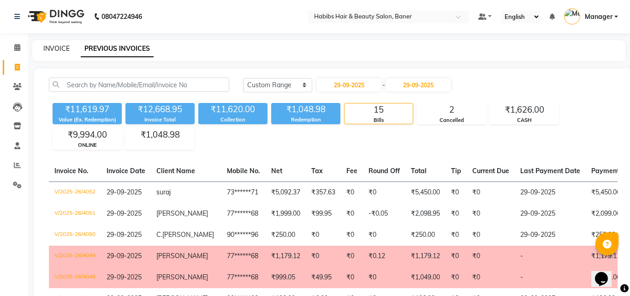
select select "5356"
select select "service"
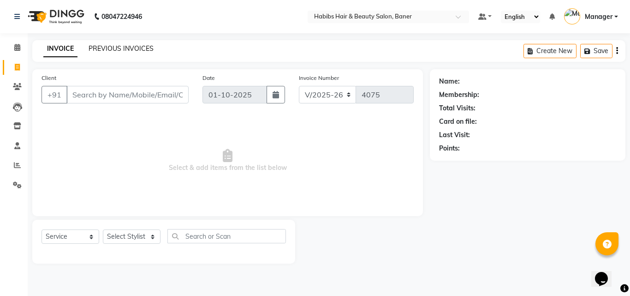
click at [96, 47] on link "PREVIOUS INVOICES" at bounding box center [121, 48] width 65 height 8
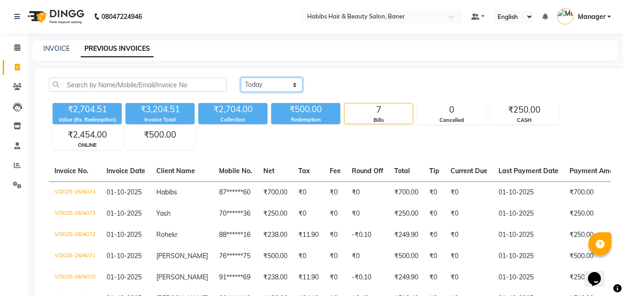
click at [287, 82] on select "Today Yesterday Custom Range" at bounding box center [272, 84] width 62 height 14
select select "yesterday"
click at [241, 77] on select "Today Yesterday Custom Range" at bounding box center [272, 84] width 62 height 14
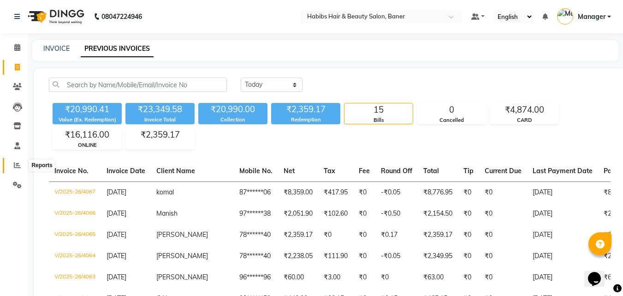
click at [21, 165] on span at bounding box center [17, 165] width 16 height 11
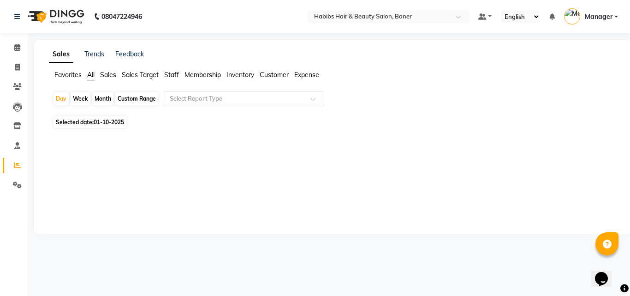
click at [100, 121] on span "01-10-2025" at bounding box center [109, 121] width 30 height 7
select select "10"
select select "2025"
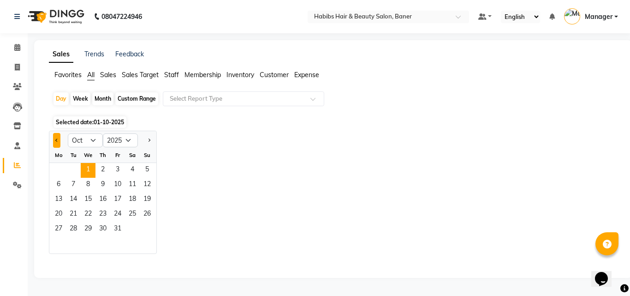
click at [53, 142] on button "Previous month" at bounding box center [56, 140] width 7 height 15
select select "9"
click at [69, 219] on span "23" at bounding box center [73, 214] width 15 height 15
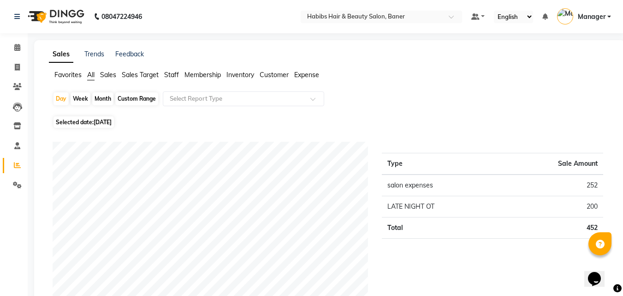
click at [101, 120] on span "23-09-2025" at bounding box center [103, 121] width 18 height 7
select select "9"
select select "2025"
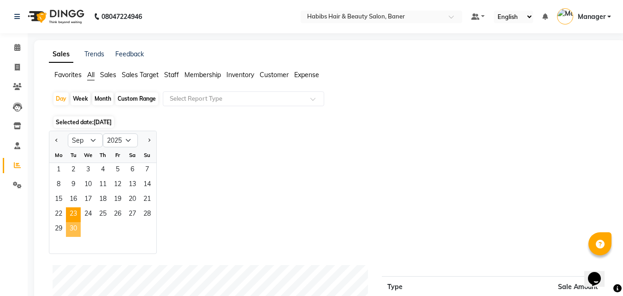
click at [72, 235] on span "30" at bounding box center [73, 229] width 15 height 15
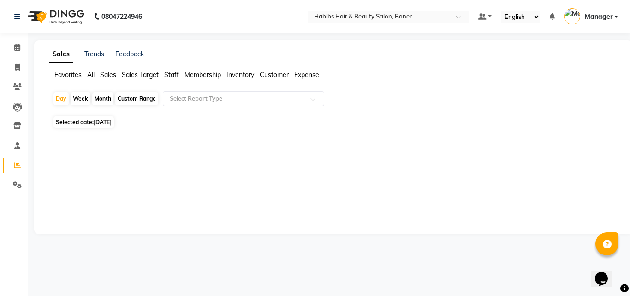
click at [205, 73] on span "Membership" at bounding box center [202, 75] width 36 height 8
click at [207, 90] on app-reports "Favorites All Sales Sales Target Staff Membership Inventory Customer Expense Da…" at bounding box center [333, 109] width 580 height 79
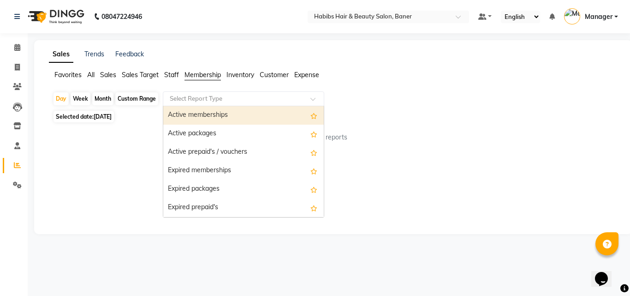
click at [209, 102] on input "text" at bounding box center [234, 98] width 133 height 9
click at [206, 118] on div "Active memberships" at bounding box center [243, 115] width 160 height 18
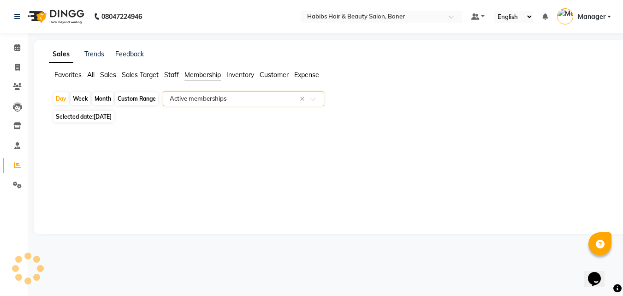
select select "csv"
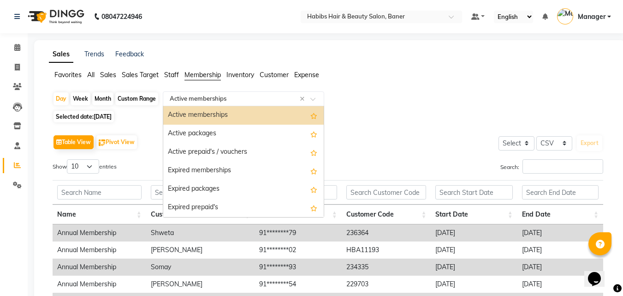
click at [215, 96] on input "text" at bounding box center [234, 98] width 133 height 9
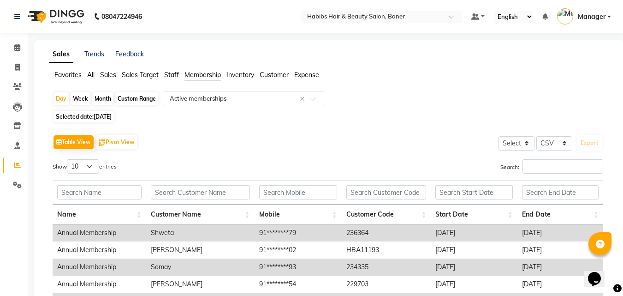
click at [251, 21] on nav "08047224946 Select Location × Habibs Hair & Beauty Salon, Baner Default Panel M…" at bounding box center [311, 16] width 623 height 33
click at [15, 49] on icon at bounding box center [17, 47] width 6 height 7
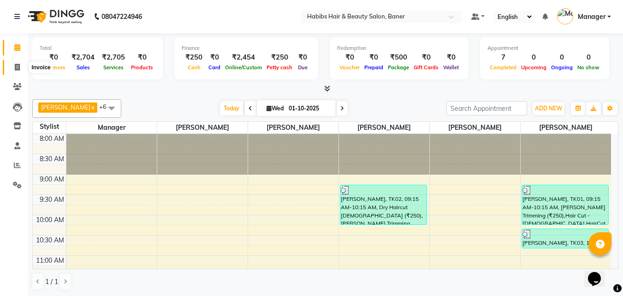
click at [18, 68] on icon at bounding box center [17, 67] width 5 height 7
select select "5356"
select select "service"
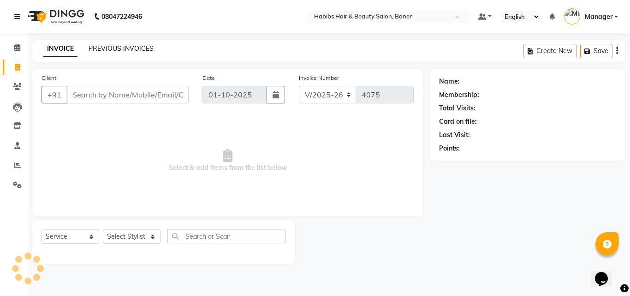
click at [124, 45] on link "PREVIOUS INVOICES" at bounding box center [121, 48] width 65 height 8
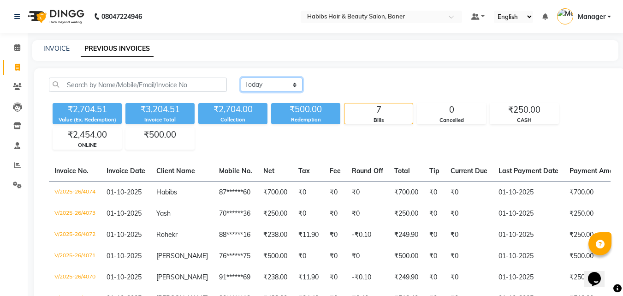
click at [268, 87] on select "Today Yesterday Custom Range" at bounding box center [272, 84] width 62 height 14
click at [241, 77] on select "Today Yesterday Custom Range" at bounding box center [272, 84] width 62 height 14
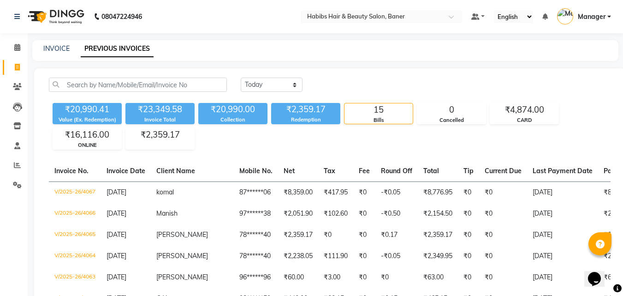
click at [274, 95] on div "Today Yesterday Custom Range" at bounding box center [426, 88] width 384 height 22
click at [274, 89] on select "Today Yesterday Custom Range" at bounding box center [272, 84] width 62 height 14
select select "range"
click at [241, 77] on select "Today Yesterday Custom Range" at bounding box center [272, 84] width 62 height 14
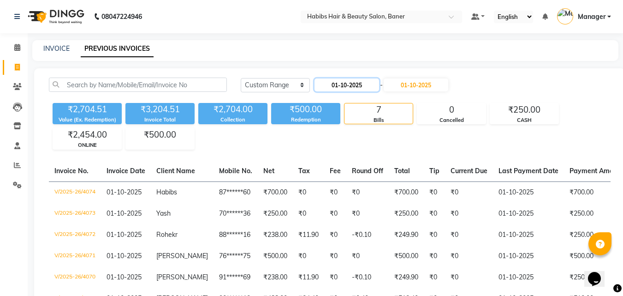
click at [343, 85] on input "01-10-2025" at bounding box center [346, 84] width 65 height 13
select select "10"
select select "2025"
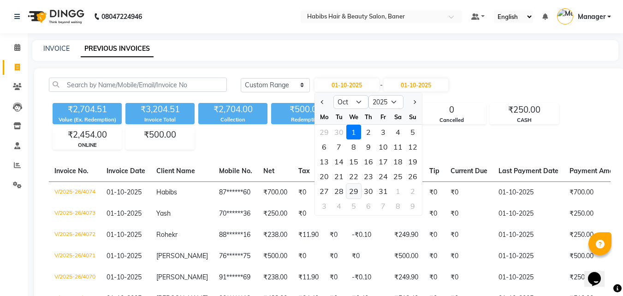
click at [354, 192] on div "29" at bounding box center [353, 190] width 15 height 15
type input "29-10-2025"
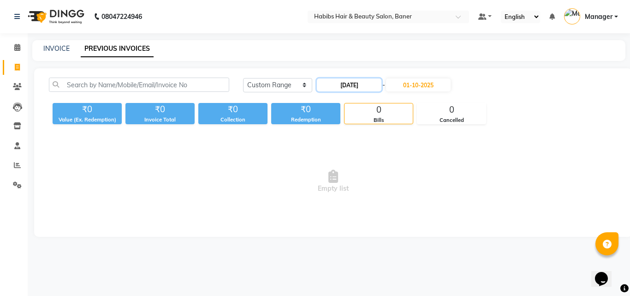
click at [349, 79] on input "29-10-2025" at bounding box center [349, 84] width 65 height 13
select select "10"
select select "2025"
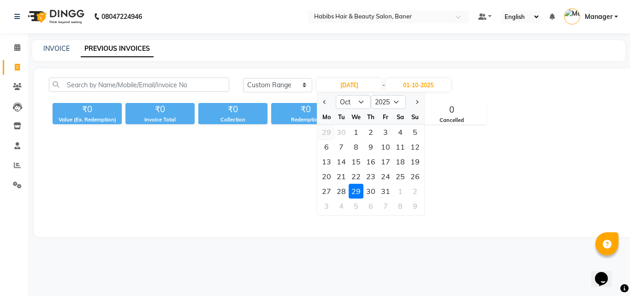
click at [325, 133] on div "29" at bounding box center [326, 131] width 15 height 15
type input "29-09-2025"
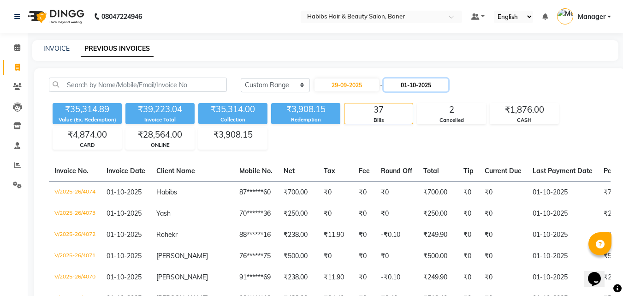
click at [426, 84] on input "01-10-2025" at bounding box center [416, 84] width 65 height 13
select select "10"
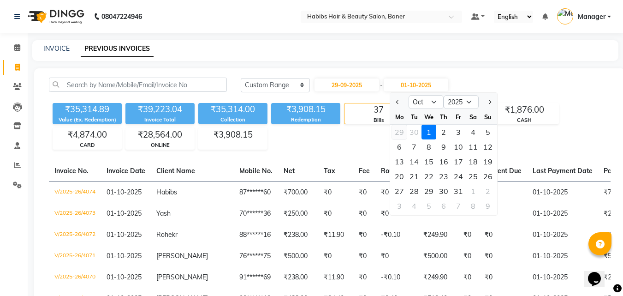
click at [398, 131] on div "29" at bounding box center [399, 131] width 15 height 15
type input "29-09-2025"
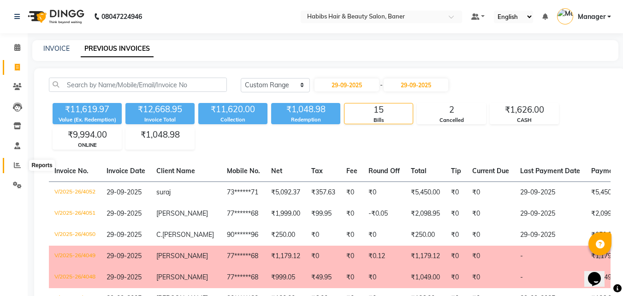
click at [21, 165] on span at bounding box center [17, 165] width 16 height 11
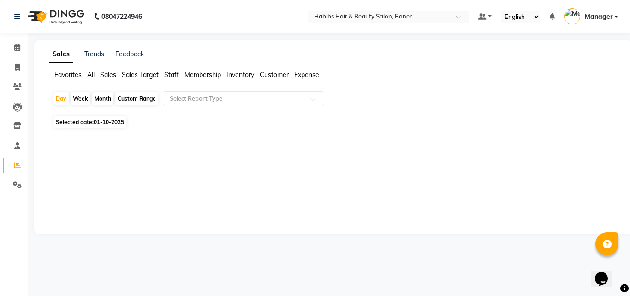
click at [118, 124] on span "01-10-2025" at bounding box center [109, 121] width 30 height 7
select select "10"
select select "2025"
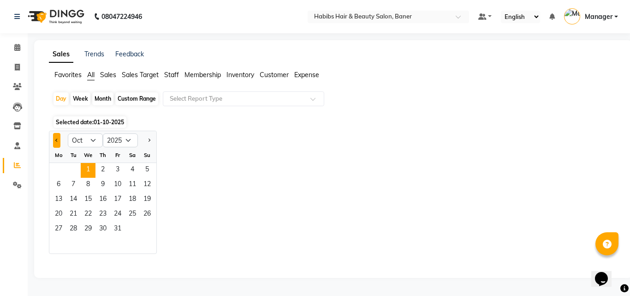
click at [59, 142] on button "Previous month" at bounding box center [56, 140] width 7 height 15
select select "9"
click at [60, 229] on span "29" at bounding box center [58, 229] width 15 height 15
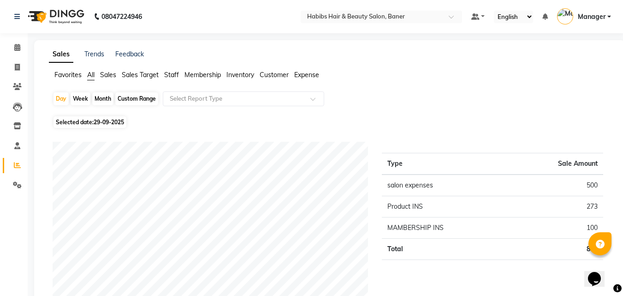
click at [172, 76] on span "Staff" at bounding box center [171, 75] width 15 height 8
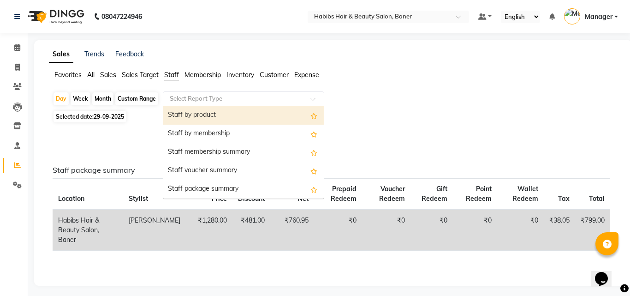
click at [199, 98] on input "text" at bounding box center [234, 98] width 133 height 9
click at [202, 116] on div "Staff by product" at bounding box center [243, 115] width 160 height 18
select select "csv"
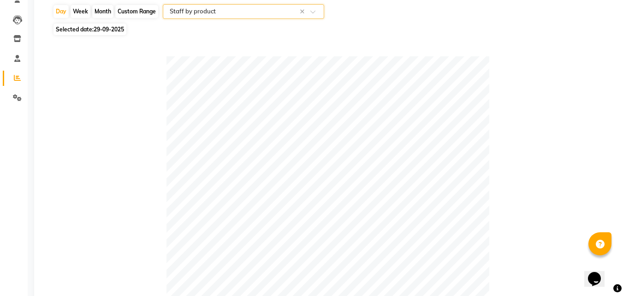
scroll to position [40, 0]
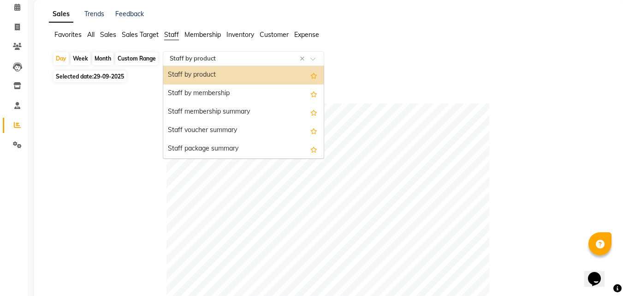
click at [195, 56] on input "text" at bounding box center [234, 58] width 133 height 9
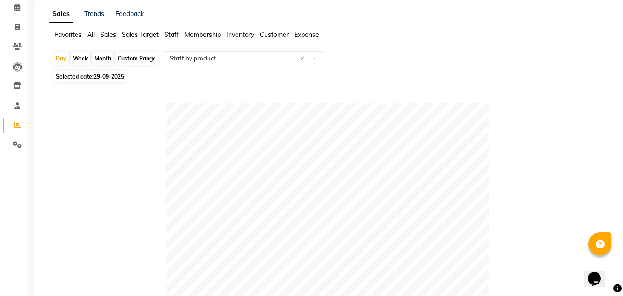
click at [104, 72] on span "Selected date: 29-09-2025" at bounding box center [89, 77] width 73 height 12
select select "9"
select select "2025"
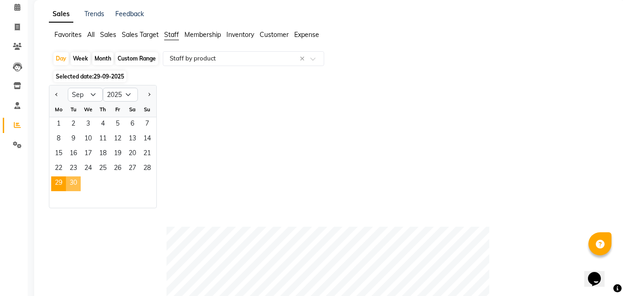
click at [76, 181] on span "30" at bounding box center [73, 183] width 15 height 15
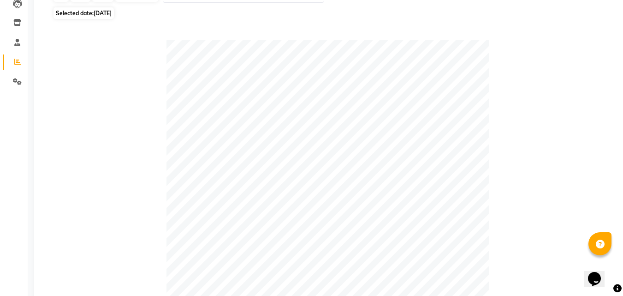
scroll to position [0, 0]
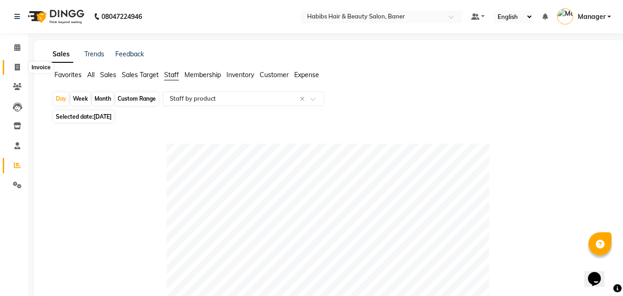
click at [19, 65] on icon at bounding box center [17, 67] width 5 height 7
select select "service"
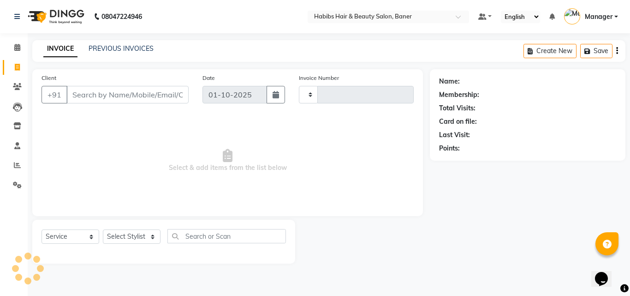
type input "4075"
select select "5356"
click at [127, 49] on link "PREVIOUS INVOICES" at bounding box center [121, 48] width 65 height 8
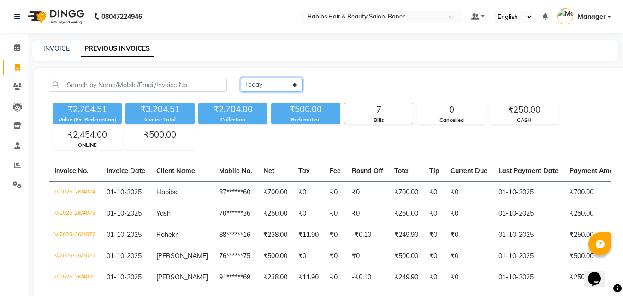
click at [272, 84] on select "Today Yesterday Custom Range" at bounding box center [272, 84] width 62 height 14
select select "range"
click at [241, 77] on select "Today Yesterday Custom Range" at bounding box center [272, 84] width 62 height 14
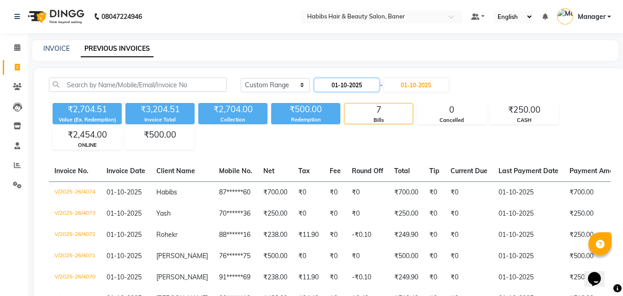
click at [342, 84] on input "01-10-2025" at bounding box center [346, 84] width 65 height 13
select select "10"
select select "2025"
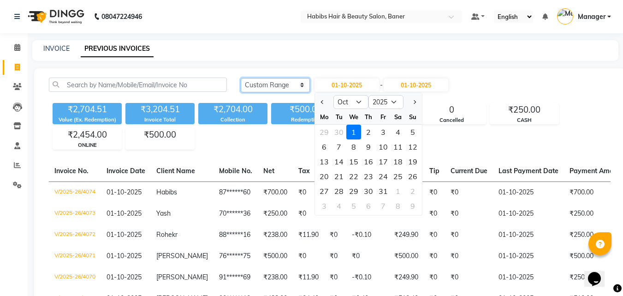
click at [279, 84] on select "Today Yesterday Custom Range" at bounding box center [275, 85] width 69 height 14
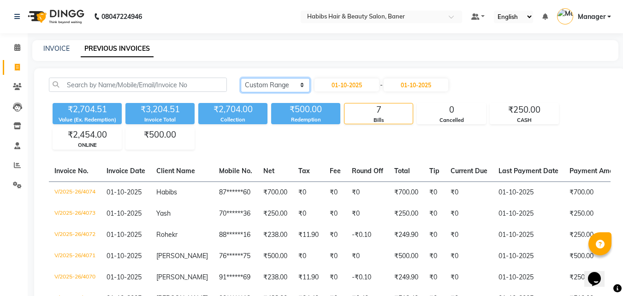
click at [269, 86] on select "Today Yesterday Custom Range" at bounding box center [275, 85] width 69 height 14
select select "today"
click at [241, 78] on select "Today Yesterday Custom Range" at bounding box center [275, 85] width 69 height 14
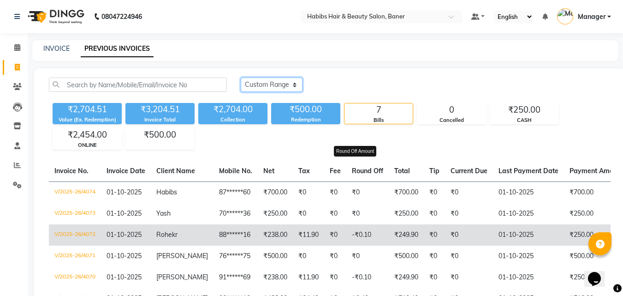
scroll to position [92, 0]
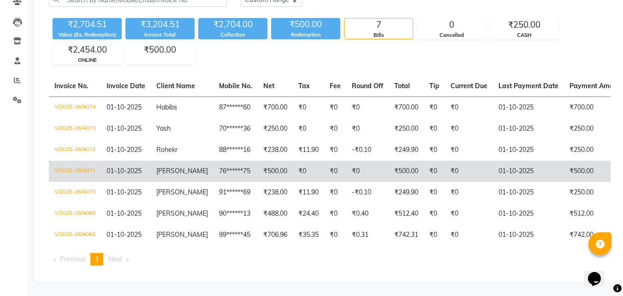
click at [86, 161] on td "V/2025-26/4071" at bounding box center [75, 170] width 52 height 21
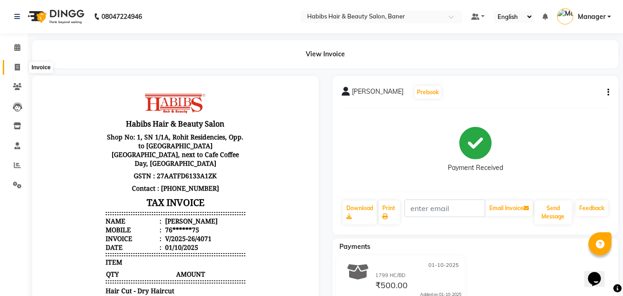
click at [17, 65] on icon at bounding box center [17, 67] width 5 height 7
select select "5356"
select select "service"
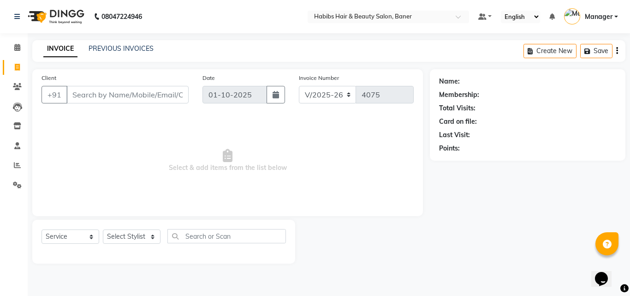
click at [85, 95] on input "Client" at bounding box center [127, 95] width 122 height 18
type input "9511797459"
click at [176, 98] on span "Add Client" at bounding box center [165, 94] width 36 height 9
select select "22"
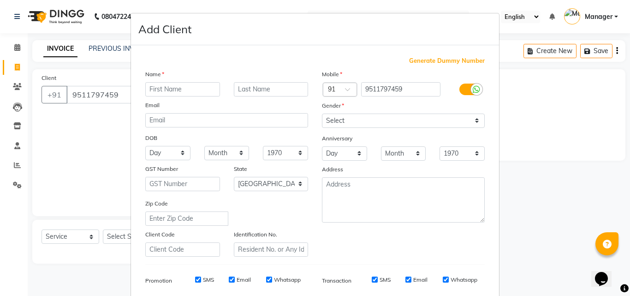
click at [170, 91] on input "text" at bounding box center [182, 89] width 75 height 14
type input "[PERSON_NAME]"
click at [343, 123] on select "Select [DEMOGRAPHIC_DATA] [DEMOGRAPHIC_DATA] Other Prefer Not To Say" at bounding box center [403, 120] width 163 height 14
select select "[DEMOGRAPHIC_DATA]"
click at [322, 113] on select "Select [DEMOGRAPHIC_DATA] [DEMOGRAPHIC_DATA] Other Prefer Not To Say" at bounding box center [403, 120] width 163 height 14
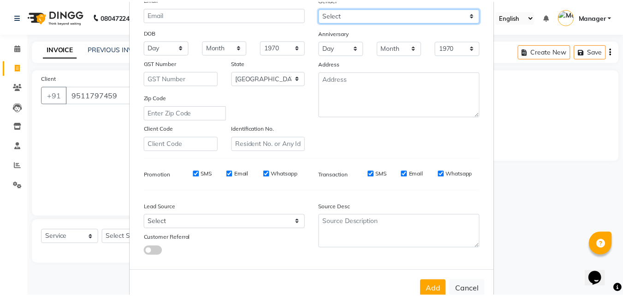
scroll to position [130, 0]
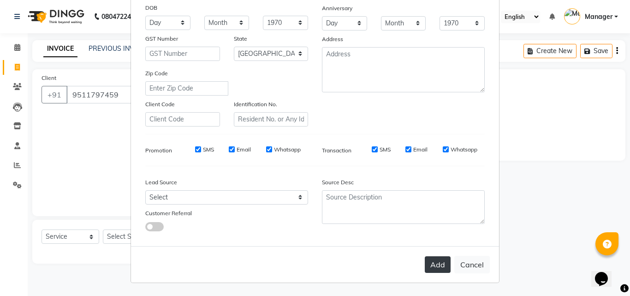
click at [432, 267] on button "Add" at bounding box center [438, 264] width 26 height 17
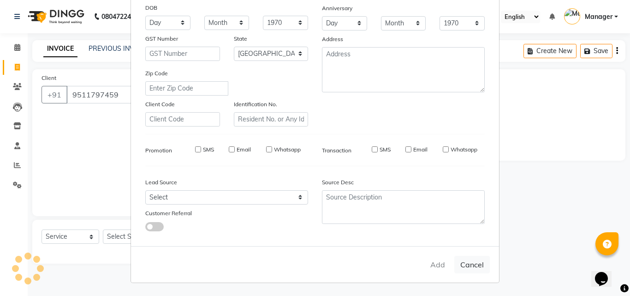
type input "95******59"
select select
select select "null"
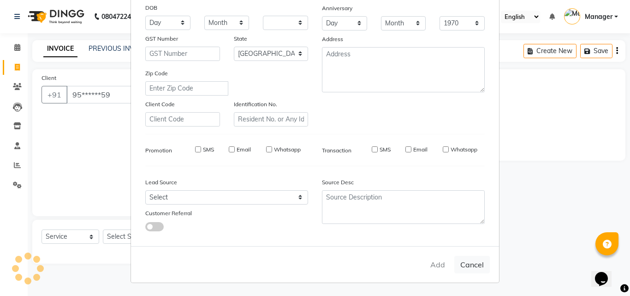
select select
checkbox input "false"
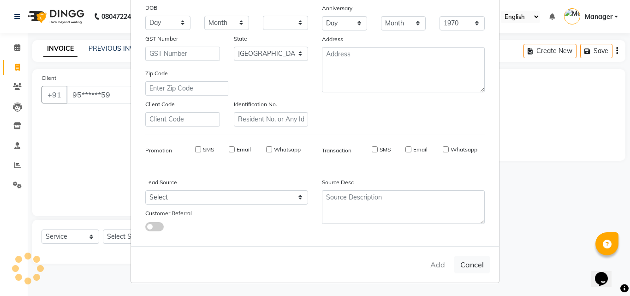
checkbox input "false"
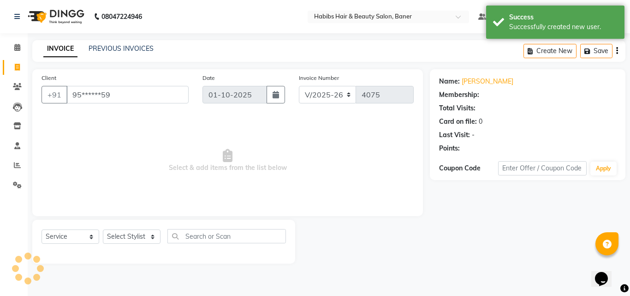
select select "1: Object"
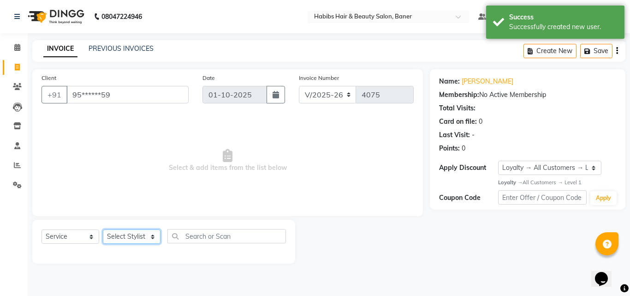
click at [128, 235] on select "Select Stylist Admin Manager [PERSON_NAME] [PERSON_NAME] Ram [PERSON_NAME] [PER…" at bounding box center [132, 236] width 58 height 14
select select "67829"
click at [103, 229] on select "Select Stylist Admin Manager [PERSON_NAME] [PERSON_NAME] Ram [PERSON_NAME] [PER…" at bounding box center [132, 236] width 58 height 14
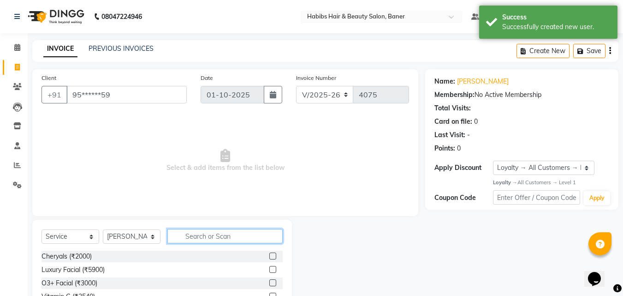
click at [212, 235] on input "text" at bounding box center [224, 236] width 115 height 14
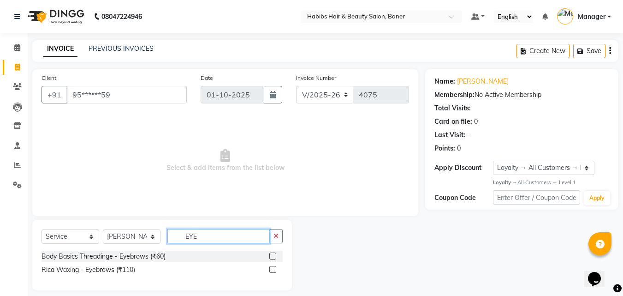
type input "EYE"
click at [272, 254] on label at bounding box center [272, 255] width 7 height 7
click at [272, 254] on input "checkbox" at bounding box center [272, 256] width 6 height 6
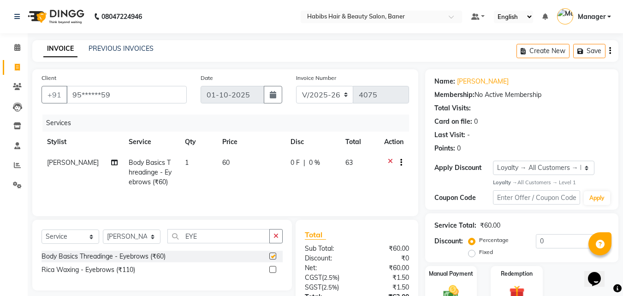
checkbox input "false"
drag, startPoint x: 213, startPoint y: 233, endPoint x: 154, endPoint y: 233, distance: 59.0
click at [154, 233] on div "Select Service Product Membership Package Voucher Prepaid Gift Card Select Styl…" at bounding box center [161, 240] width 241 height 22
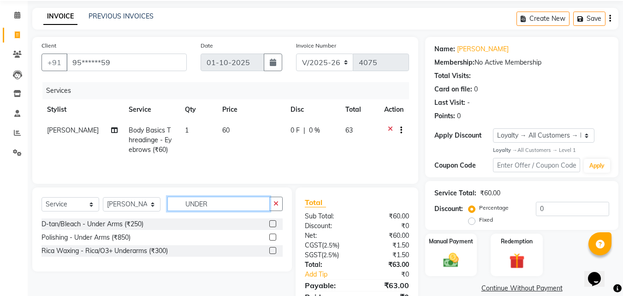
scroll to position [73, 0]
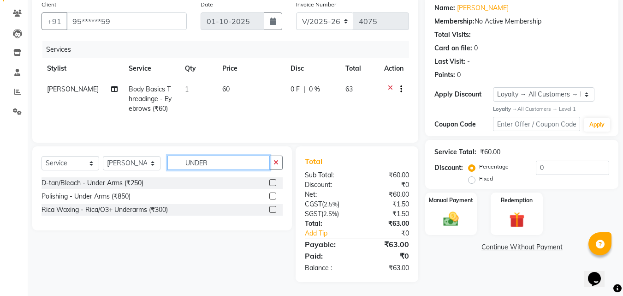
type input "UNDER"
click at [273, 208] on label at bounding box center [272, 209] width 7 height 7
click at [273, 208] on input "checkbox" at bounding box center [272, 210] width 6 height 6
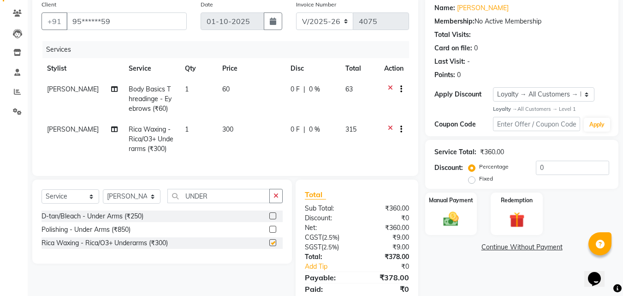
checkbox input "false"
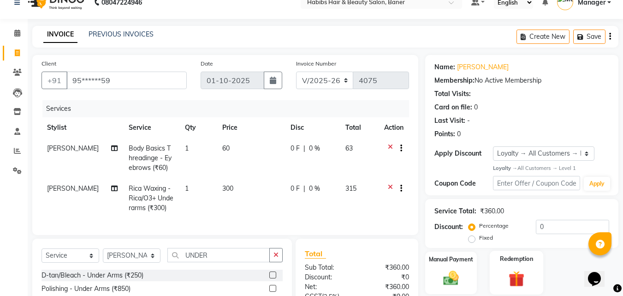
scroll to position [0, 0]
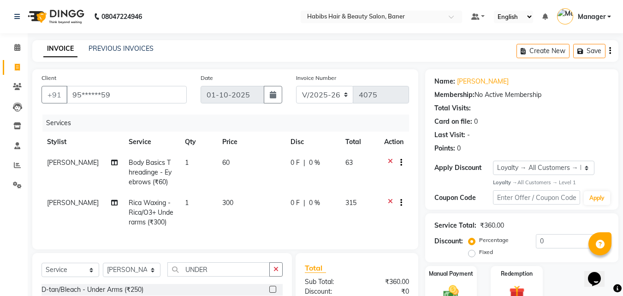
click at [609, 51] on icon "button" at bounding box center [610, 51] width 2 height 0
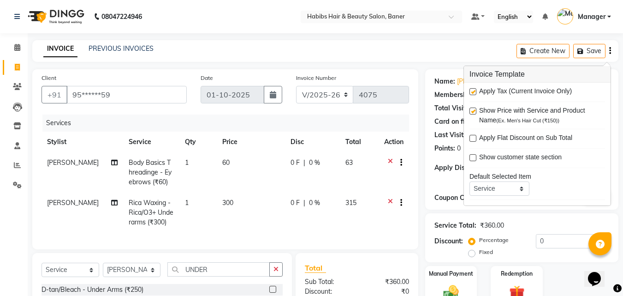
click at [473, 90] on label at bounding box center [472, 91] width 7 height 7
click at [473, 90] on input "checkbox" at bounding box center [472, 92] width 6 height 6
checkbox input "false"
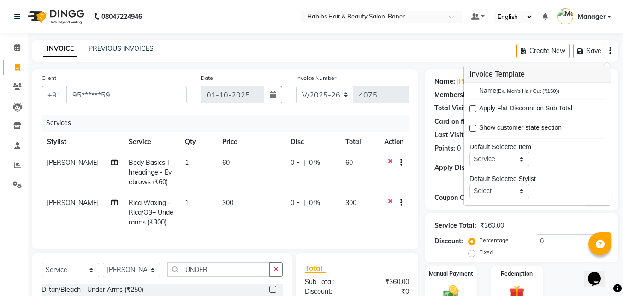
scroll to position [45, 0]
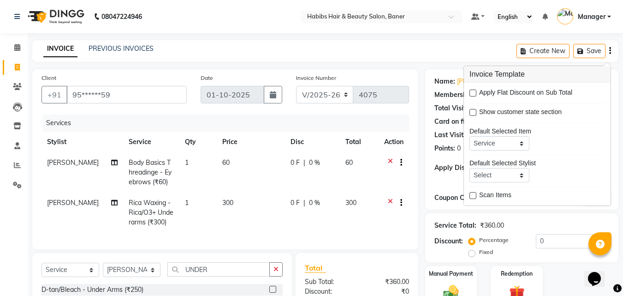
click at [461, 47] on div "INVOICE PREVIOUS INVOICES Create New Save" at bounding box center [325, 51] width 586 height 22
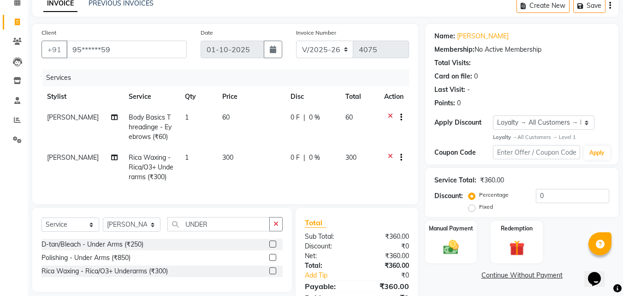
scroll to position [0, 0]
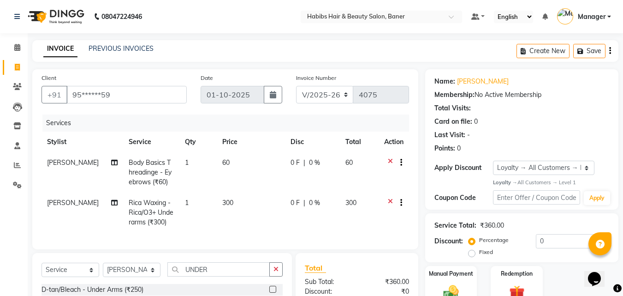
click at [612, 45] on div "Create New Save" at bounding box center [567, 51] width 102 height 22
click at [609, 51] on icon "button" at bounding box center [610, 51] width 2 height 0
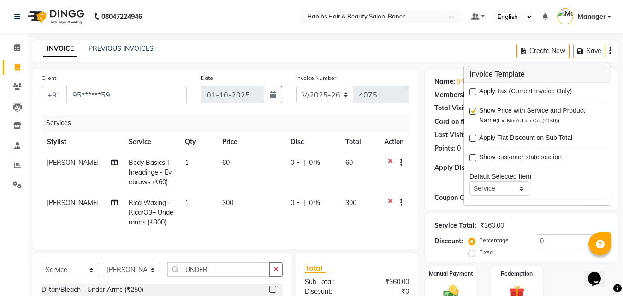
click at [470, 92] on label at bounding box center [472, 91] width 7 height 7
click at [470, 92] on input "checkbox" at bounding box center [472, 92] width 6 height 6
checkbox input "true"
click at [456, 53] on div "INVOICE PREVIOUS INVOICES Create New Save" at bounding box center [325, 51] width 586 height 22
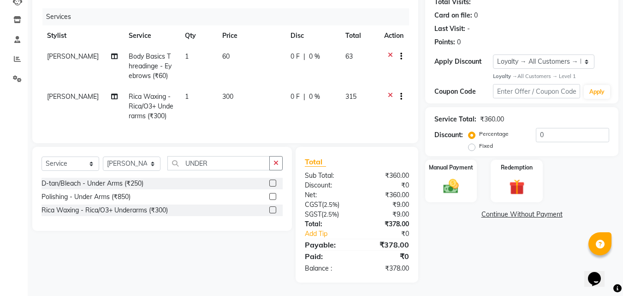
scroll to position [113, 0]
click at [453, 165] on div "Manual Payment" at bounding box center [451, 180] width 54 height 44
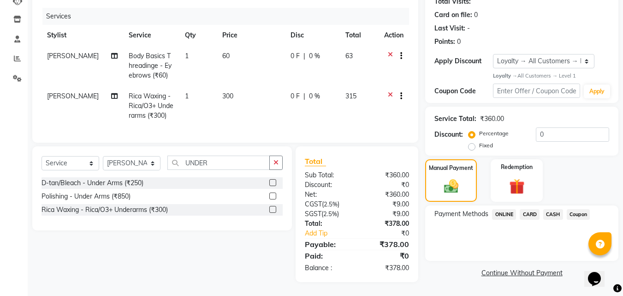
click at [558, 209] on span "CASH" at bounding box center [553, 214] width 20 height 11
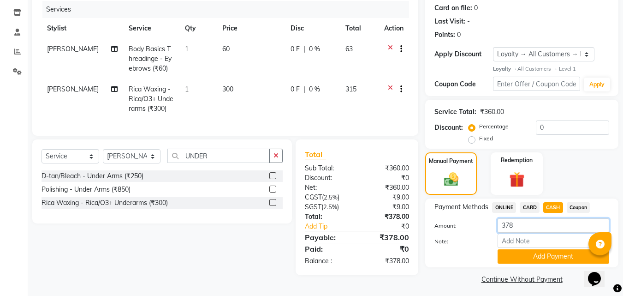
drag, startPoint x: 525, startPoint y: 225, endPoint x: 483, endPoint y: 228, distance: 42.5
click at [491, 228] on div "378" at bounding box center [553, 225] width 125 height 14
type input "300"
click at [559, 259] on button "Add Payment" at bounding box center [553, 256] width 112 height 14
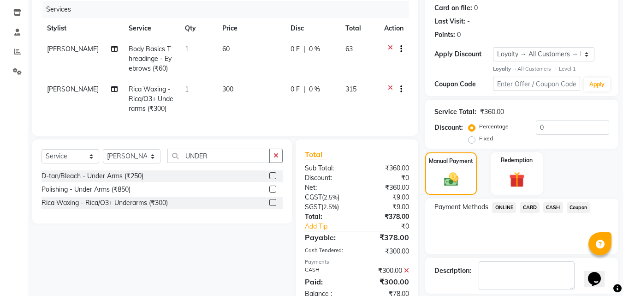
click at [502, 205] on span "ONLINE" at bounding box center [504, 207] width 24 height 11
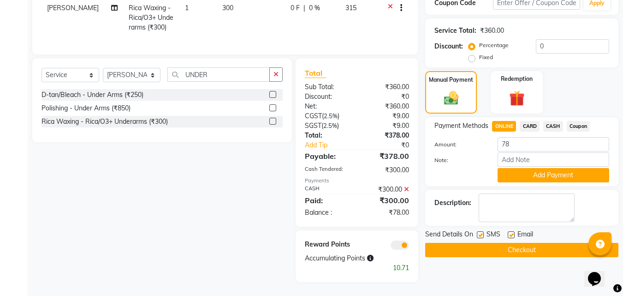
scroll to position [201, 0]
click at [538, 168] on button "Add Payment" at bounding box center [553, 175] width 112 height 14
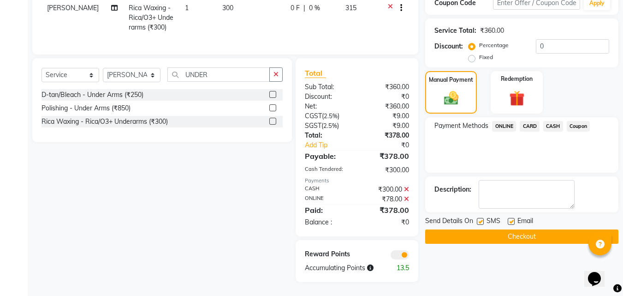
click at [510, 218] on label at bounding box center [511, 221] width 7 height 7
click at [510, 219] on input "checkbox" at bounding box center [511, 222] width 6 height 6
checkbox input "false"
click at [481, 218] on label at bounding box center [480, 221] width 7 height 7
click at [481, 219] on input "checkbox" at bounding box center [480, 222] width 6 height 6
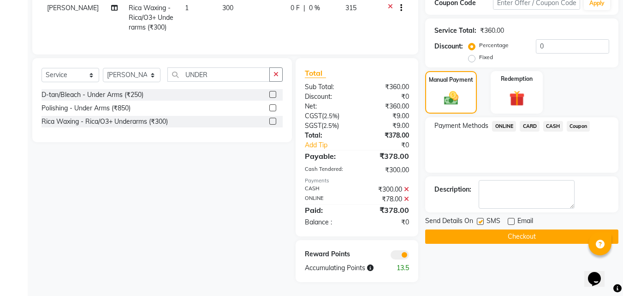
checkbox input "false"
click at [483, 229] on button "Checkout" at bounding box center [521, 236] width 193 height 14
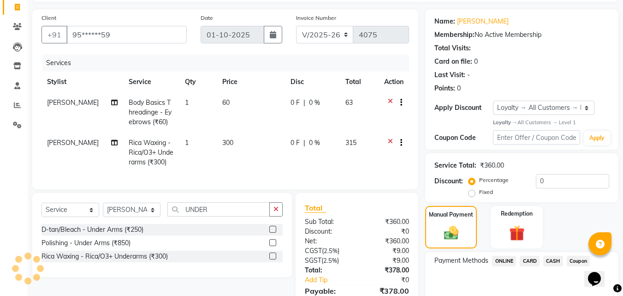
scroll to position [0, 0]
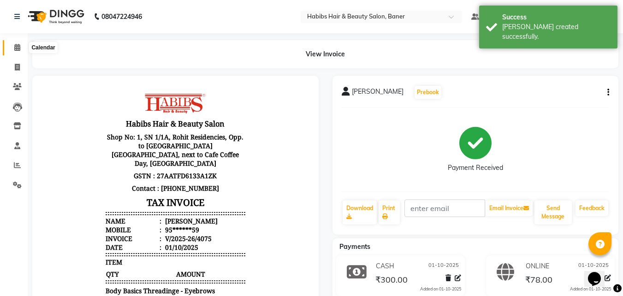
click at [18, 47] on icon at bounding box center [17, 47] width 6 height 7
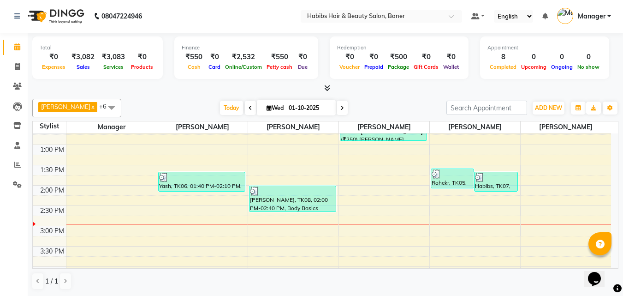
scroll to position [231, 0]
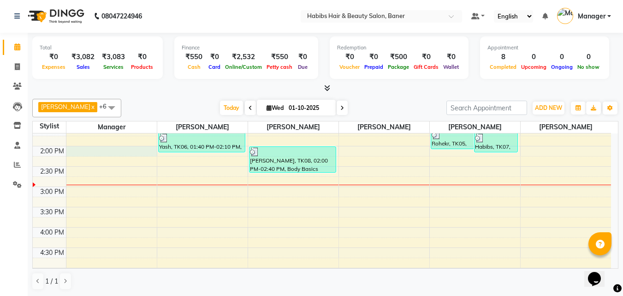
click at [92, 151] on div "8:00 AM 8:30 AM 9:00 AM 9:30 AM 10:00 AM 10:30 AM 11:00 AM 11:30 AM 12:00 PM 12…" at bounding box center [322, 207] width 578 height 608
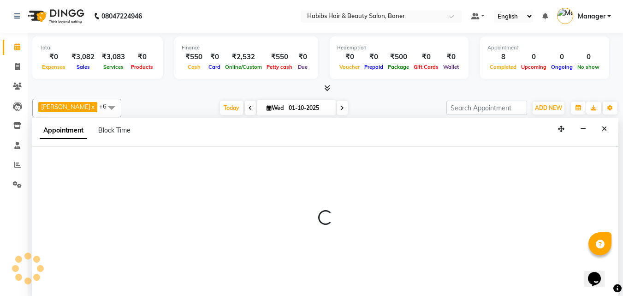
select select "35759"
select select "840"
select select "tentative"
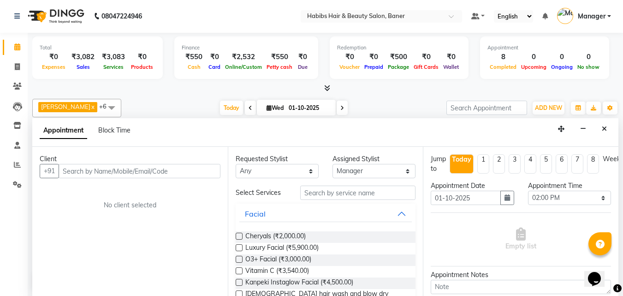
click at [101, 169] on input "text" at bounding box center [140, 171] width 162 height 14
click at [78, 169] on input "95141914592" at bounding box center [121, 171] width 124 height 14
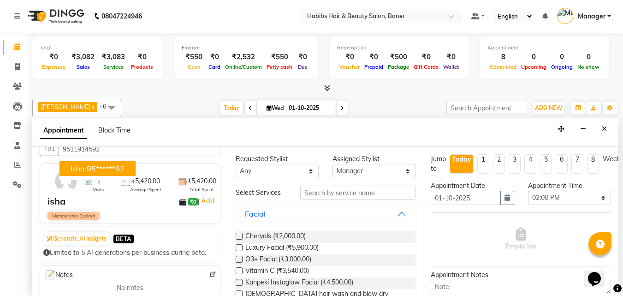
scroll to position [0, 0]
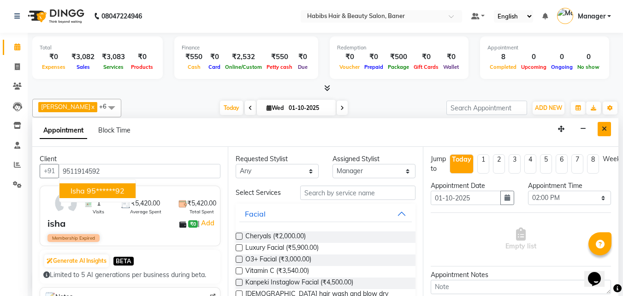
type input "9511914592"
click at [600, 124] on button "Close" at bounding box center [604, 129] width 13 height 14
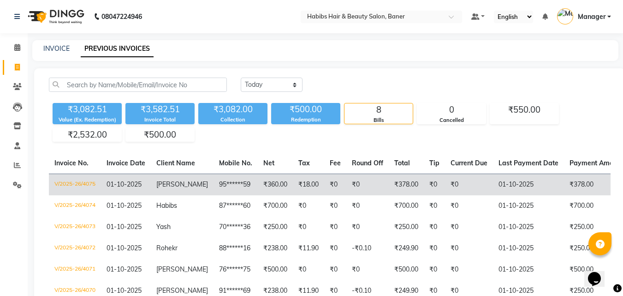
click at [82, 182] on td "V/2025-26/4075" at bounding box center [75, 185] width 52 height 22
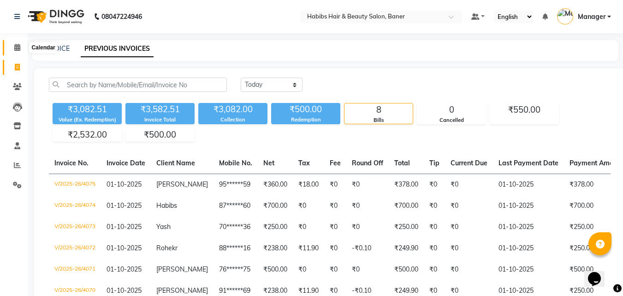
click at [16, 46] on icon at bounding box center [17, 47] width 6 height 7
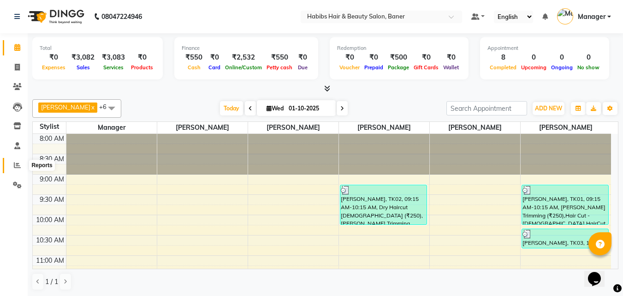
click at [20, 166] on icon at bounding box center [17, 164] width 7 height 7
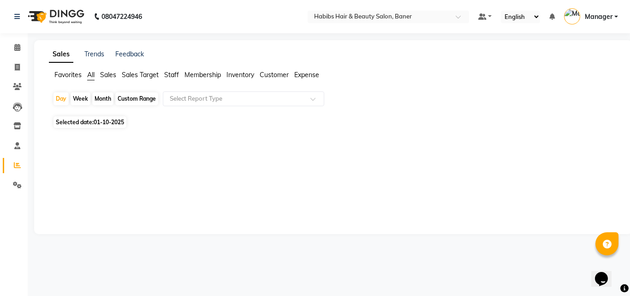
click at [101, 97] on div "Month" at bounding box center [102, 98] width 21 height 13
select select "10"
select select "2025"
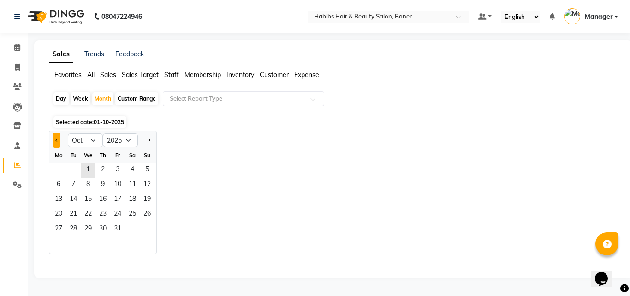
click at [55, 136] on button "Previous month" at bounding box center [56, 140] width 7 height 15
select select "9"
click at [59, 167] on span "1" at bounding box center [58, 170] width 15 height 15
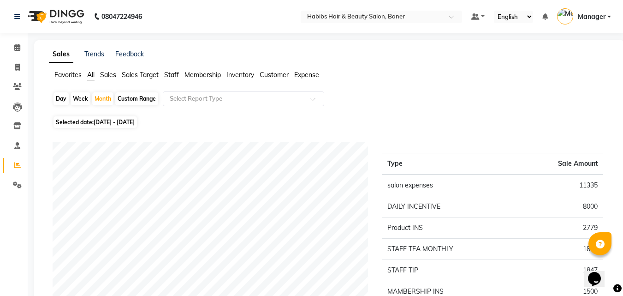
click at [172, 75] on span "Staff" at bounding box center [171, 75] width 15 height 8
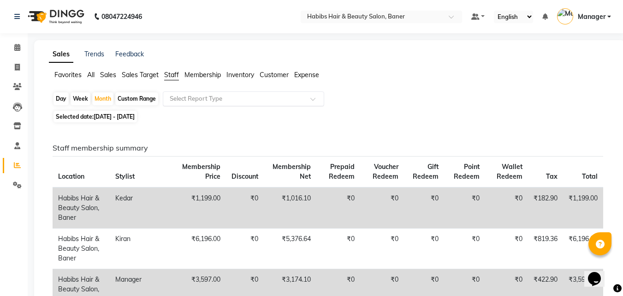
click at [203, 97] on input "text" at bounding box center [234, 98] width 133 height 9
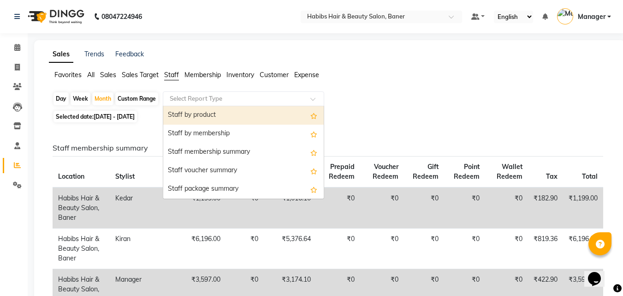
click at [131, 75] on span "Sales Target" at bounding box center [140, 75] width 37 height 8
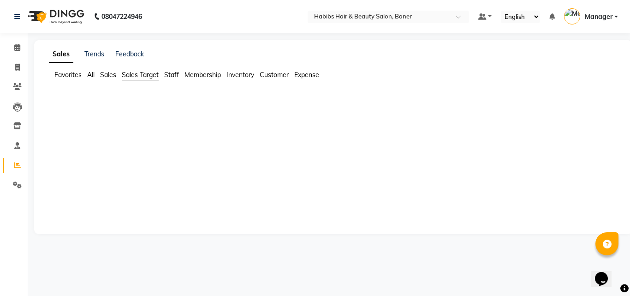
click at [168, 73] on span "Staff" at bounding box center [171, 75] width 15 height 8
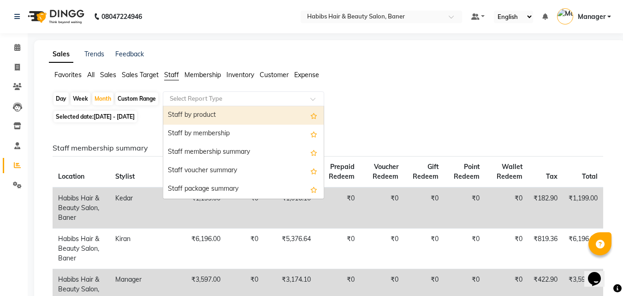
click at [203, 96] on input "text" at bounding box center [234, 98] width 133 height 9
click at [208, 112] on div "Staff by product" at bounding box center [243, 115] width 160 height 18
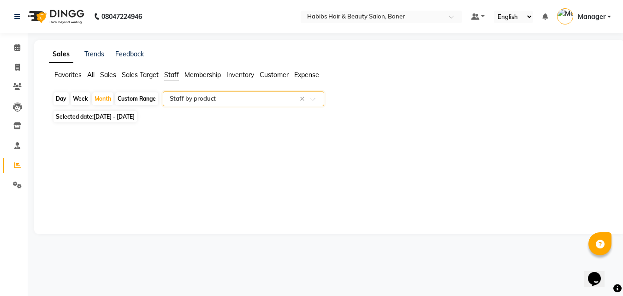
select select "csv"
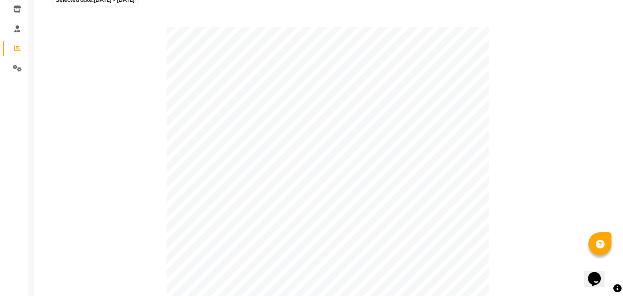
scroll to position [231, 0]
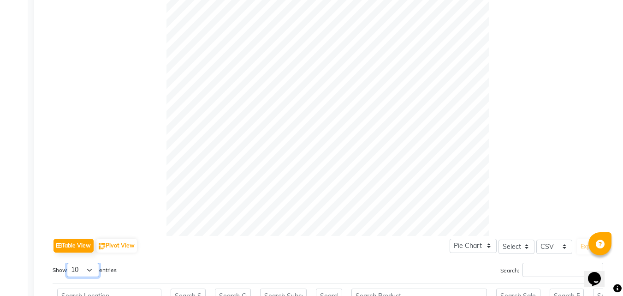
click at [80, 268] on select "10 25 50 100" at bounding box center [83, 269] width 32 height 14
select select "100"
click at [68, 262] on select "10 25 50 100" at bounding box center [83, 269] width 32 height 14
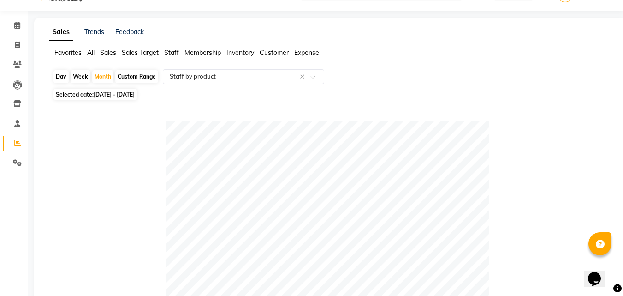
scroll to position [0, 0]
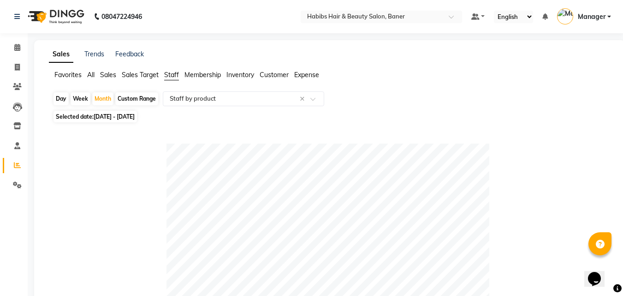
click at [120, 118] on span "[DATE] - [DATE]" at bounding box center [114, 116] width 41 height 7
select select "9"
select select "2025"
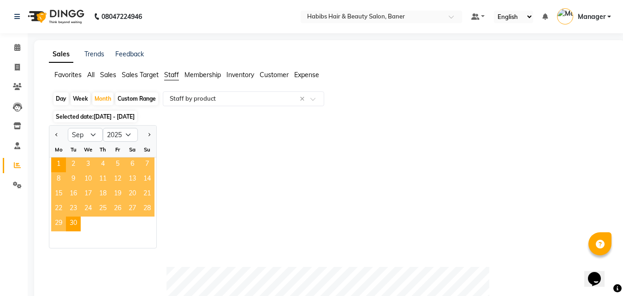
click at [133, 101] on div "Custom Range" at bounding box center [136, 98] width 43 height 13
select select "9"
select select "2025"
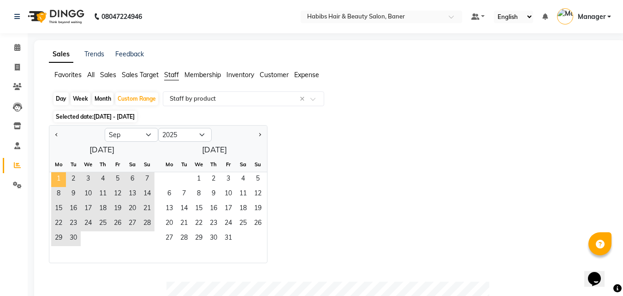
click at [53, 177] on span "1" at bounding box center [58, 179] width 15 height 15
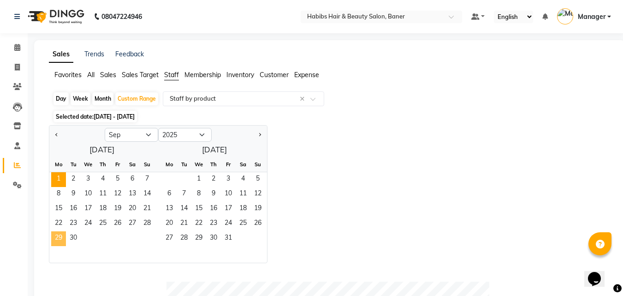
click at [58, 236] on span "29" at bounding box center [58, 238] width 15 height 15
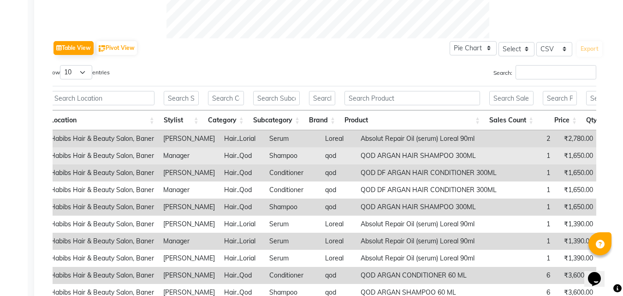
scroll to position [424, 0]
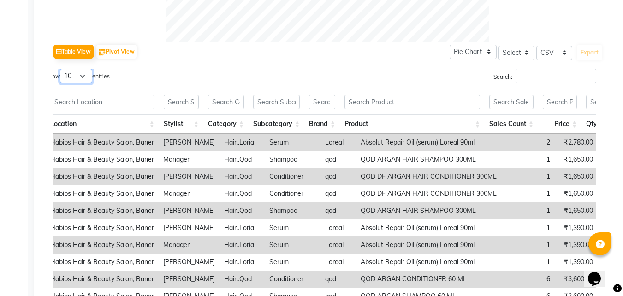
click at [86, 74] on select "10 25 50 100" at bounding box center [76, 76] width 32 height 14
select select "100"
click at [61, 69] on select "10 25 50 100" at bounding box center [76, 76] width 32 height 14
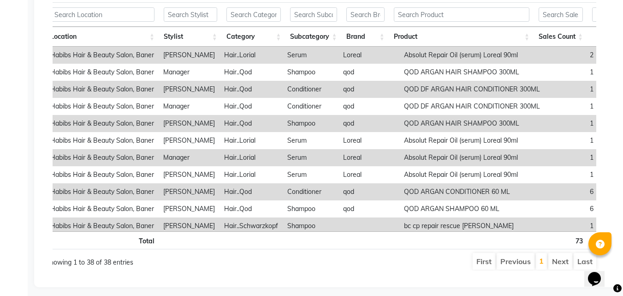
scroll to position [523, 0]
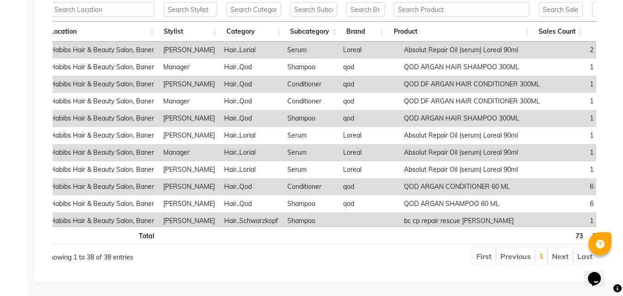
drag, startPoint x: 563, startPoint y: 257, endPoint x: 586, endPoint y: 252, distance: 22.7
click at [586, 252] on ul "First Previous 1 Next Last" at bounding box center [438, 256] width 315 height 17
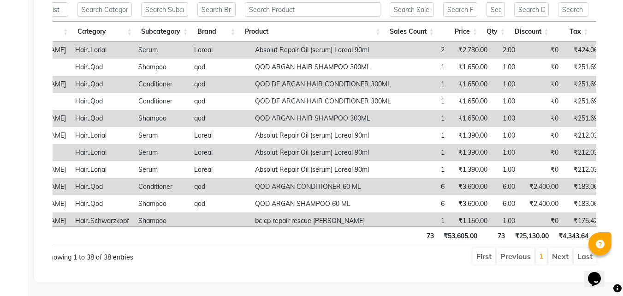
scroll to position [0, 0]
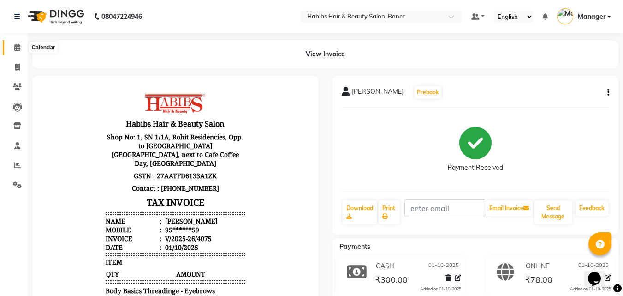
click at [13, 46] on span at bounding box center [17, 47] width 16 height 11
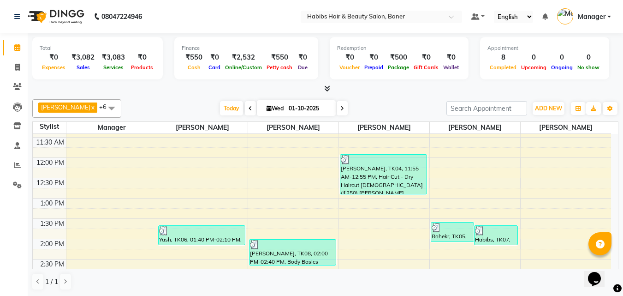
scroll to position [184, 0]
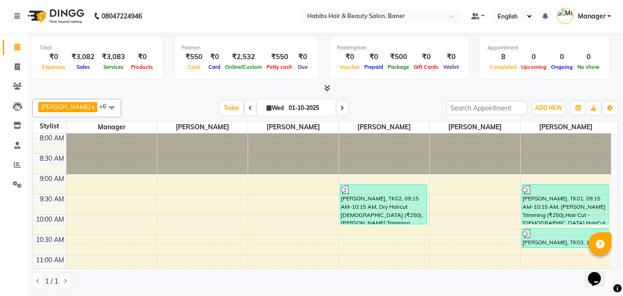
scroll to position [231, 0]
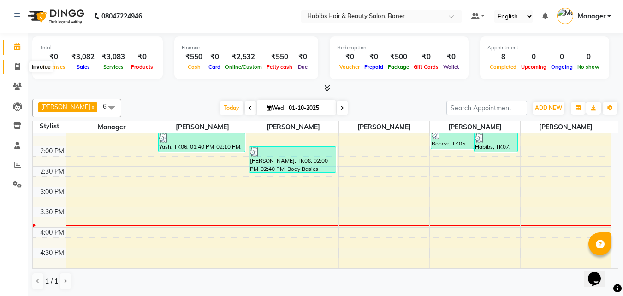
click at [18, 65] on icon at bounding box center [17, 66] width 5 height 7
select select "5356"
select select "service"
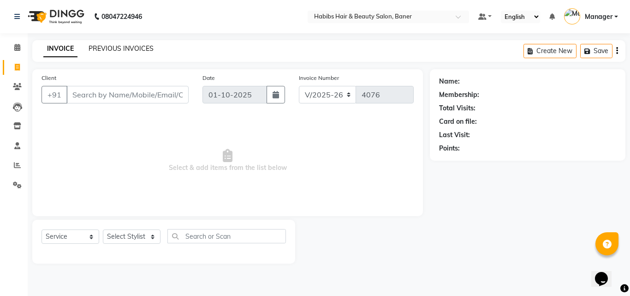
click at [122, 47] on link "PREVIOUS INVOICES" at bounding box center [121, 48] width 65 height 8
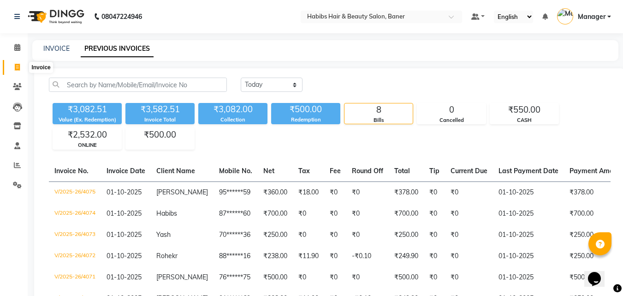
click at [19, 69] on icon at bounding box center [17, 67] width 5 height 7
select select "service"
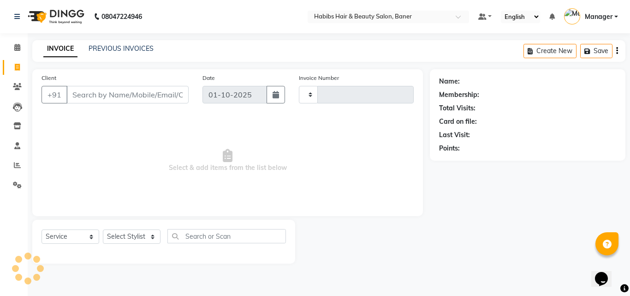
type input "4076"
select select "5356"
